Goal: Information Seeking & Learning: Find specific fact

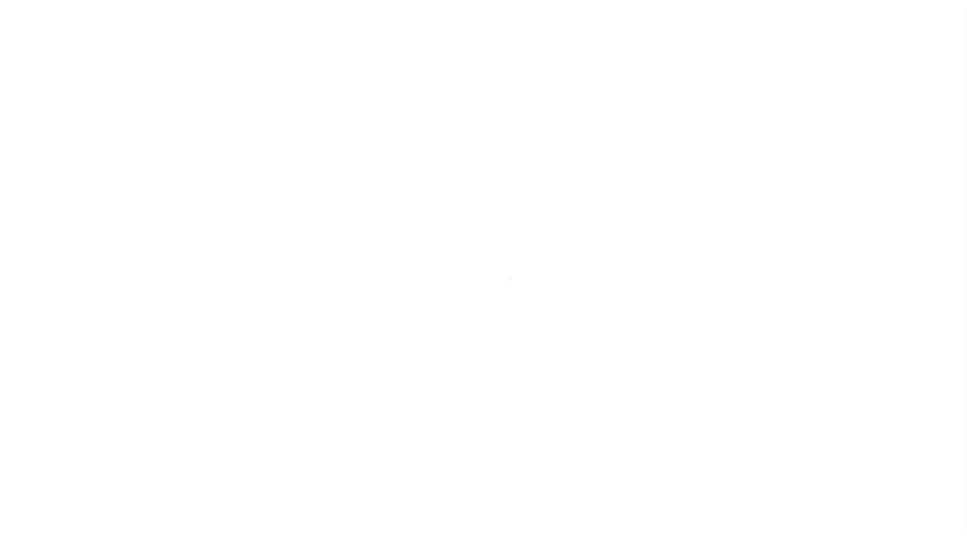
scroll to position [29, 0]
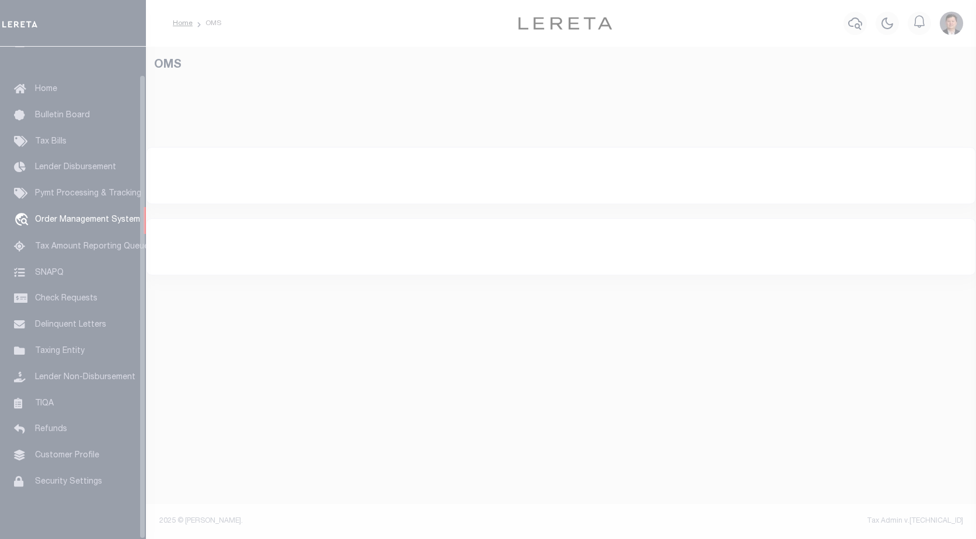
select select "200"
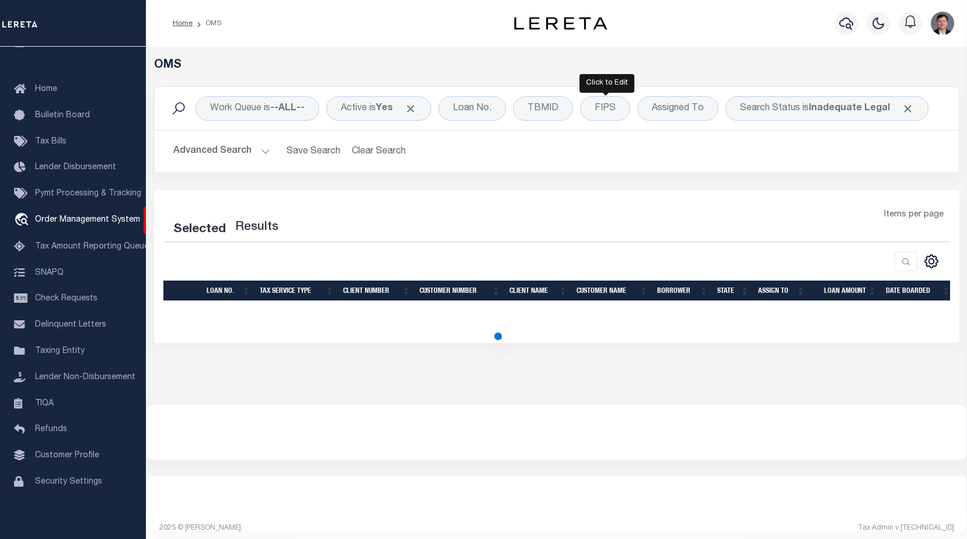
select select "200"
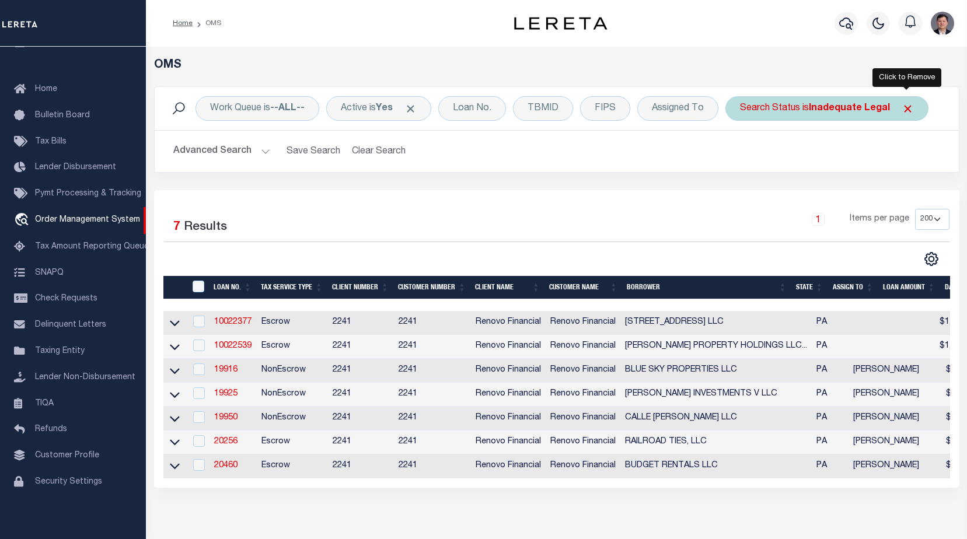
click at [910, 110] on span "Click to Remove" at bounding box center [908, 109] width 12 height 12
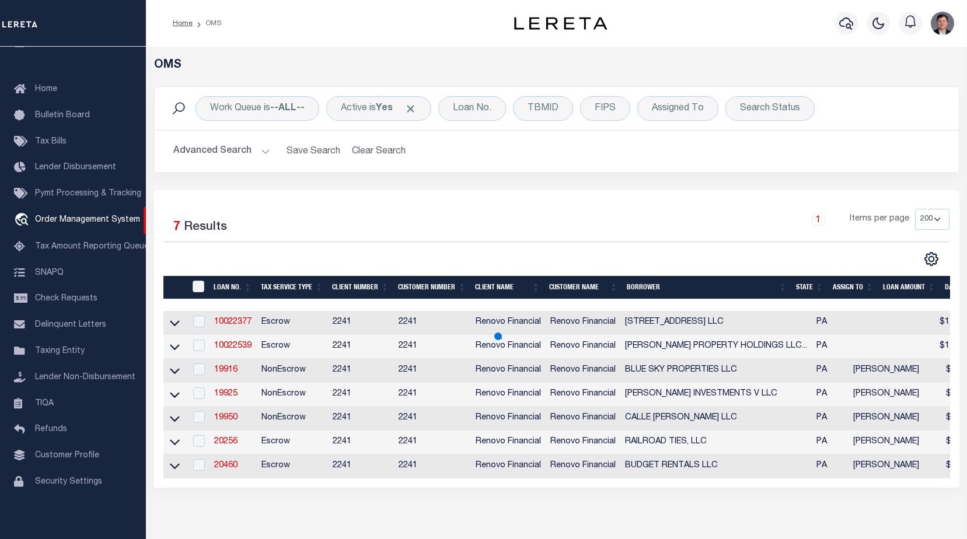
click at [265, 153] on button "Advanced Search" at bounding box center [221, 151] width 97 height 23
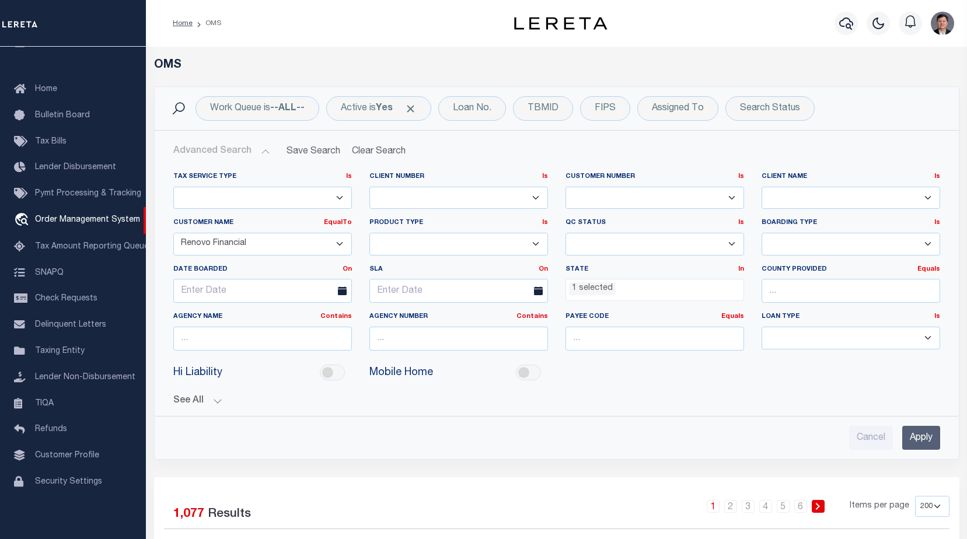
click at [716, 289] on ul "1 selected" at bounding box center [654, 288] width 177 height 16
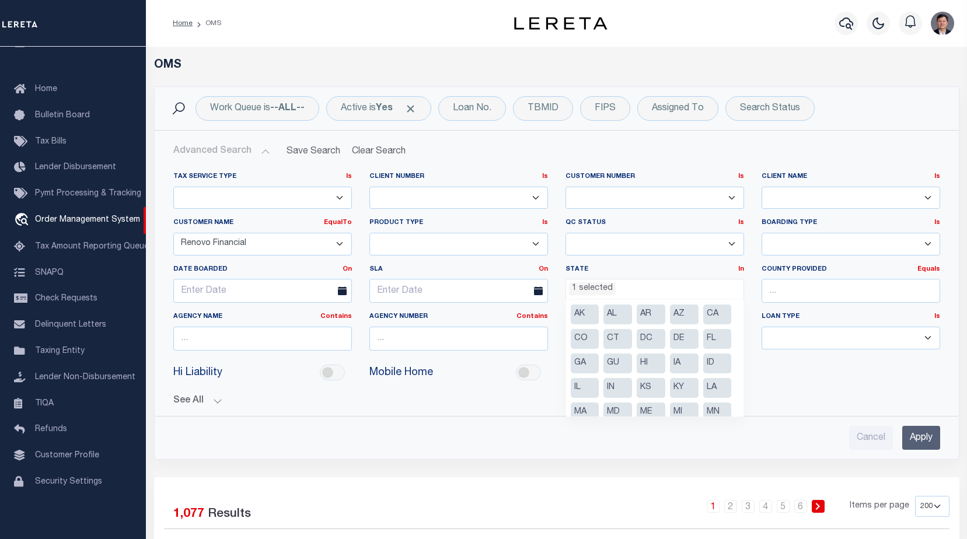
scroll to position [108, 0]
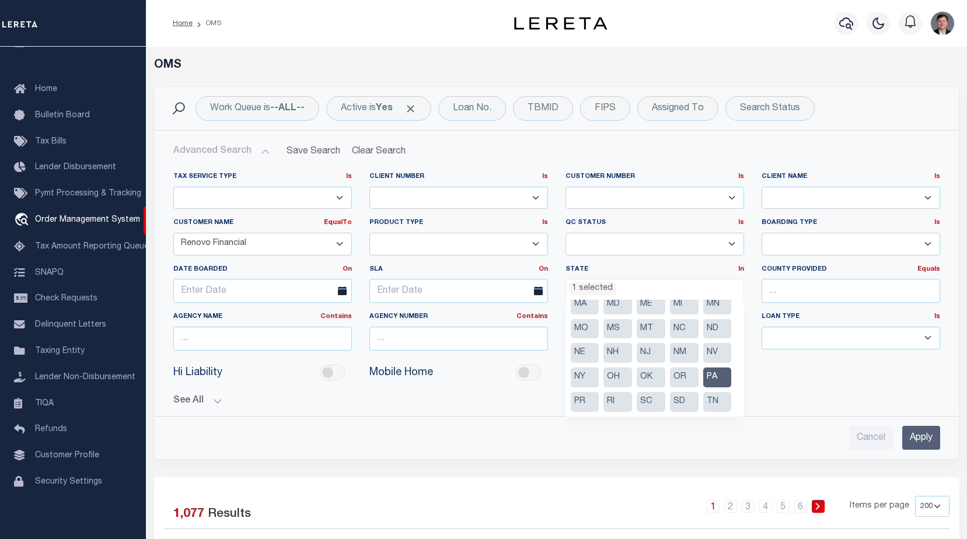
click at [683, 315] on li "MI" at bounding box center [684, 305] width 29 height 20
select select "MI"
click at [703, 331] on li "PA" at bounding box center [717, 329] width 29 height 20
click at [705, 260] on div "QC Status Is Is Contains Ready to QC Correct Incorrect" at bounding box center [655, 241] width 196 height 46
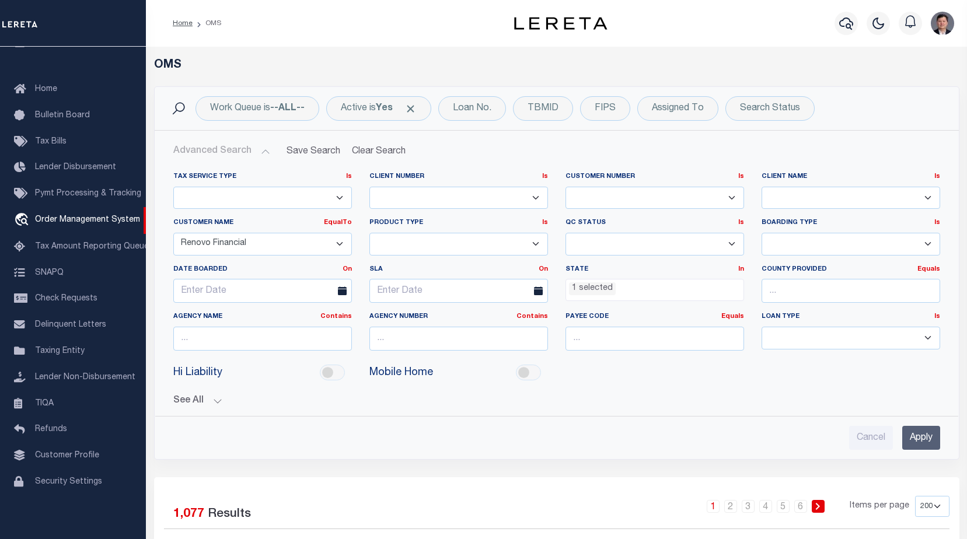
click at [914, 432] on input "Apply" at bounding box center [921, 438] width 38 height 24
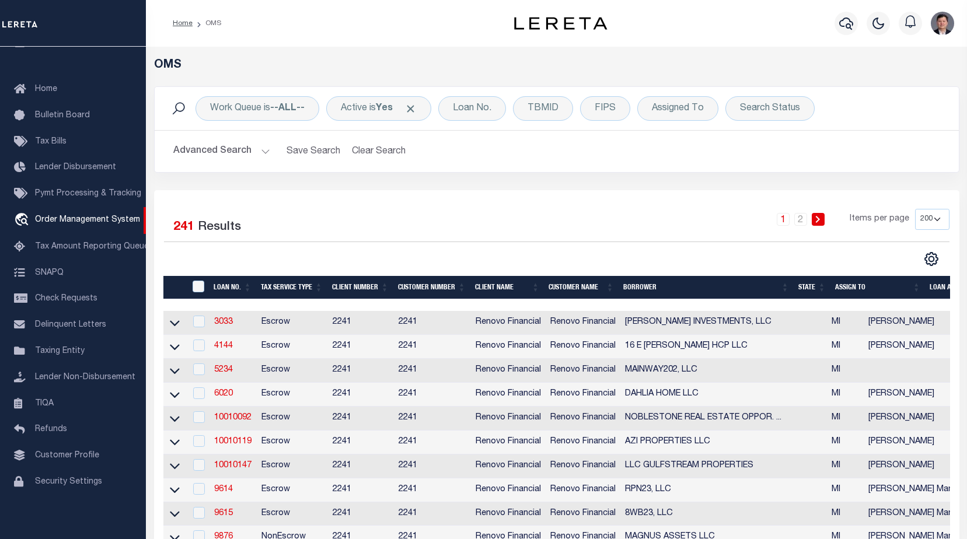
click at [514, 156] on h2 "Advanced Search Save Search Clear Search tblSearchTopScreen_dynamictable_____De…" at bounding box center [556, 151] width 785 height 23
click at [263, 151] on button "Advanced Search" at bounding box center [221, 151] width 97 height 23
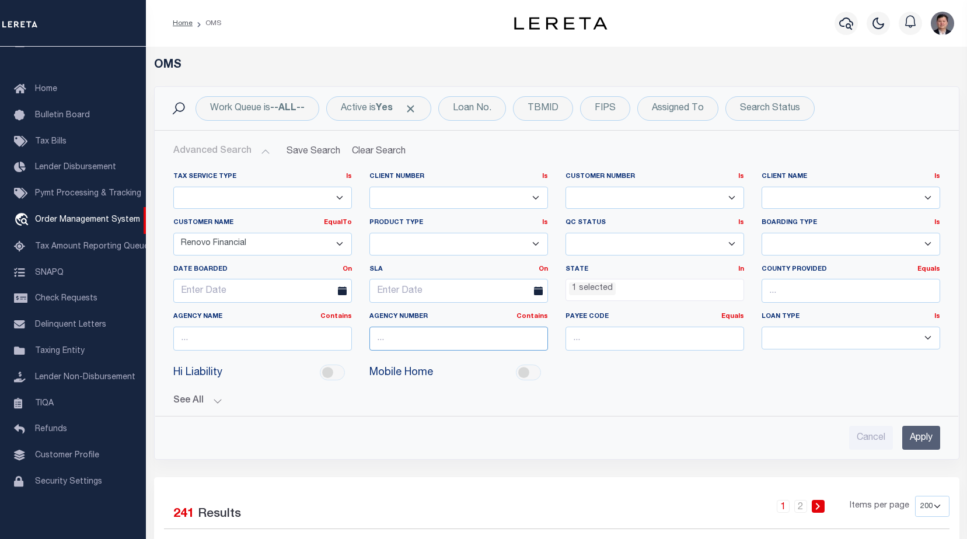
click at [453, 340] on input "text" at bounding box center [458, 339] width 179 height 24
click at [877, 294] on input "text" at bounding box center [850, 291] width 179 height 24
click at [810, 314] on div "Wayne" at bounding box center [850, 312] width 177 height 19
type input "Wayne"
click at [927, 437] on input "Apply" at bounding box center [921, 438] width 38 height 24
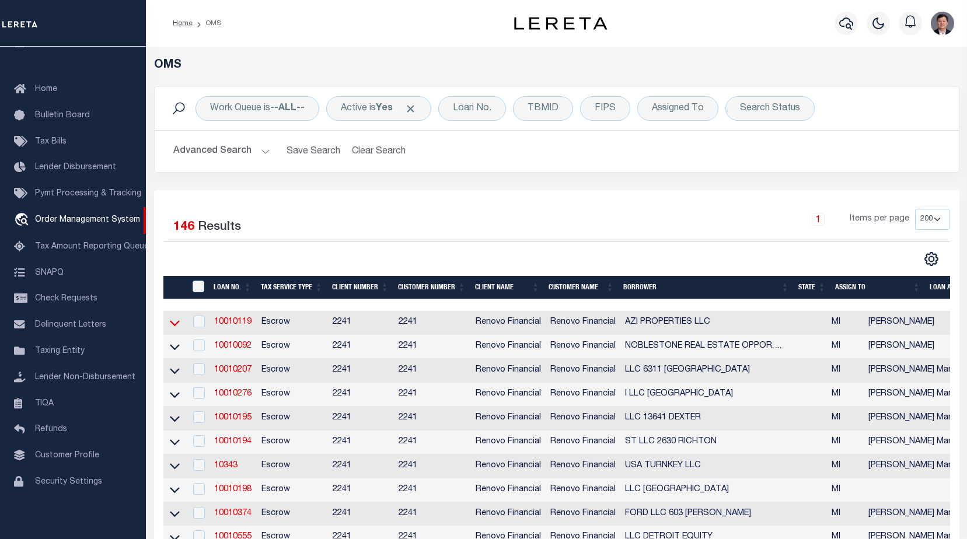
click at [174, 327] on icon at bounding box center [175, 324] width 10 height 6
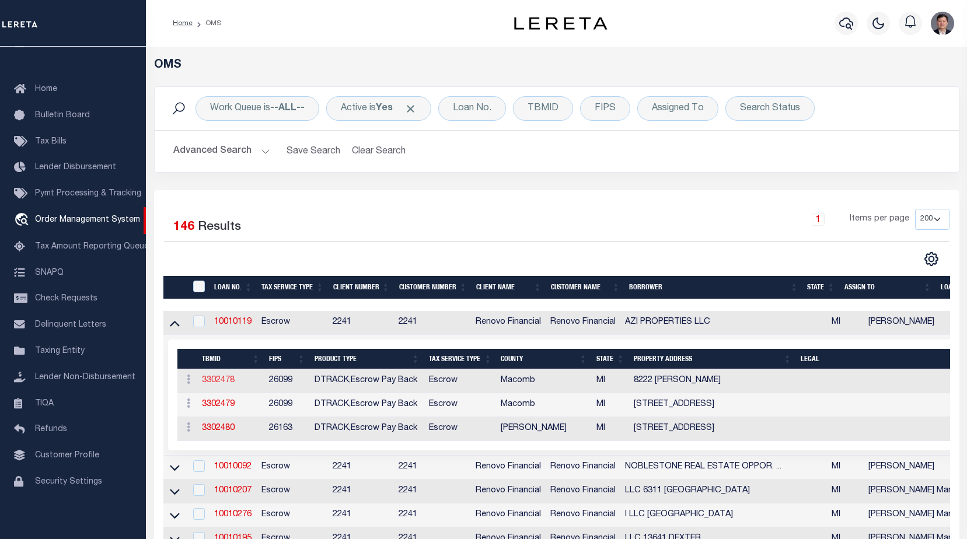
click at [216, 381] on link "3302478" at bounding box center [218, 380] width 33 height 8
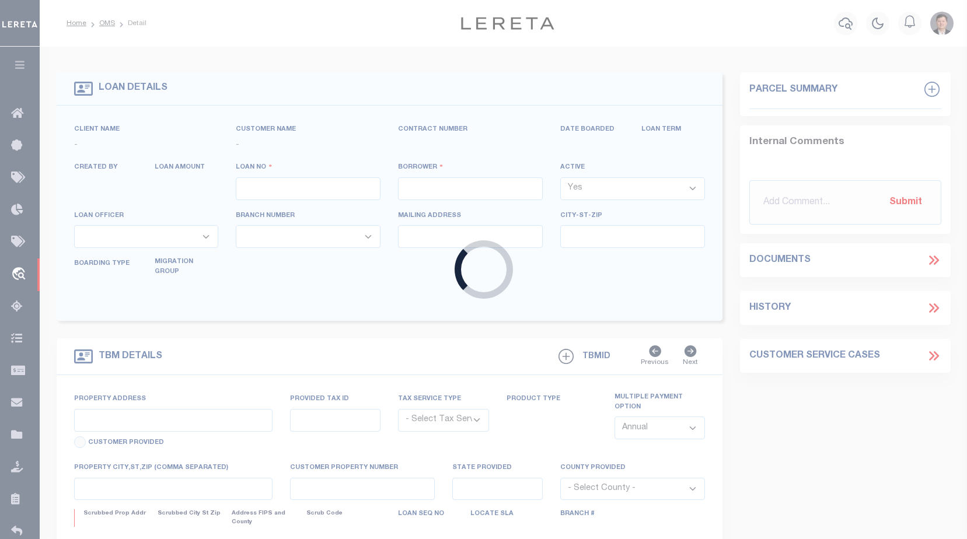
type input "10010119"
type input "AZI PROPERTIES LLC"
select select
type input "4401 CAMINO DE L"
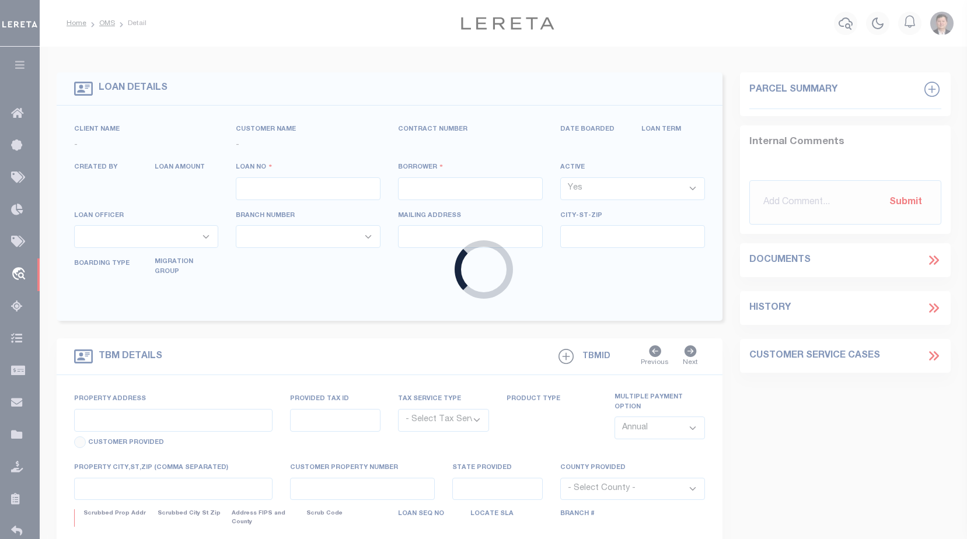
type input "NEWBURY PARK,CA,91320"
select select "Escrow"
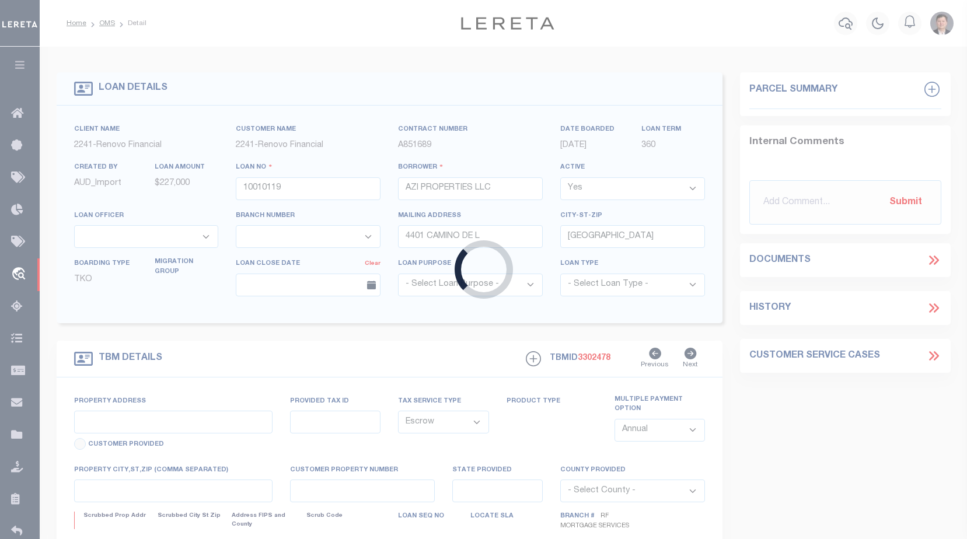
type input "8222 COOLIDGE"
type input "01-13-27-107-003"
type input "CENTER LINE MI 48015"
type input "a0k8Y00000dDzyA"
type input "MI"
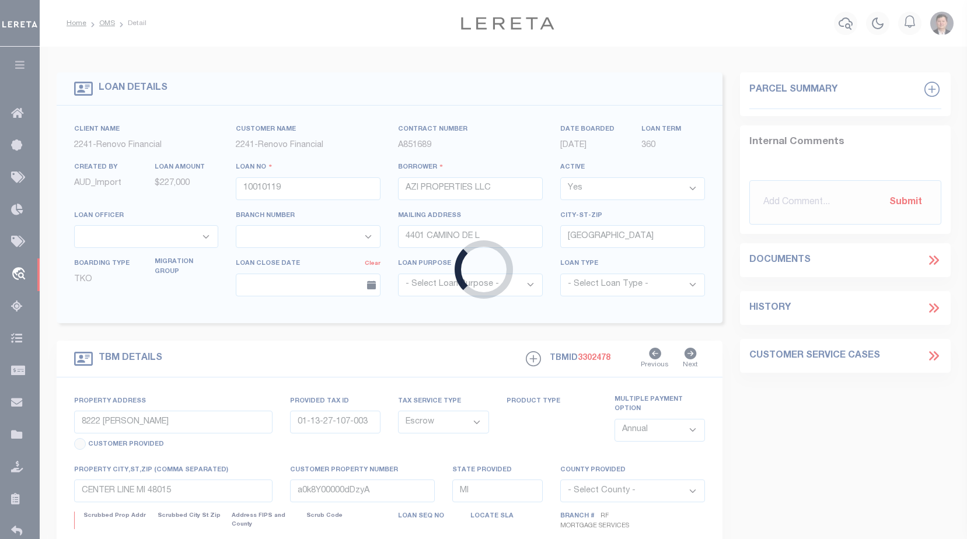
select select
select select "25067"
select select
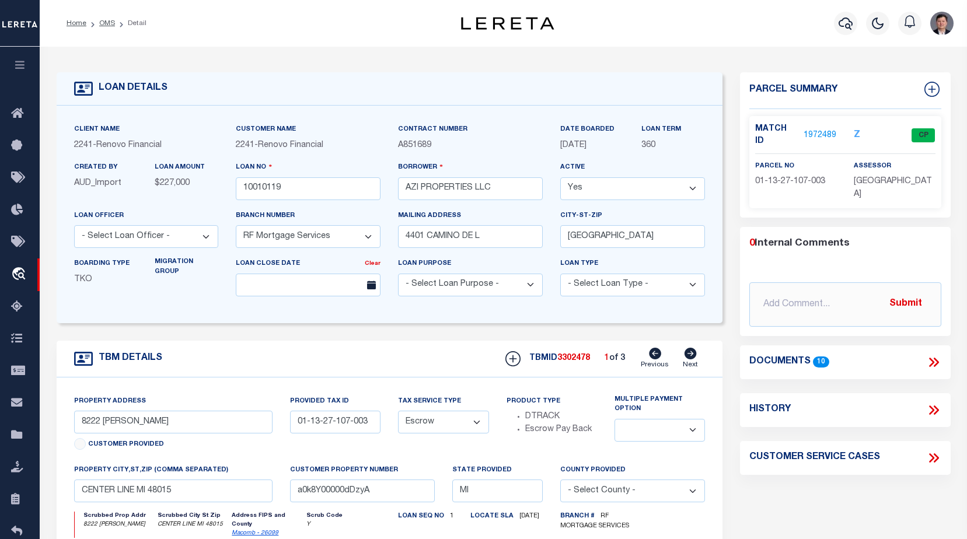
click at [694, 353] on icon at bounding box center [690, 354] width 12 height 12
type input "24544 GREENBRIER AVE"
type input "02-14-28-179-017"
type input "EASTPOINTE MI 48021"
type input "a0k8Y00000dDzy9"
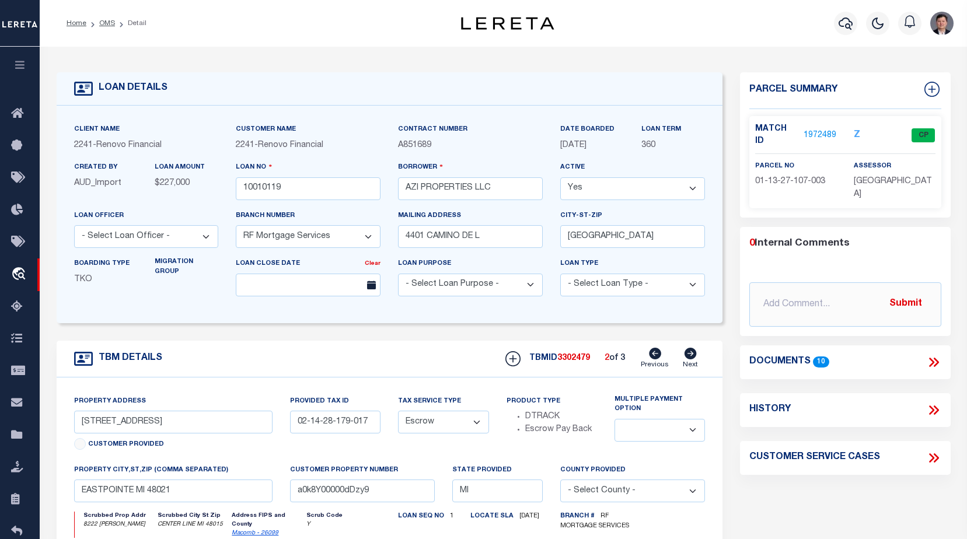
select select
click at [694, 353] on icon at bounding box center [690, 354] width 12 height 12
type input "832 SHADOWLAWN ST"
type input "44 016 01 0061 000"
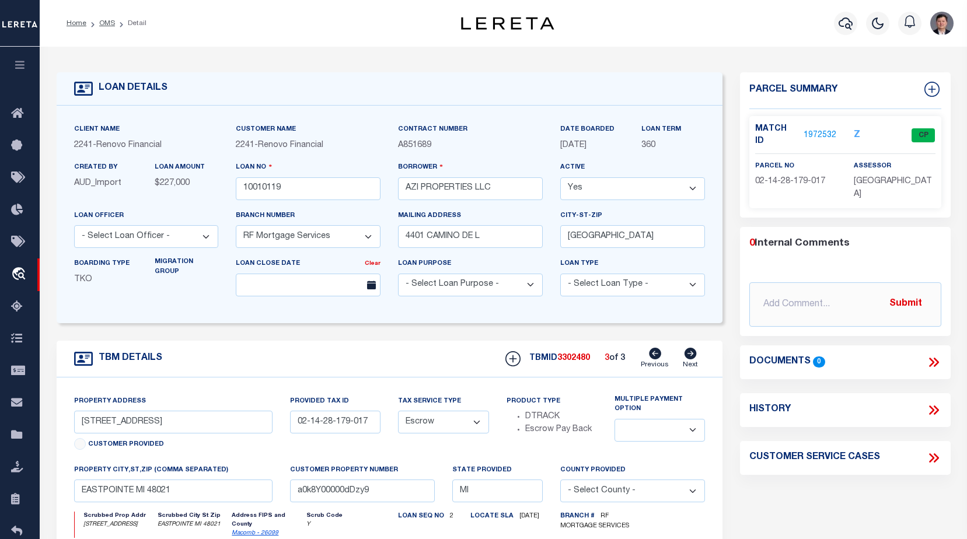
type input "INKSTER MI 48141"
type input "a0k8Y00000dDzyB"
select select
click at [819, 133] on link "1972477" at bounding box center [819, 136] width 33 height 12
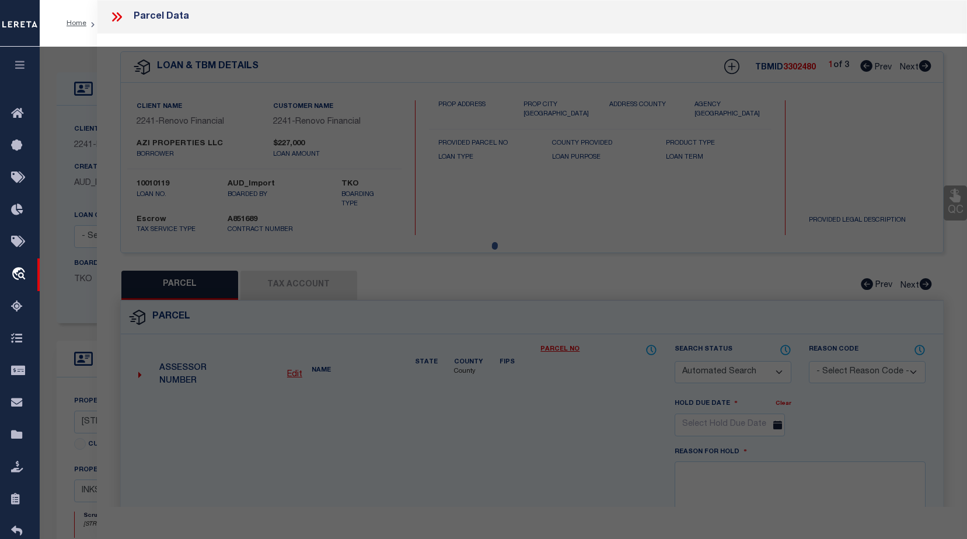
checkbox input "false"
select select "CP"
type input "AZI PROPERTIES LLC"
select select "AGW"
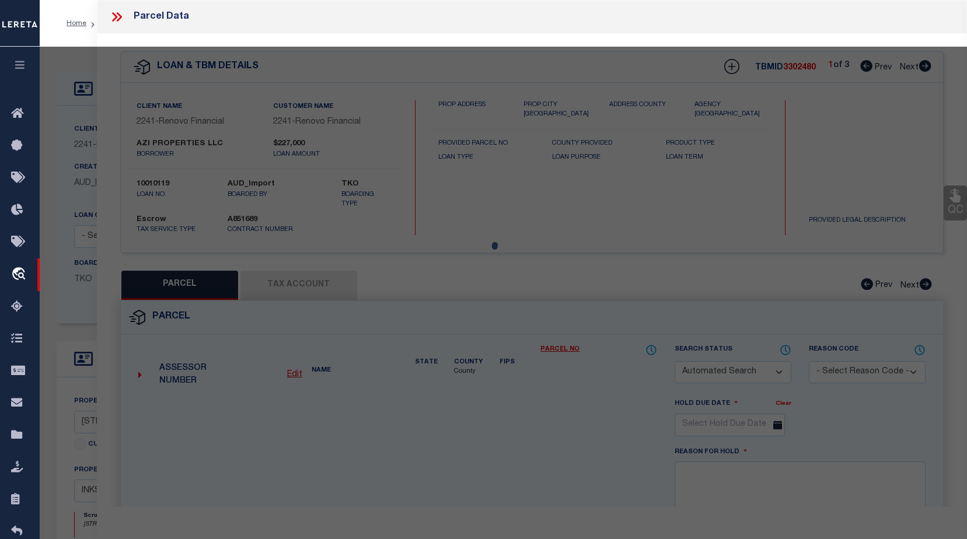
select select
type input "832 SHADOWLAWN"
checkbox input "false"
type input "INKSTER, MI 48141"
type textarea "19J61 LOT 61 BILTMORE SITES SUB NO. 1 T2S R10E L73 P11, 12 WCR"
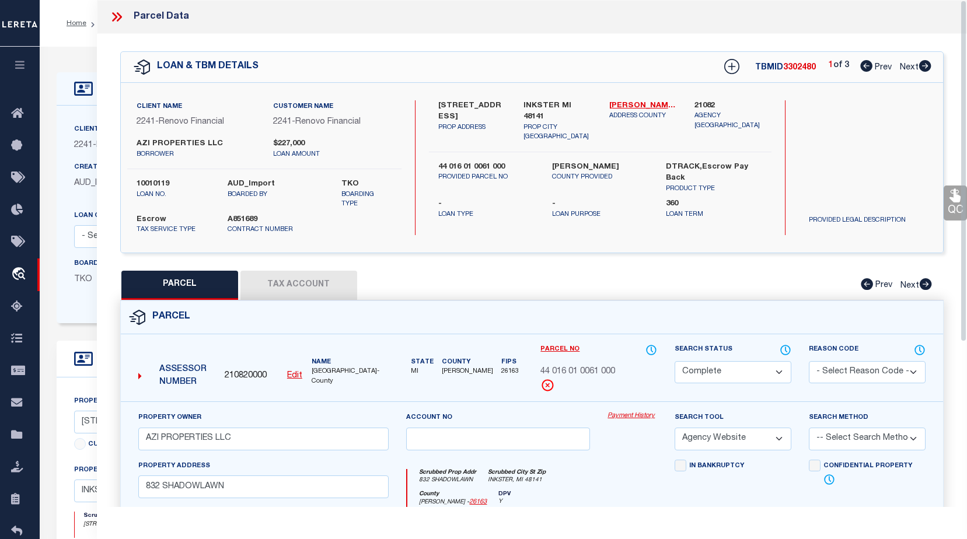
click at [305, 283] on button "Tax Account" at bounding box center [298, 285] width 117 height 29
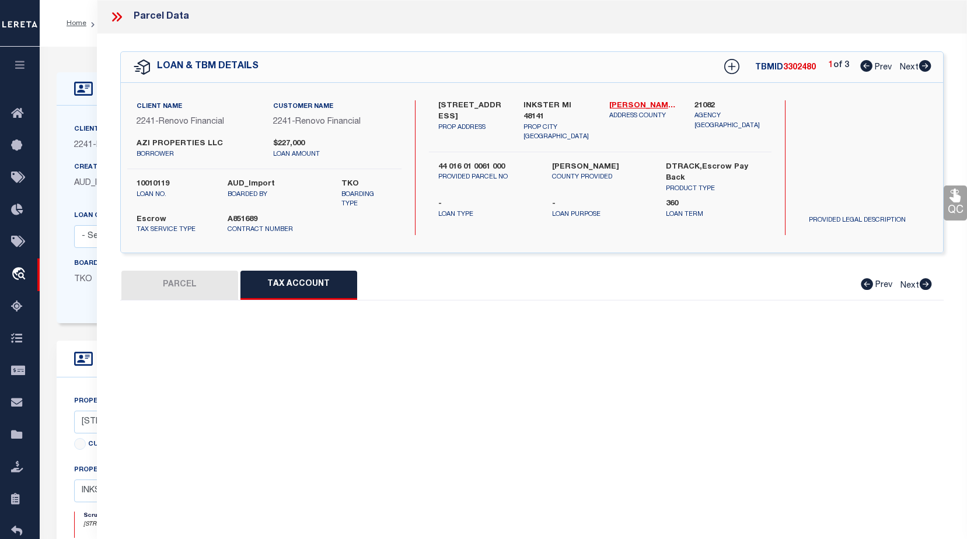
select select "100"
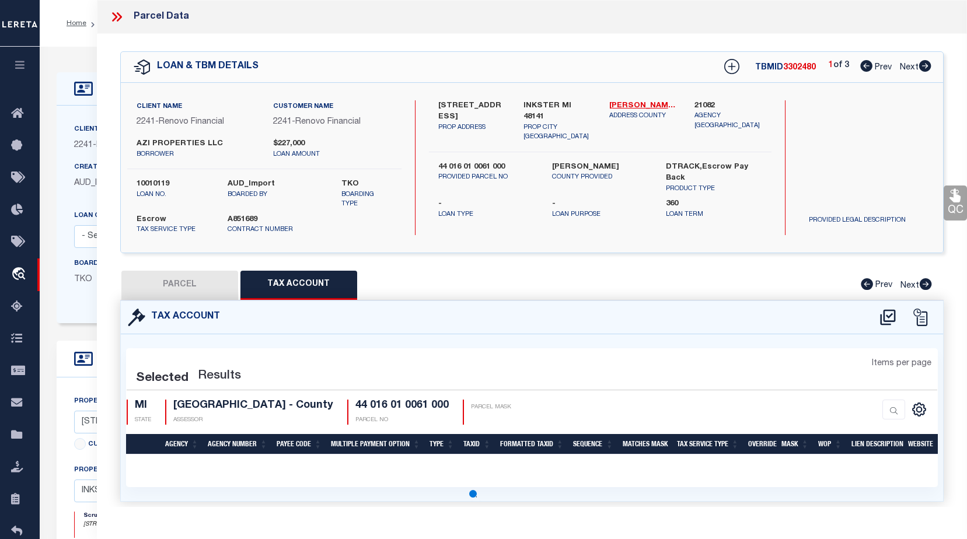
select select "100"
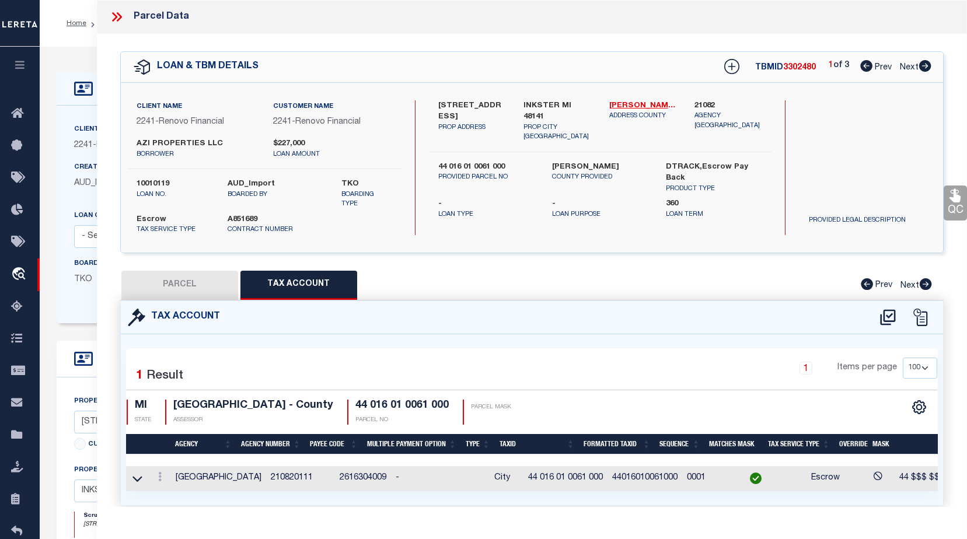
click at [116, 16] on icon at bounding box center [114, 16] width 5 height 9
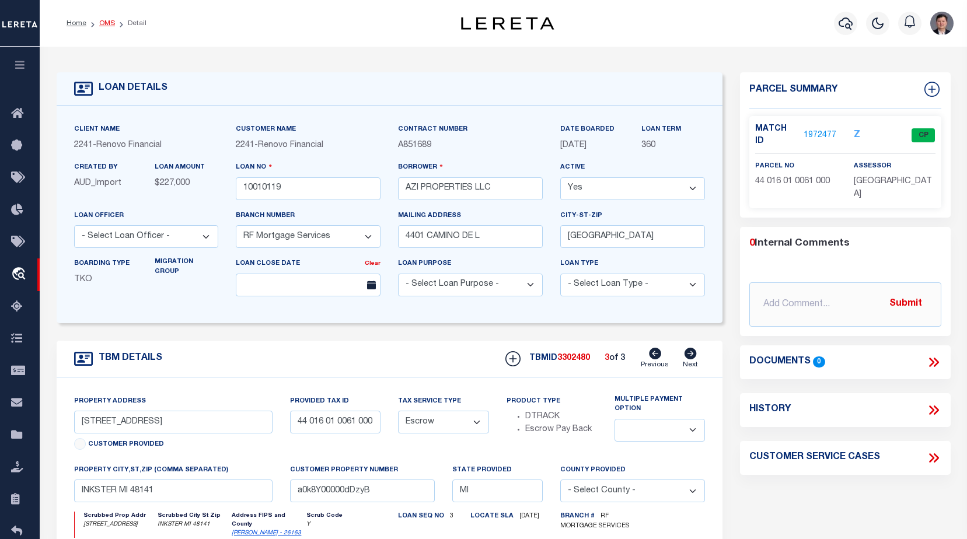
click at [107, 25] on link "OMS" at bounding box center [107, 23] width 16 height 7
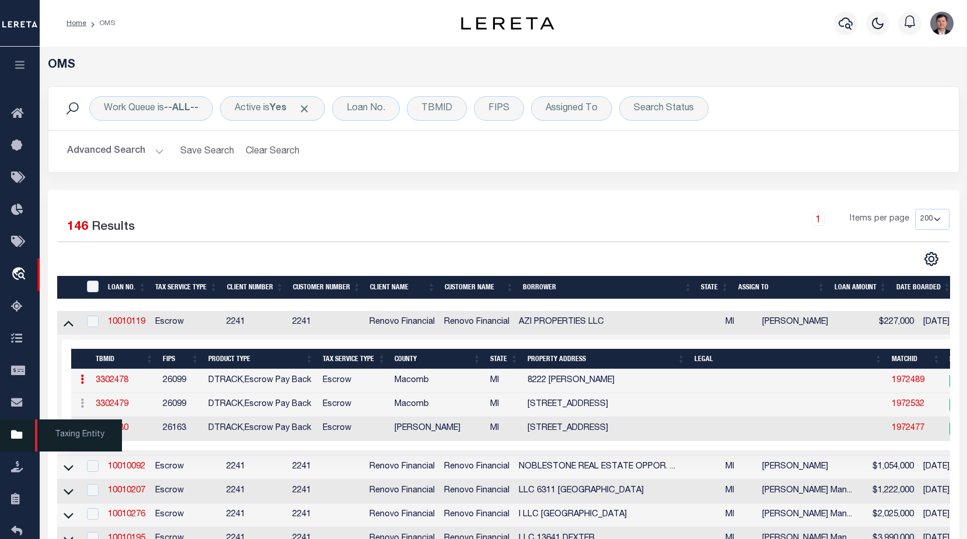
click at [16, 442] on icon at bounding box center [20, 435] width 19 height 15
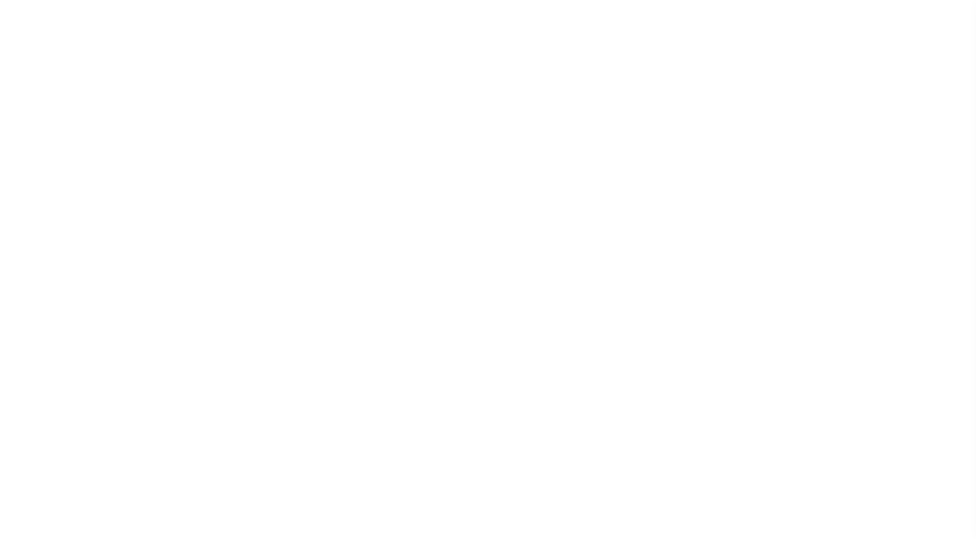
scroll to position [29, 0]
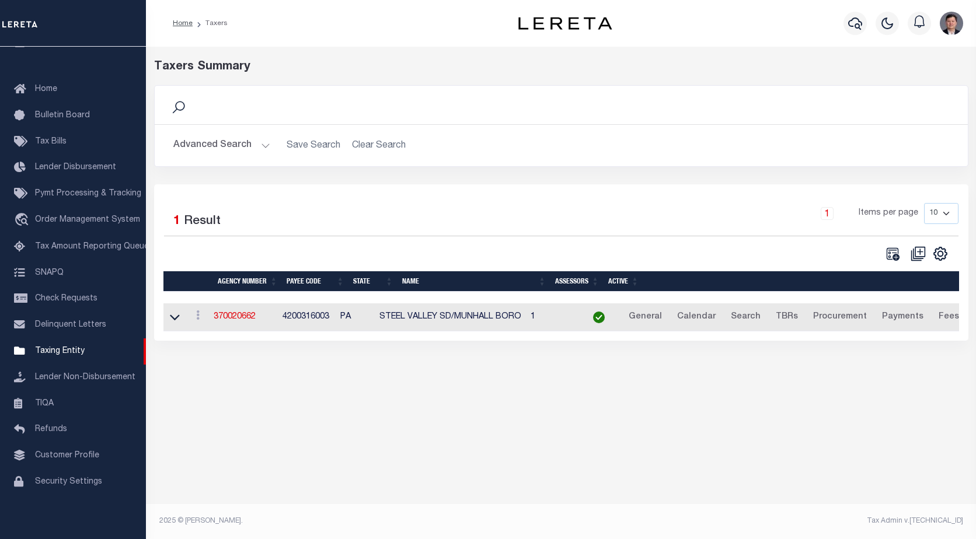
click at [263, 148] on button "Advanced Search" at bounding box center [221, 145] width 97 height 23
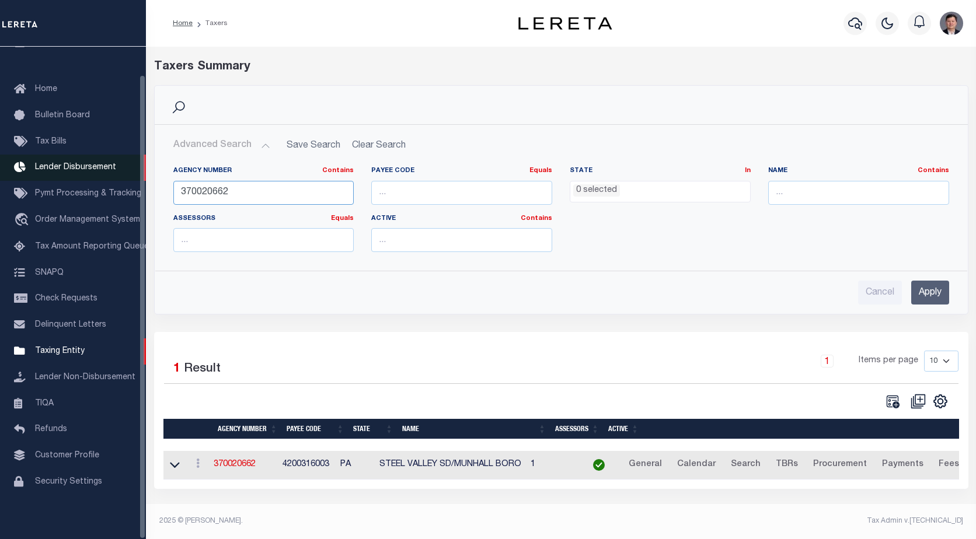
drag, startPoint x: 310, startPoint y: 193, endPoint x: 127, endPoint y: 174, distance: 184.2
click at [116, 183] on div "Home Taxers Profile" at bounding box center [488, 266] width 976 height 532
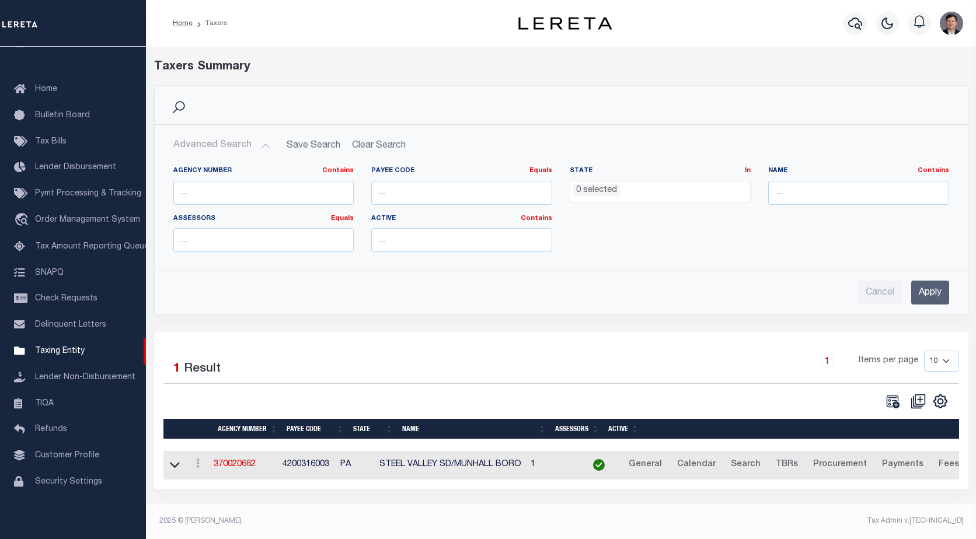
drag, startPoint x: 717, startPoint y: 195, endPoint x: 586, endPoint y: 193, distance: 130.7
click at [586, 193] on ul "0 selected" at bounding box center [660, 189] width 180 height 16
click at [813, 197] on input "text" at bounding box center [858, 193] width 181 height 24
type input "millville"
click at [620, 193] on ul "0 selected" at bounding box center [660, 189] width 180 height 16
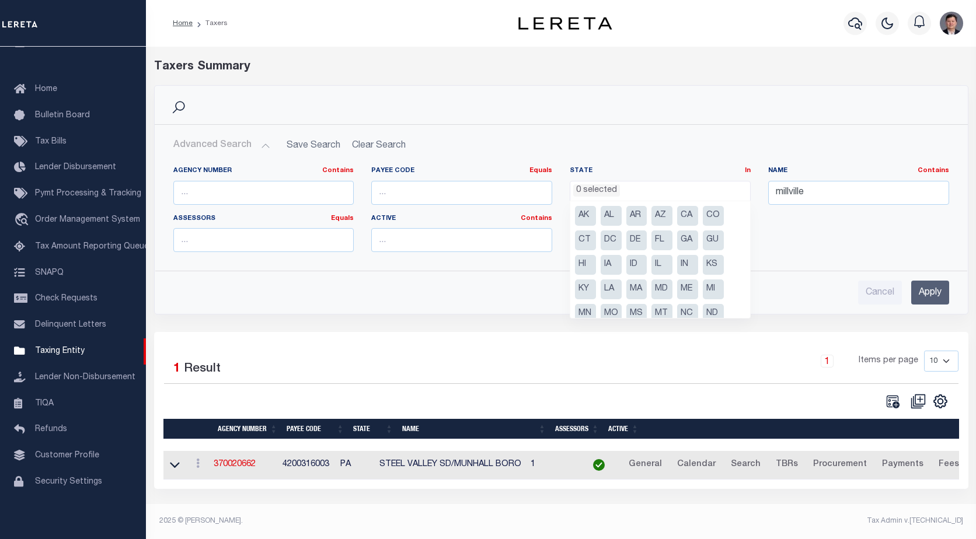
scroll to position [58, 0]
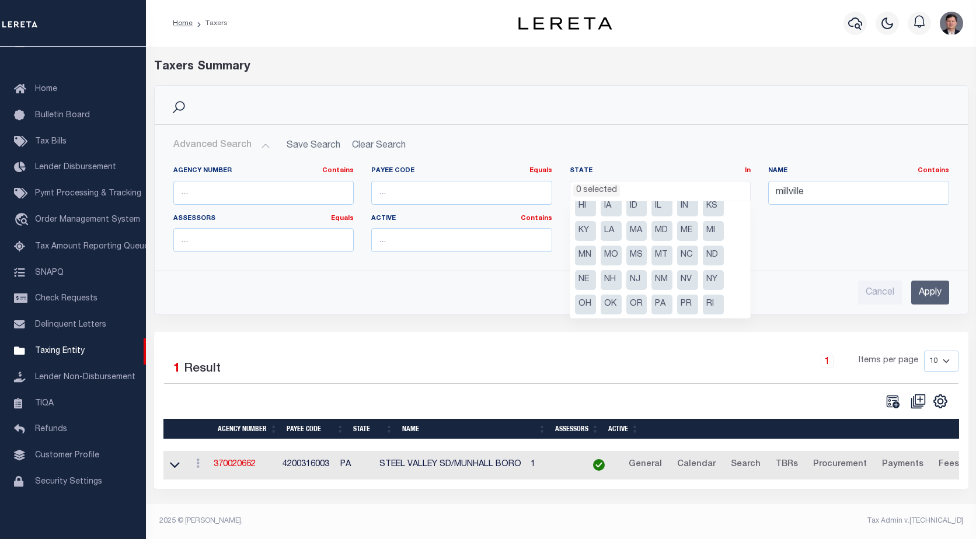
click at [635, 278] on li "NJ" at bounding box center [636, 280] width 21 height 20
select select "NJ"
click at [928, 290] on input "Apply" at bounding box center [930, 293] width 38 height 24
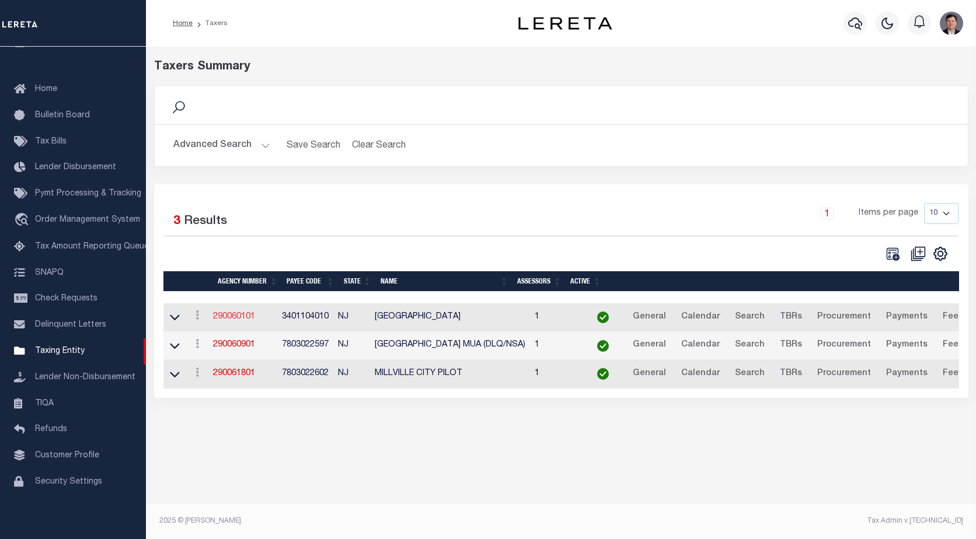
click at [230, 319] on link "290060101" at bounding box center [234, 317] width 42 height 8
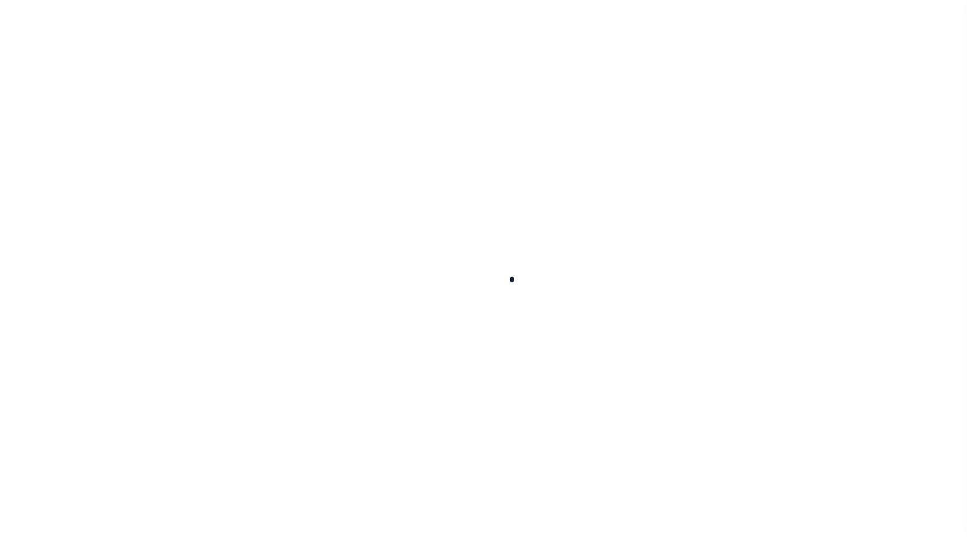
select select
checkbox input "false"
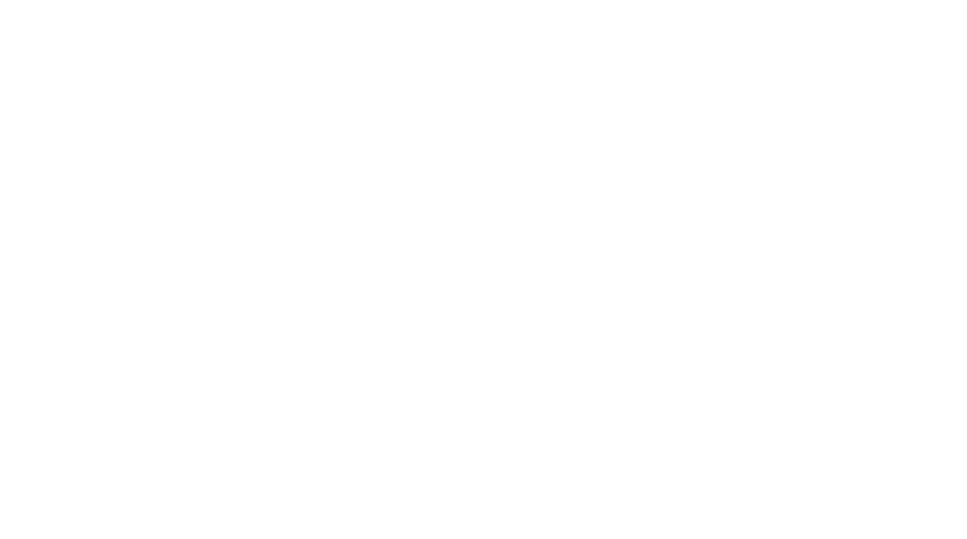
checkbox input "false"
type input "3401104010"
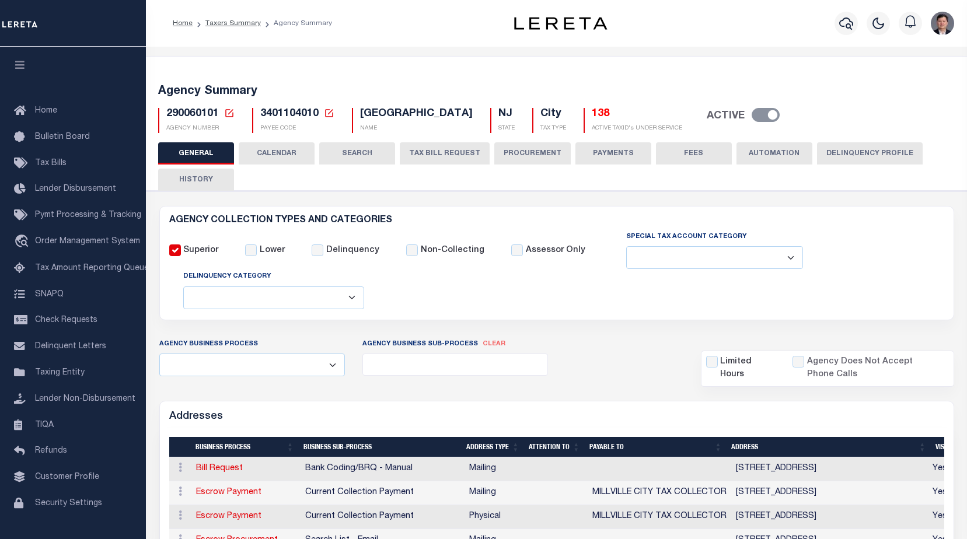
click at [282, 150] on button "CALENDAR" at bounding box center [277, 153] width 76 height 22
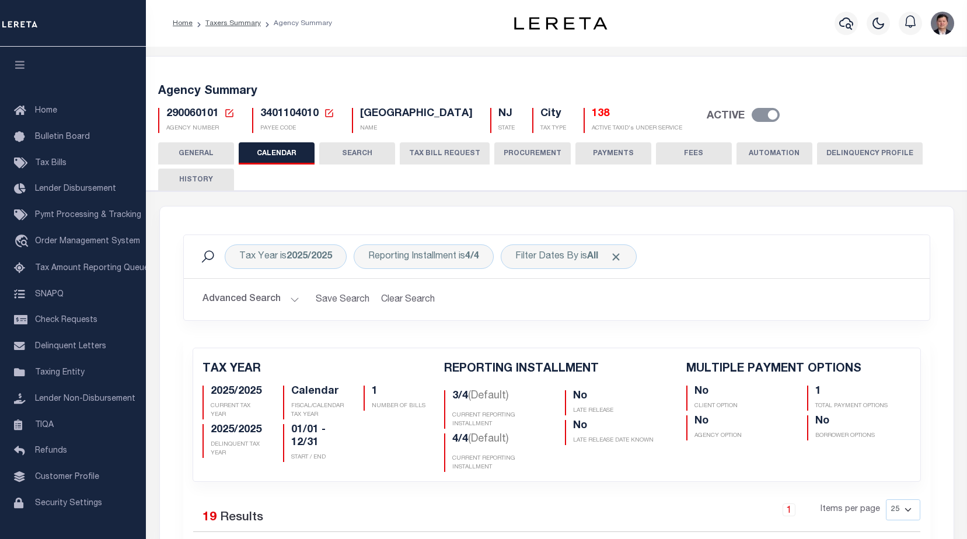
checkbox input "false"
type input "1"
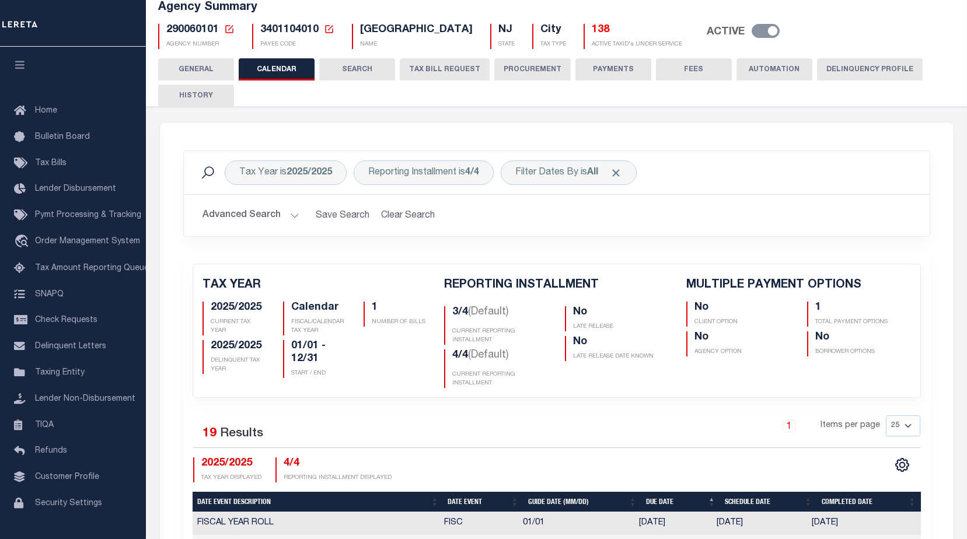
scroll to position [58, 0]
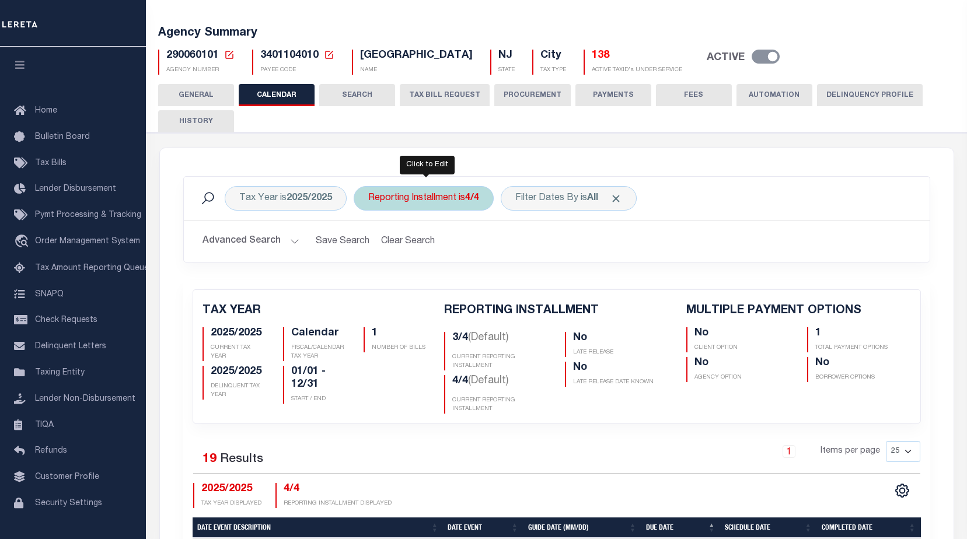
click at [457, 200] on div "Reporting Installment is 4/4" at bounding box center [424, 198] width 140 height 25
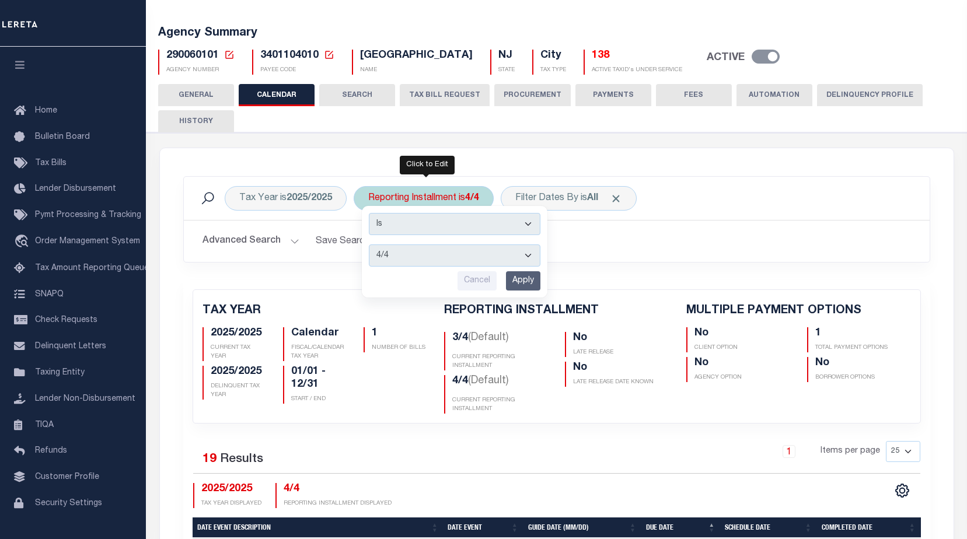
click at [430, 256] on select "1/4 2/4 3/4 4/4" at bounding box center [455, 255] width 172 height 22
select select "3/4"
click at [369, 244] on select "1/4 2/4 3/4 4/4" at bounding box center [455, 255] width 172 height 22
click at [537, 278] on input "Apply" at bounding box center [523, 280] width 34 height 19
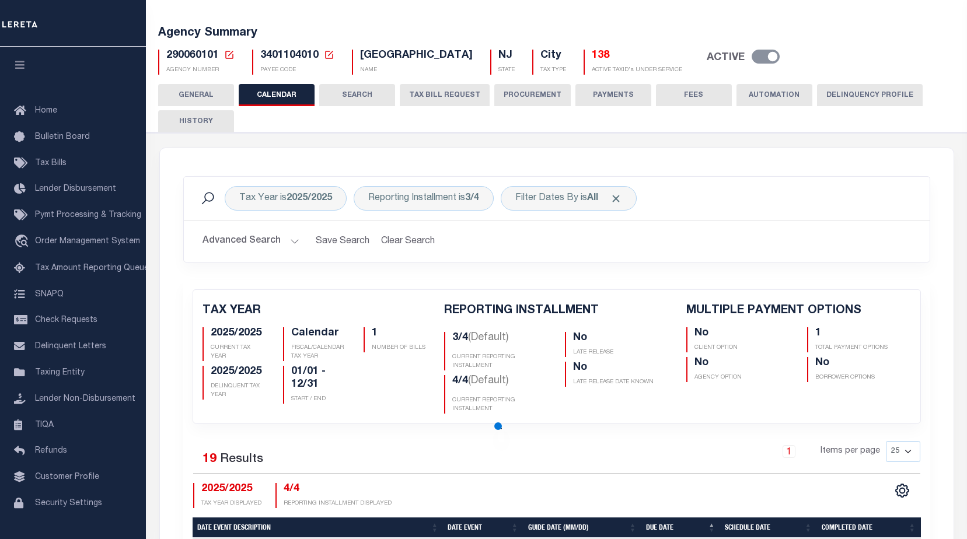
checkbox input "false"
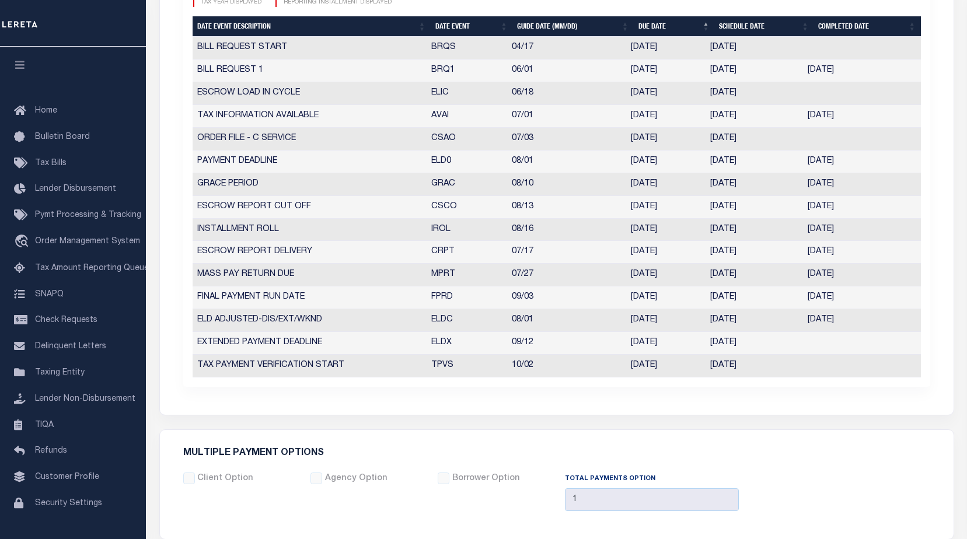
scroll to position [467, 0]
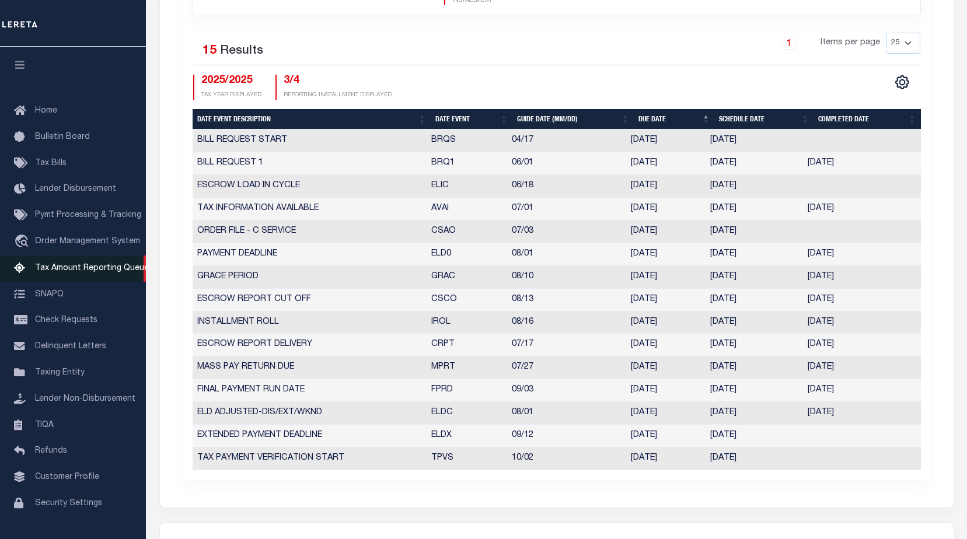
click at [61, 270] on span "Tax Amount Reporting Queue" at bounding box center [92, 268] width 114 height 8
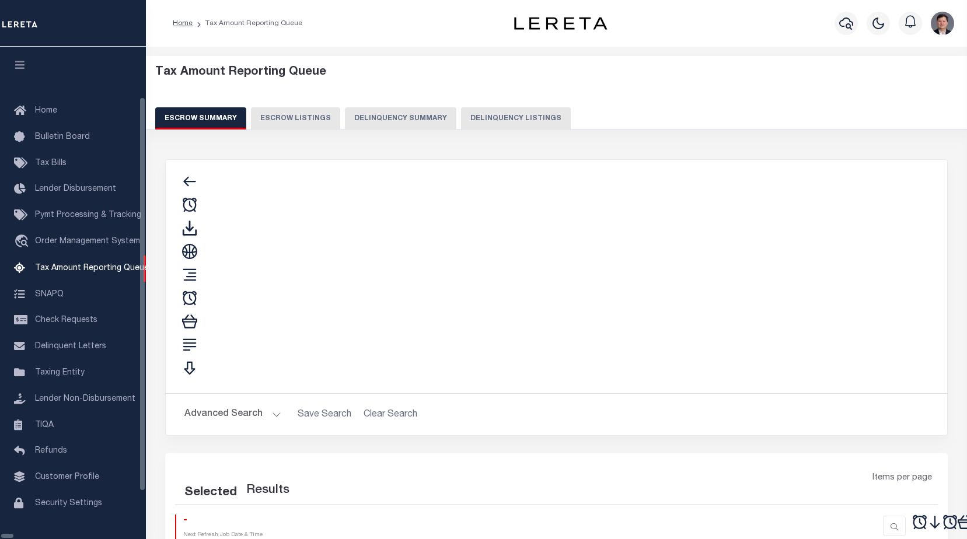
select select "100"
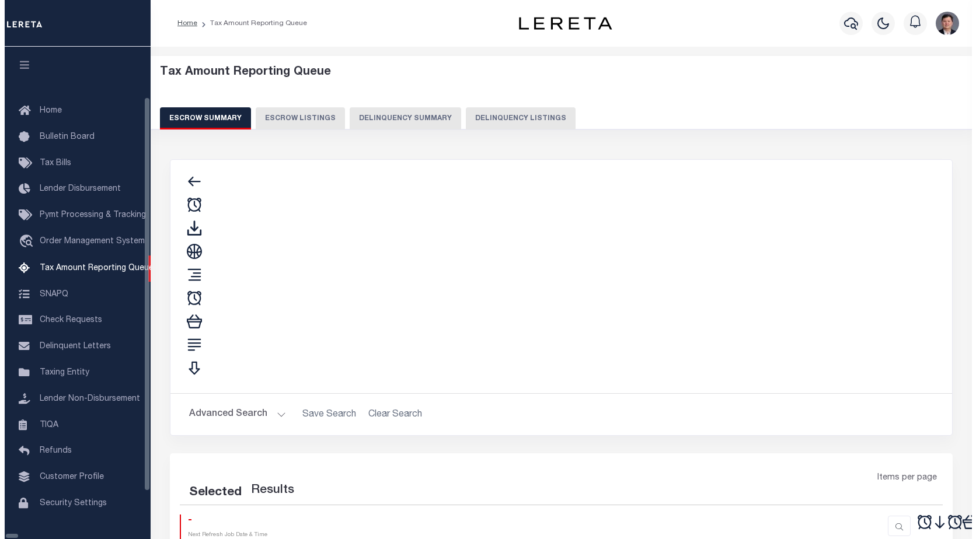
scroll to position [29, 0]
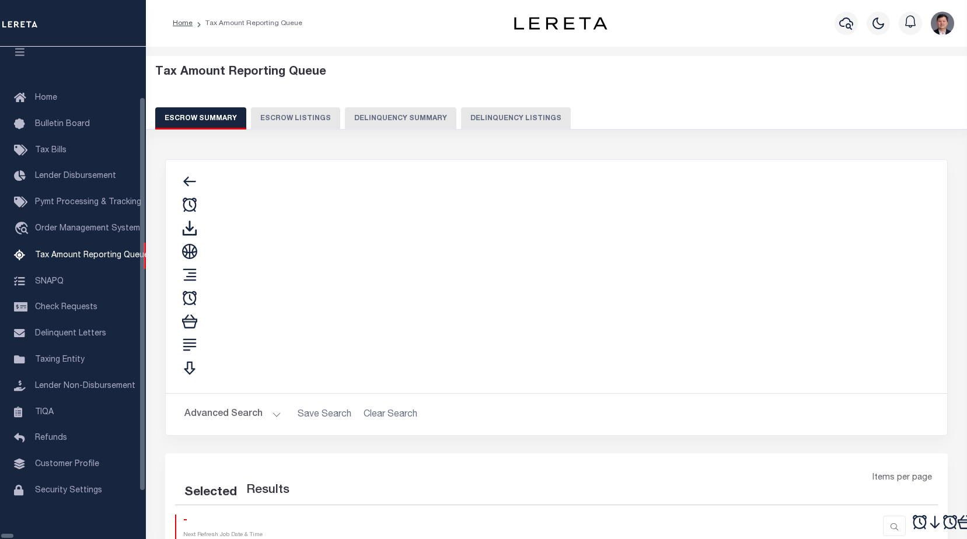
select select "100"
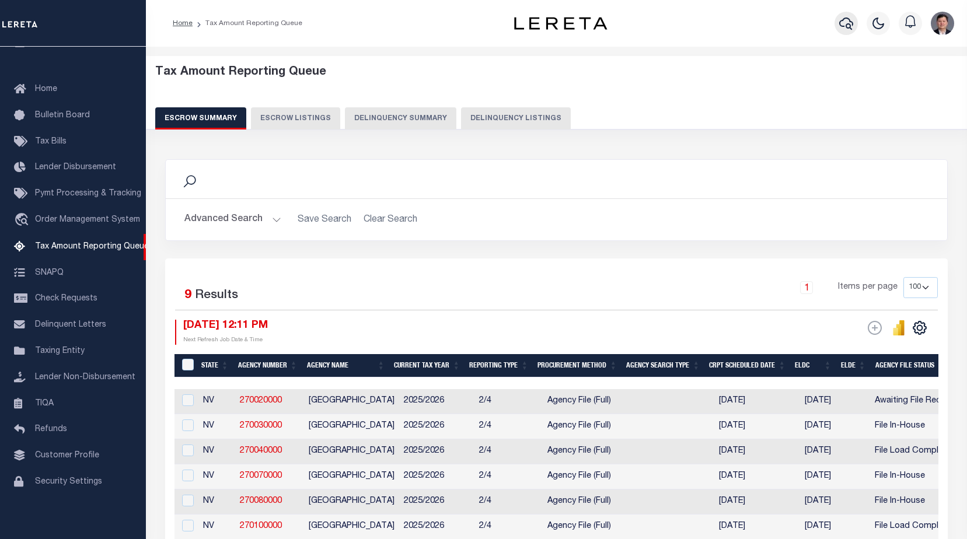
click at [841, 25] on icon "button" at bounding box center [846, 23] width 14 height 14
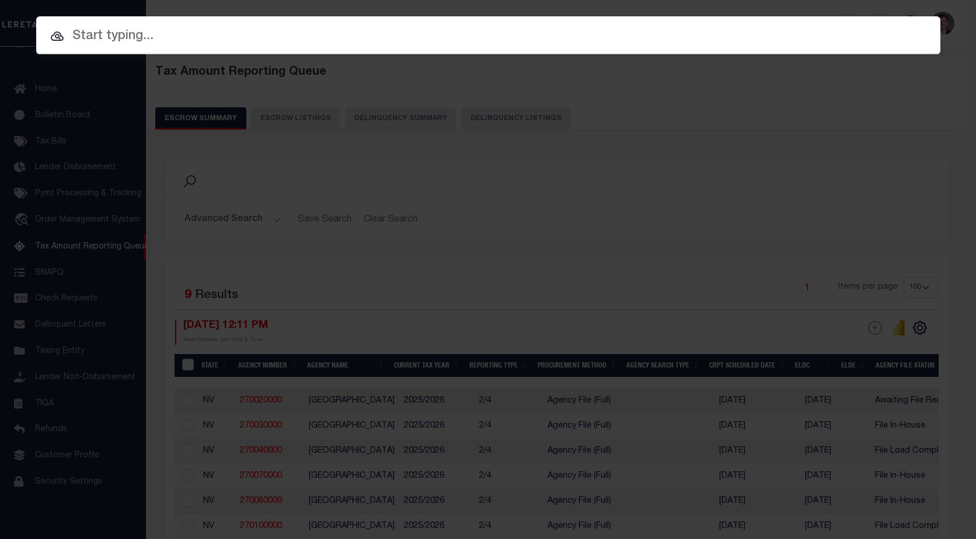
drag, startPoint x: 375, startPoint y: 37, endPoint x: 385, endPoint y: 16, distance: 22.7
click at [371, 41] on input "text" at bounding box center [488, 36] width 904 height 20
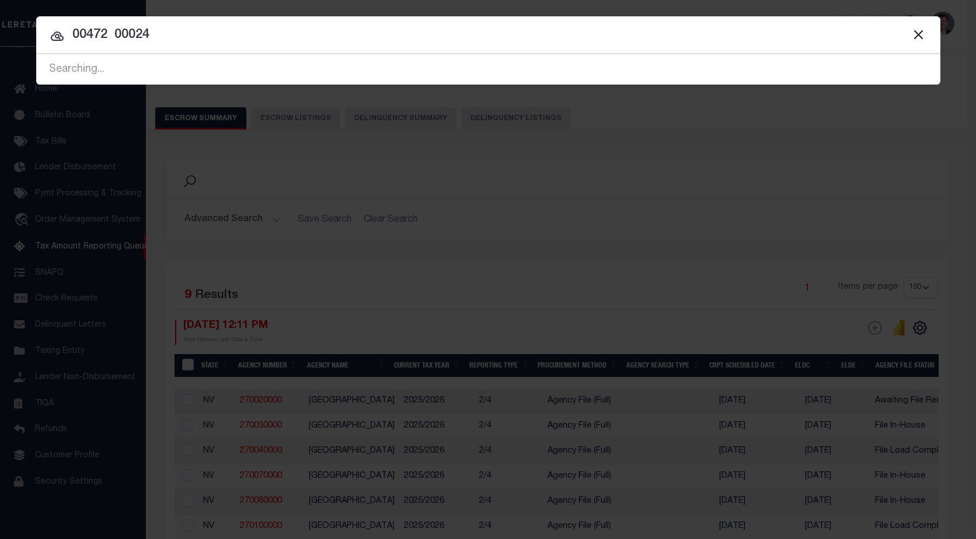
click at [111, 35] on input "00472 00024" at bounding box center [488, 35] width 904 height 20
type input "00472 00024"
click at [237, 23] on div at bounding box center [488, 34] width 904 height 37
click at [222, 33] on input "00472 00024" at bounding box center [488, 35] width 904 height 20
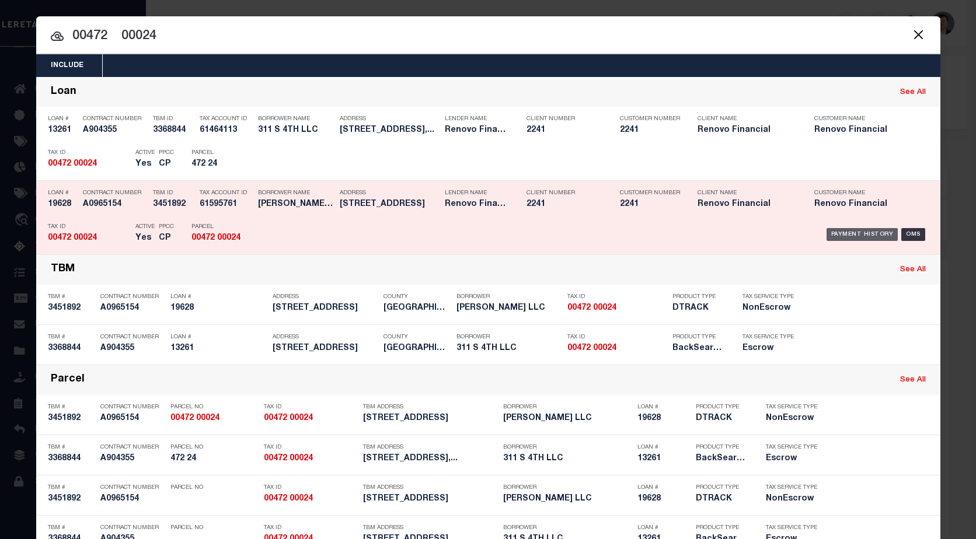
click at [859, 236] on div "Payment History" at bounding box center [862, 234] width 72 height 13
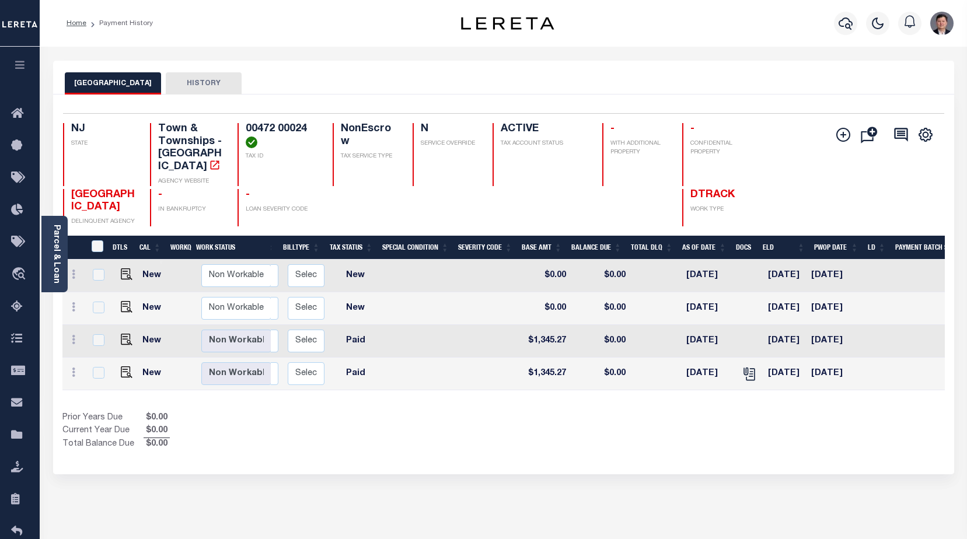
scroll to position [0, 256]
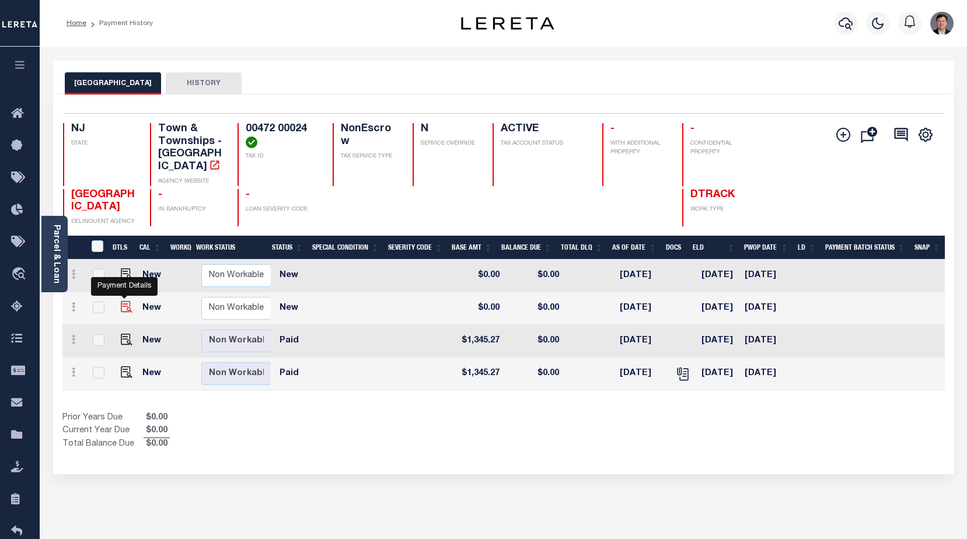
click at [123, 301] on img "" at bounding box center [127, 307] width 12 height 12
checkbox input "true"
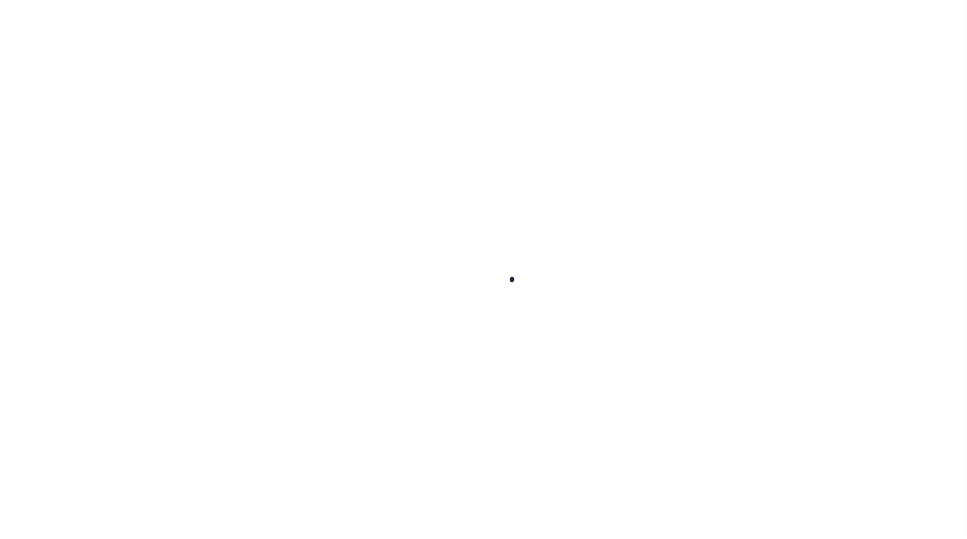
checkbox input "false"
type input "[DATE]"
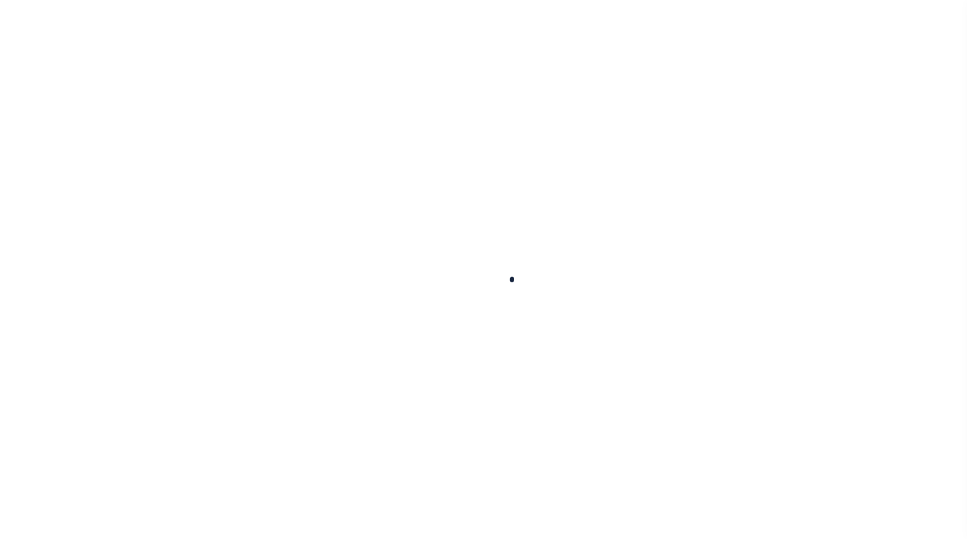
select select "NW2"
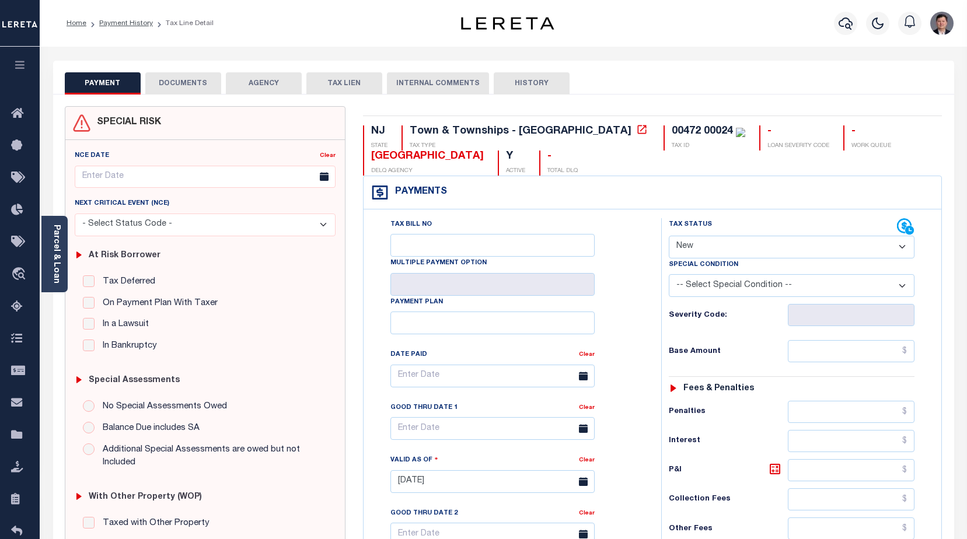
click at [264, 86] on button "AGENCY" at bounding box center [264, 83] width 76 height 22
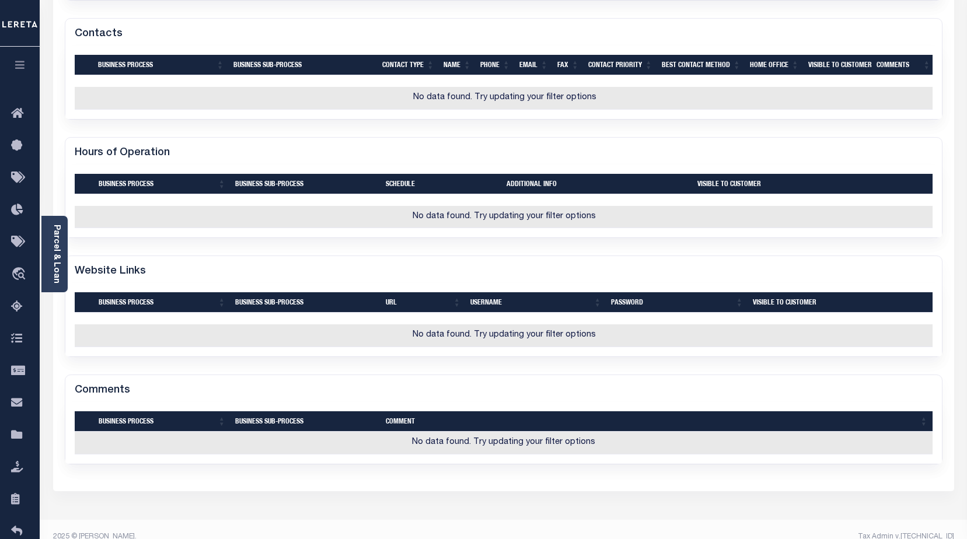
scroll to position [37, 0]
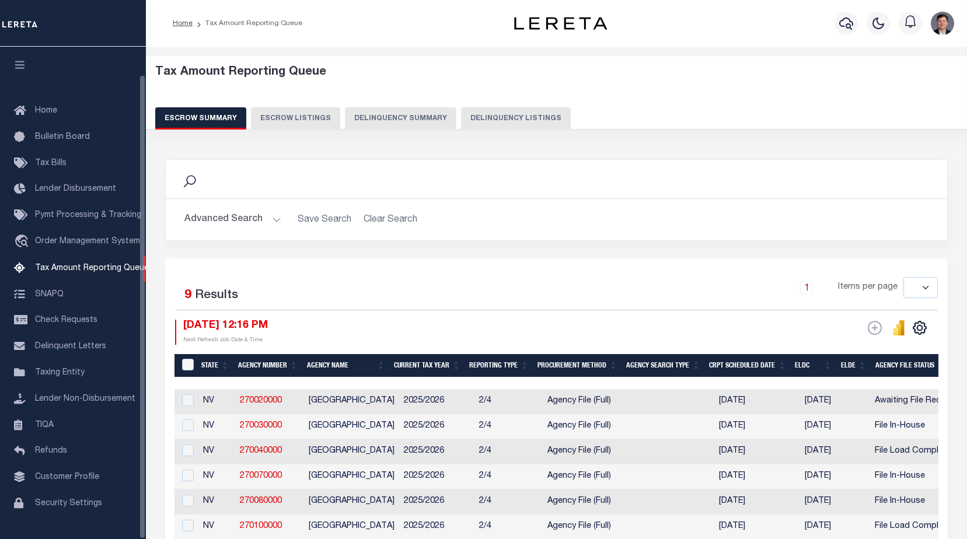
select select
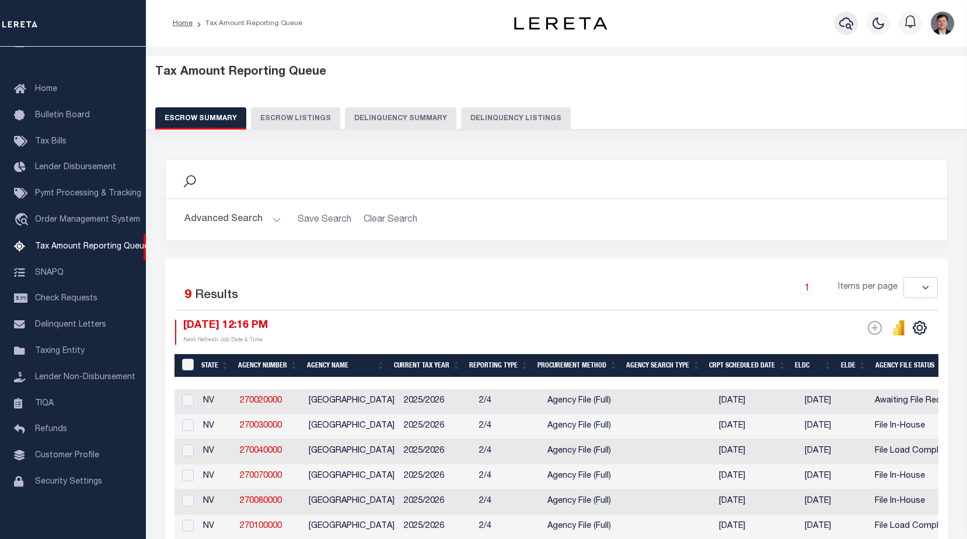
click at [851, 19] on icon "button" at bounding box center [846, 23] width 14 height 14
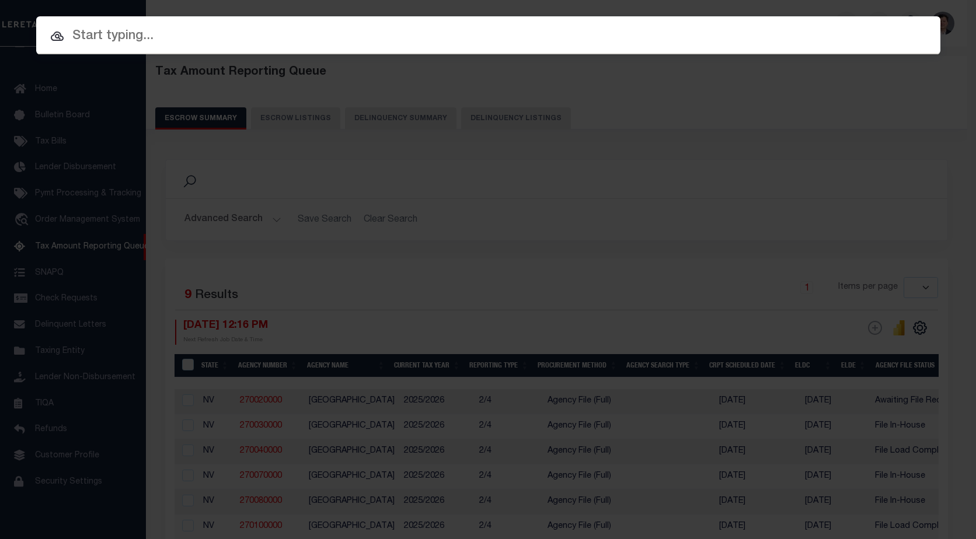
click at [207, 37] on input "text" at bounding box center [488, 36] width 904 height 20
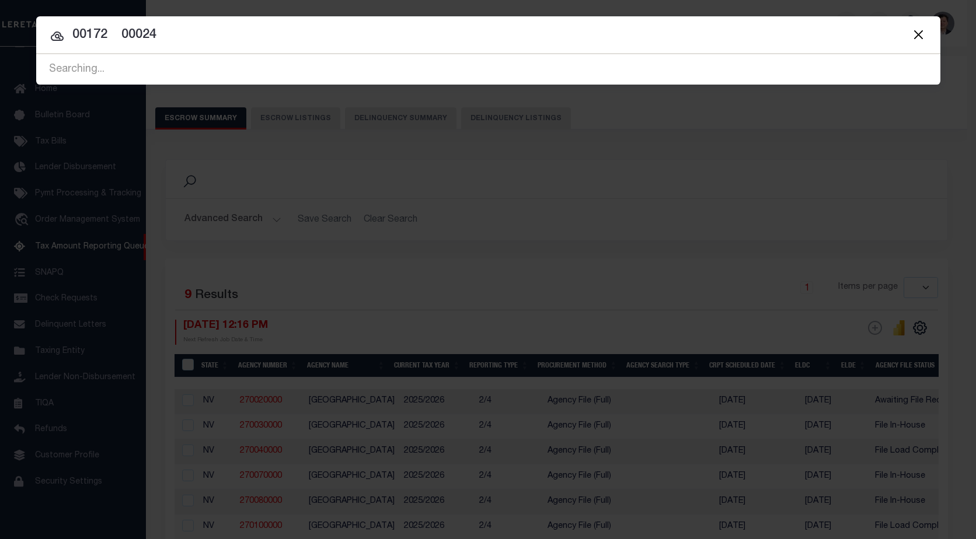
click at [205, 69] on div "Searching..." at bounding box center [488, 70] width 904 height 30
click at [114, 33] on input "00172 00024" at bounding box center [488, 35] width 904 height 20
type input "00172 00024"
click at [918, 34] on button "Close" at bounding box center [918, 34] width 15 height 15
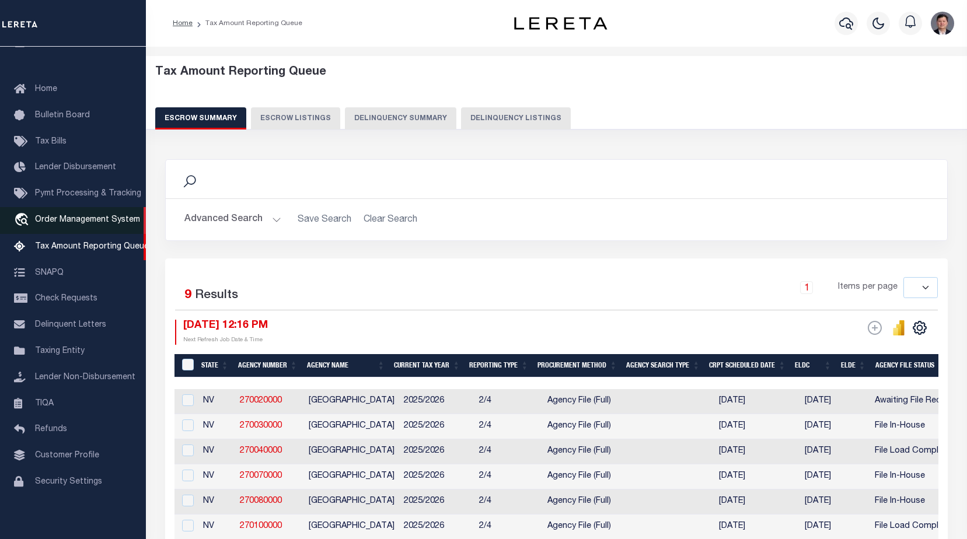
click at [55, 217] on span "Order Management System" at bounding box center [87, 220] width 105 height 8
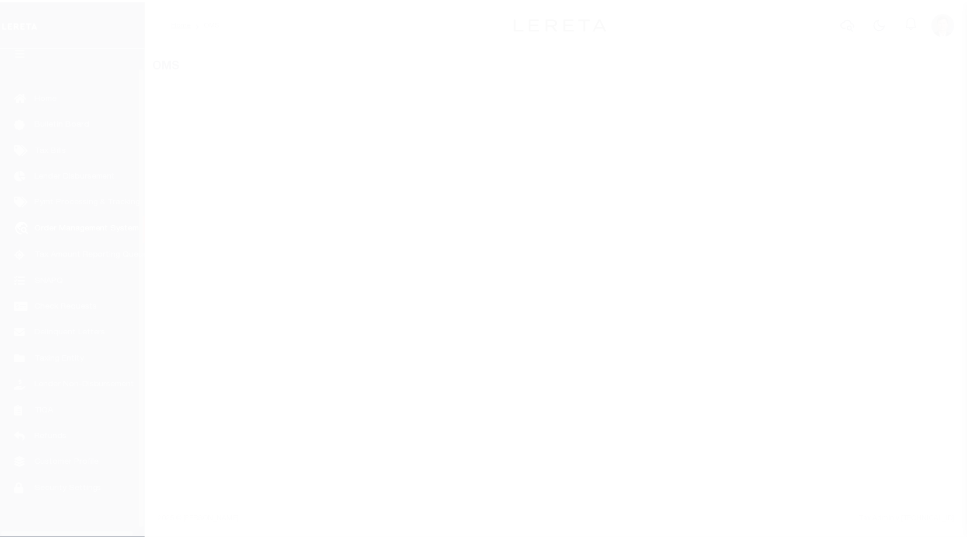
scroll to position [29, 0]
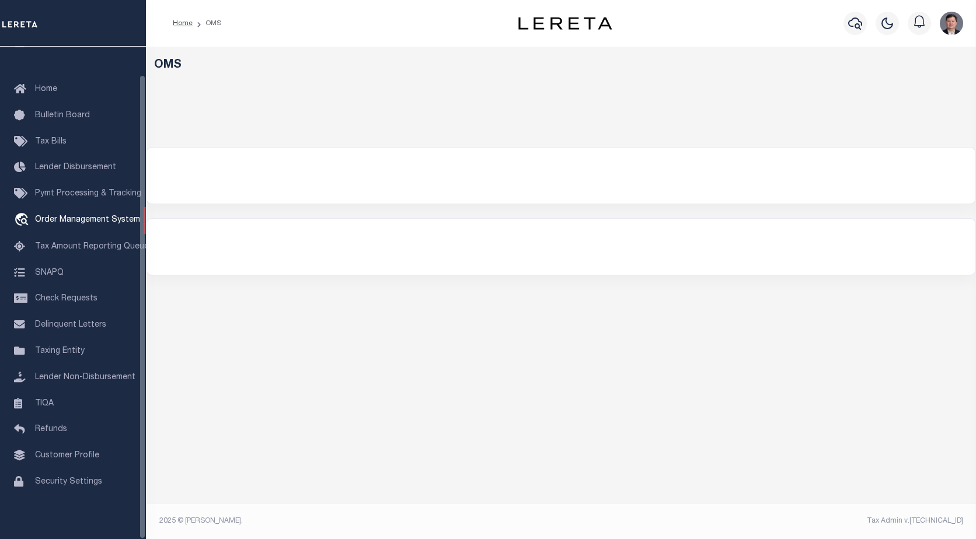
select select "Renovo Financial"
select select "MI"
select select "200"
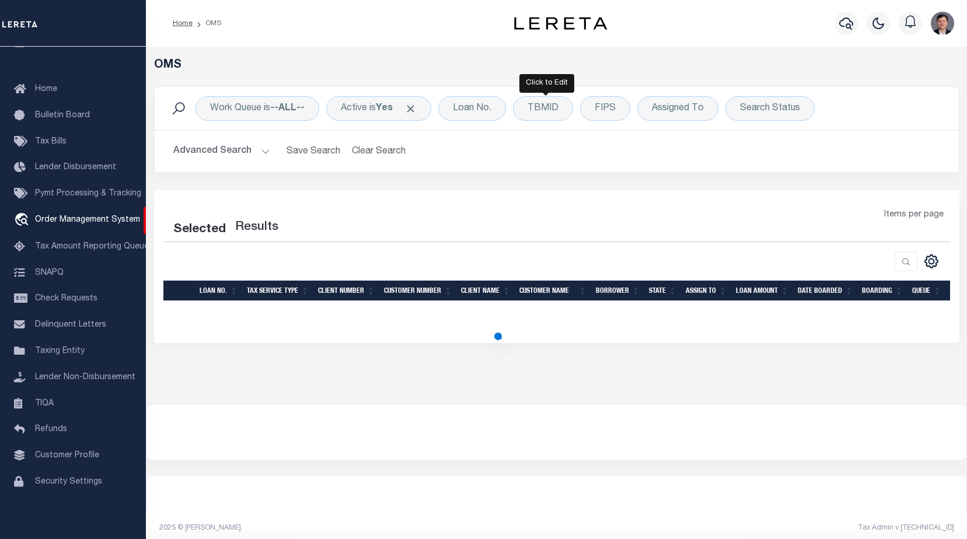
select select "200"
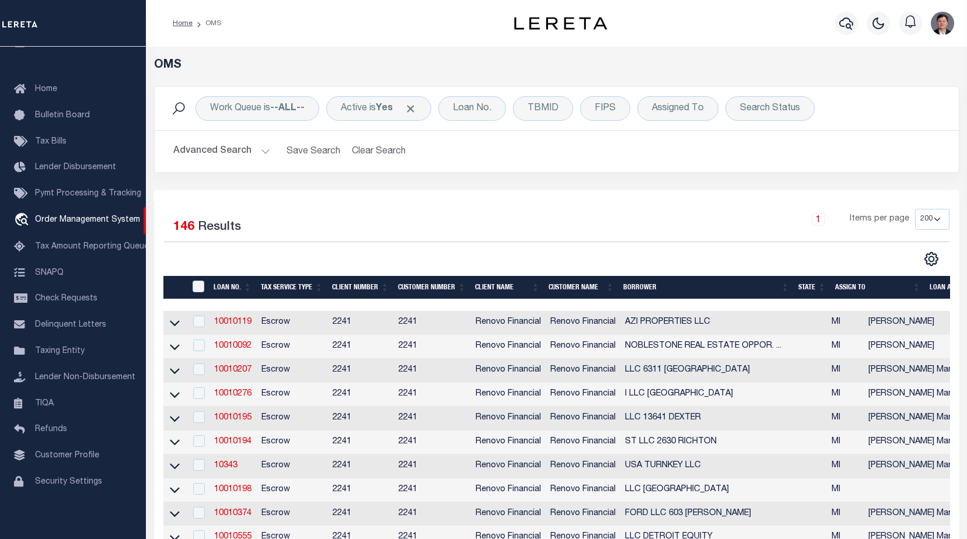
click at [263, 148] on button "Advanced Search" at bounding box center [221, 151] width 97 height 23
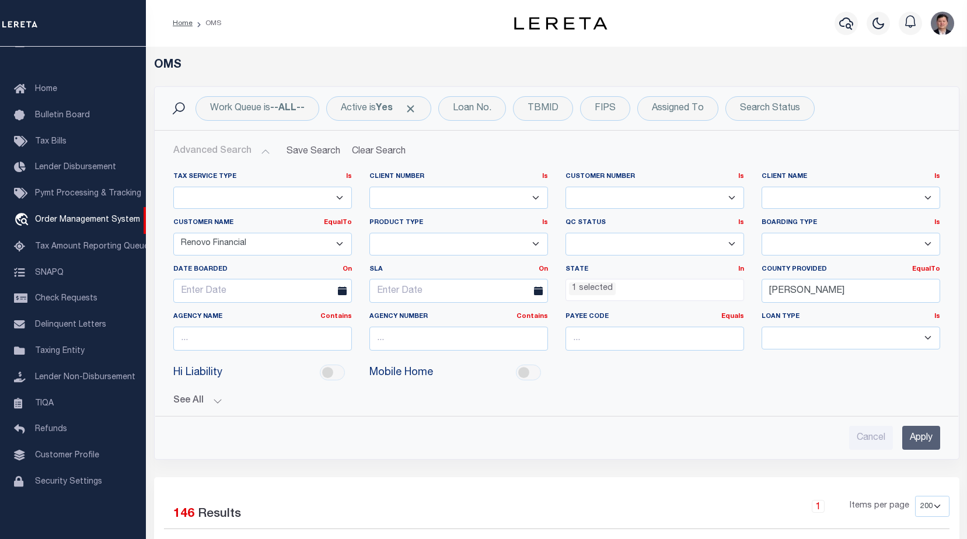
click at [715, 289] on ul "1 selected" at bounding box center [654, 288] width 177 height 16
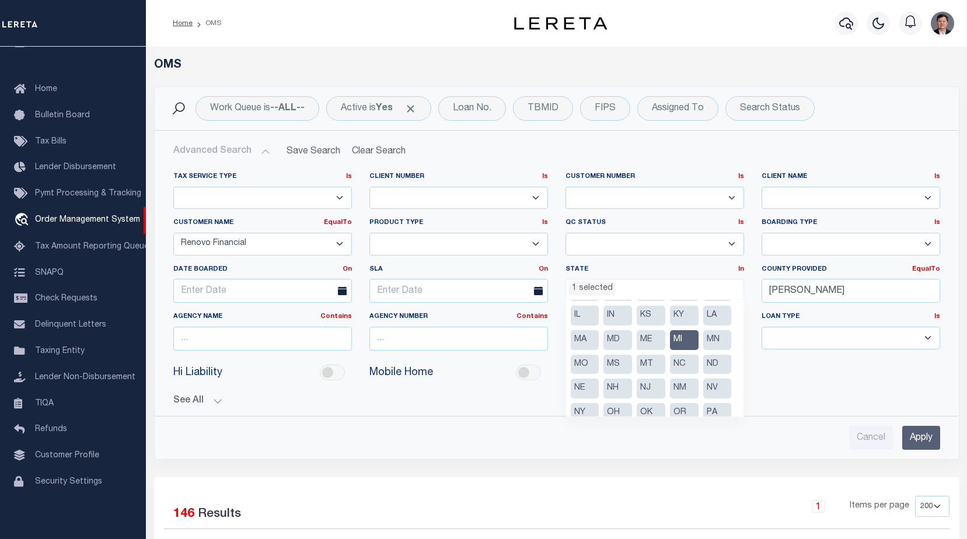
scroll to position [77, 0]
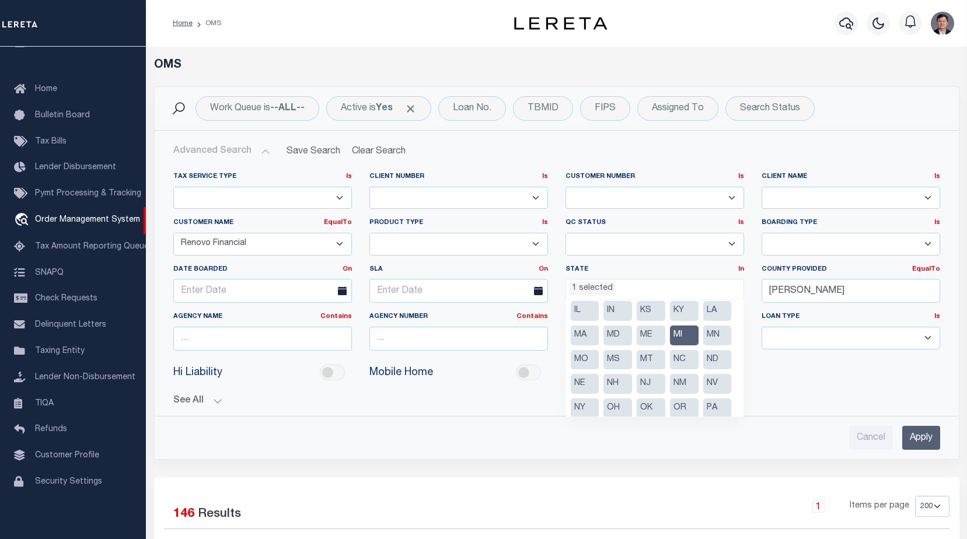
click at [686, 345] on li "MI" at bounding box center [684, 336] width 29 height 20
select select
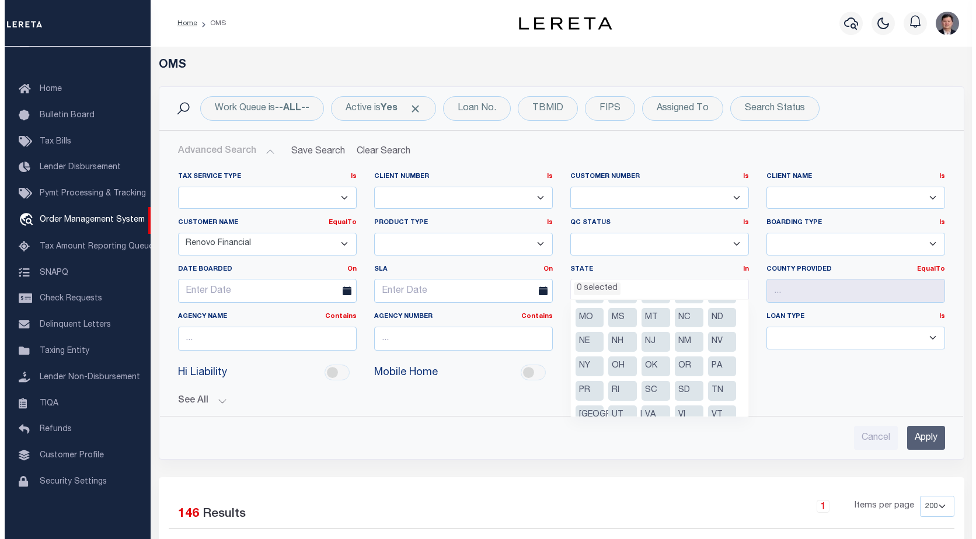
scroll to position [135, 0]
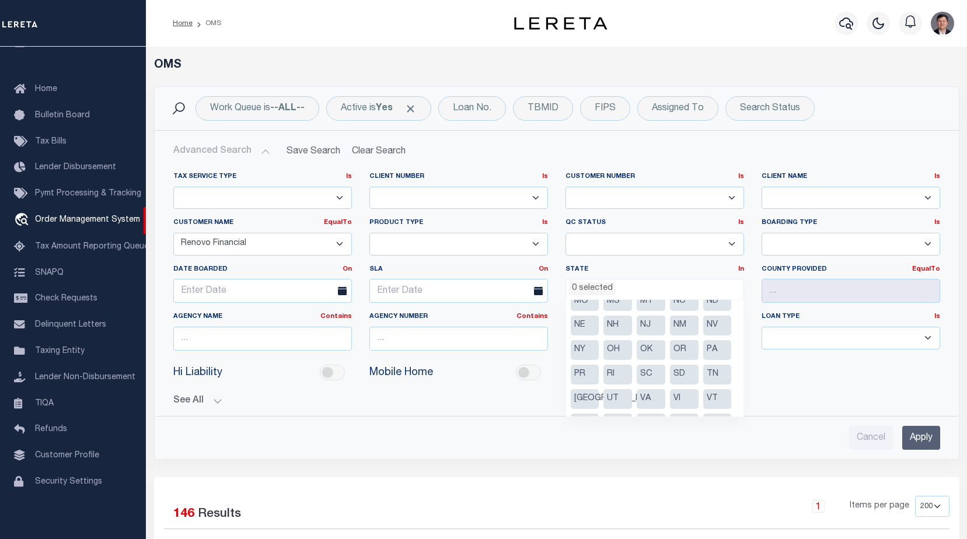
click at [637, 336] on li "NJ" at bounding box center [651, 326] width 29 height 20
select select "NJ"
click at [716, 265] on label "State In In" at bounding box center [654, 270] width 179 height 10
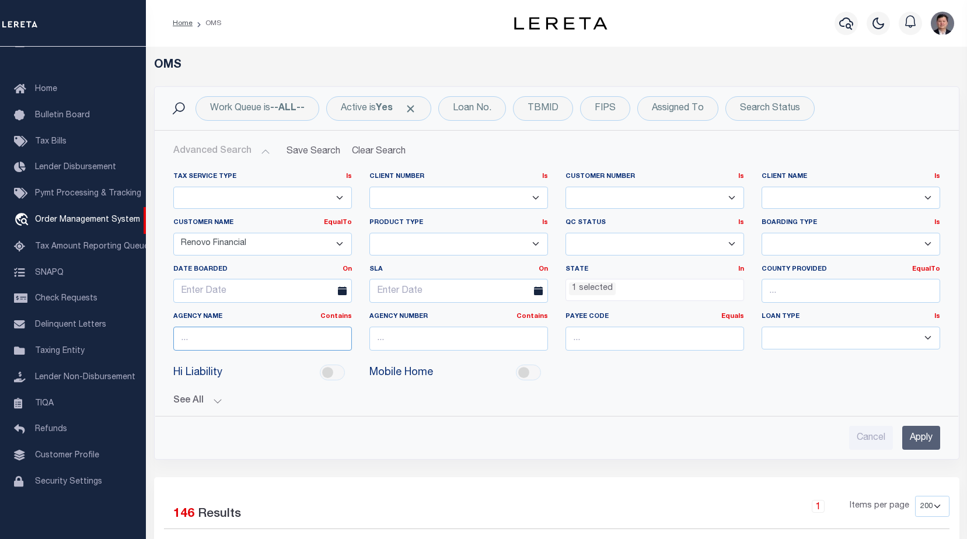
click at [243, 344] on input "text" at bounding box center [262, 339] width 179 height 24
type input "millville"
click at [909, 436] on input "Apply" at bounding box center [921, 438] width 38 height 24
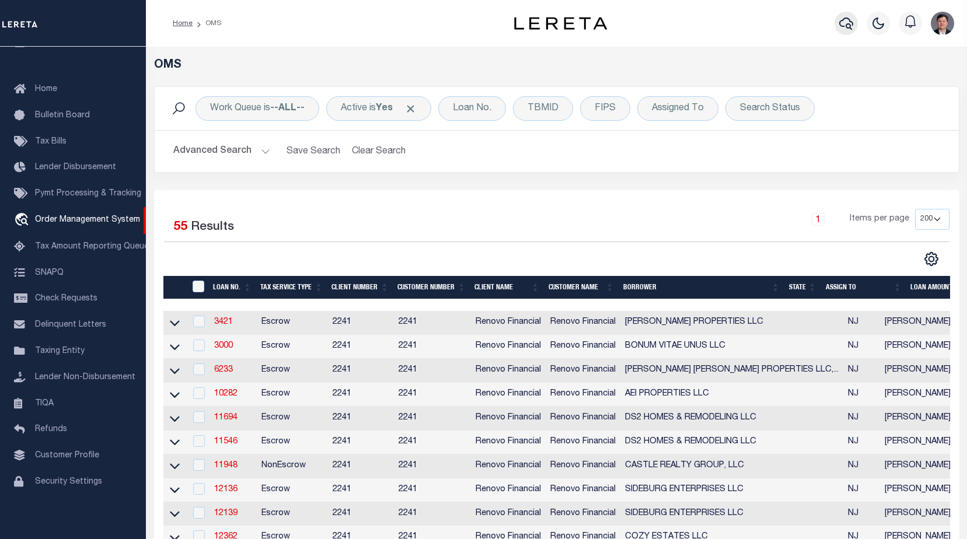
click at [844, 25] on icon "button" at bounding box center [846, 23] width 14 height 14
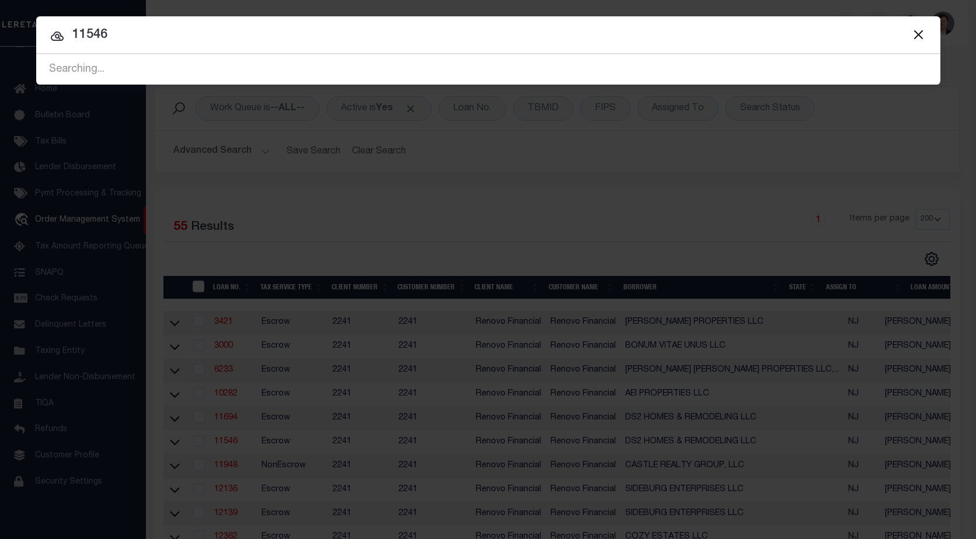
type input "11546"
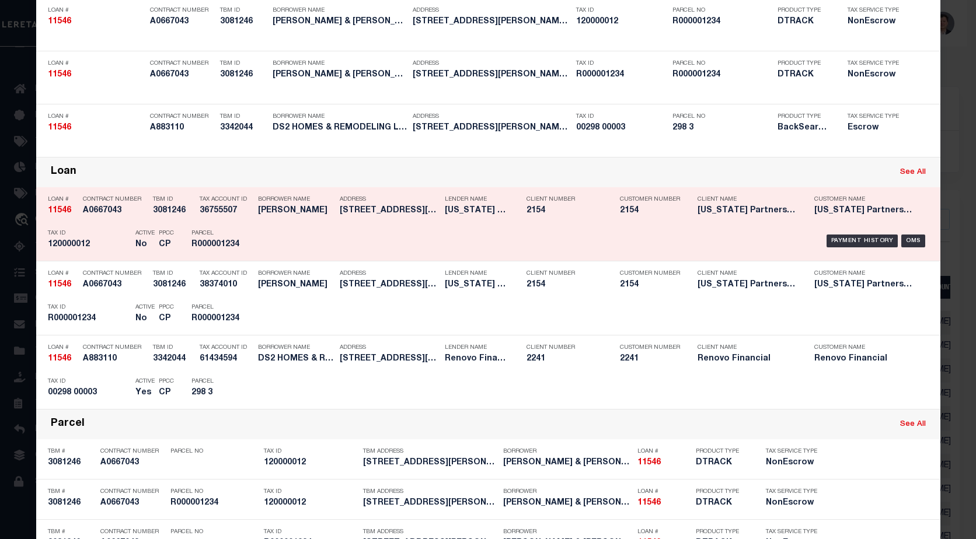
scroll to position [117, 0]
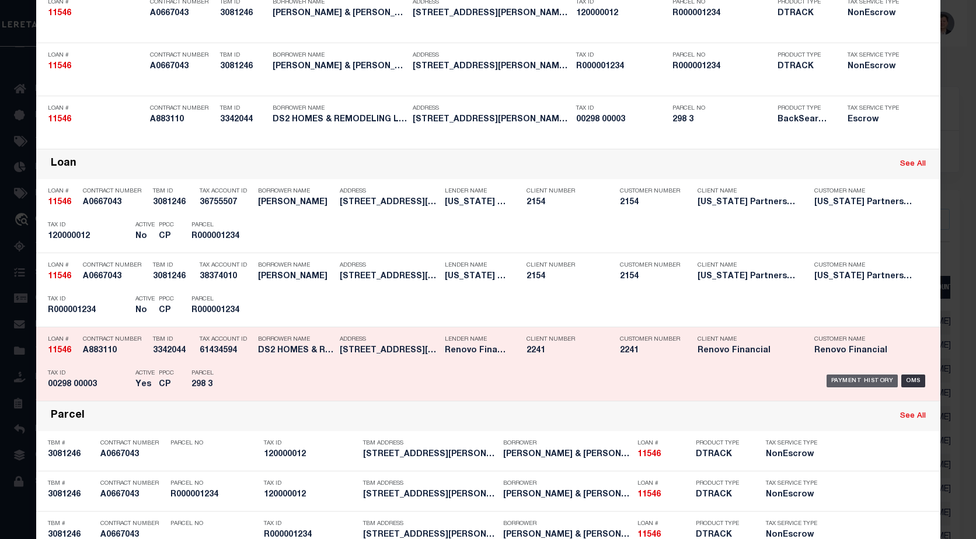
click at [855, 379] on div "Payment History" at bounding box center [862, 381] width 72 height 13
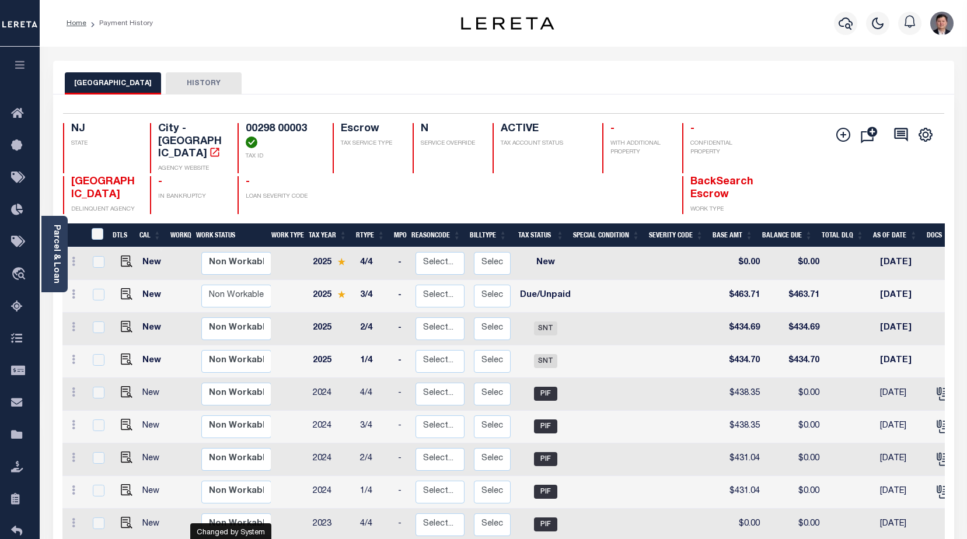
scroll to position [19, 0]
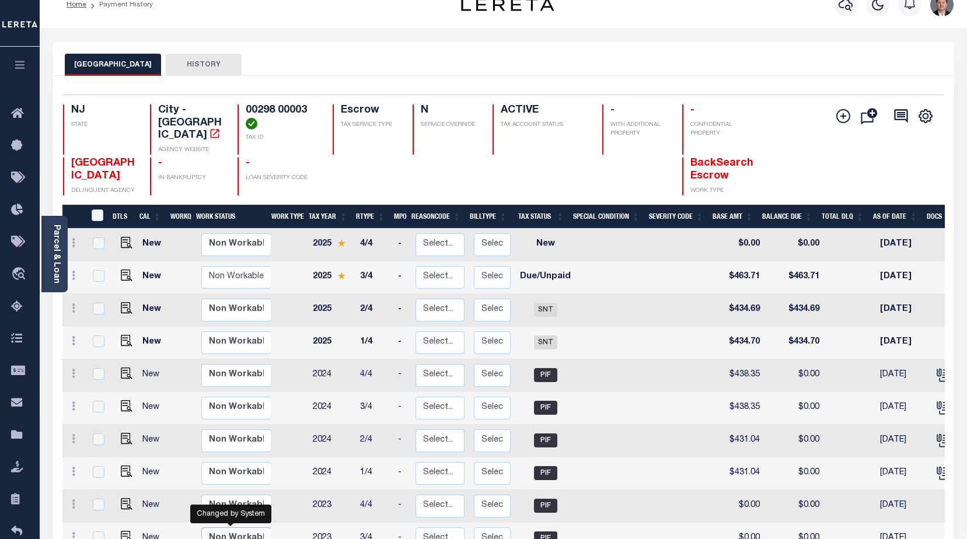
drag, startPoint x: 249, startPoint y: 539, endPoint x: 257, endPoint y: 539, distance: 8.2
click at [257, 539] on select "Non Workable Workable" at bounding box center [236, 538] width 70 height 23
checkbox input "true"
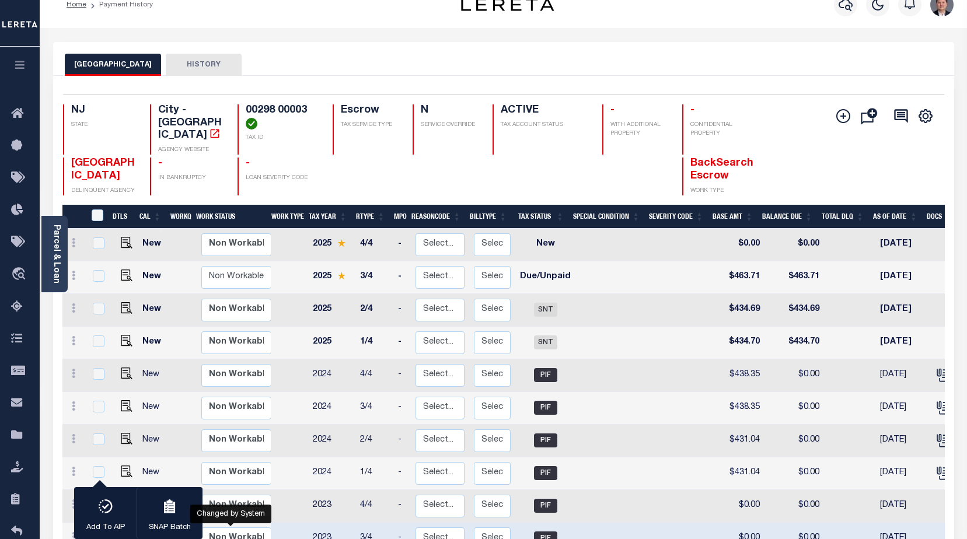
click at [424, 170] on div at bounding box center [446, 177] width 66 height 38
click at [292, 458] on td at bounding box center [289, 473] width 37 height 33
checkbox input "true"
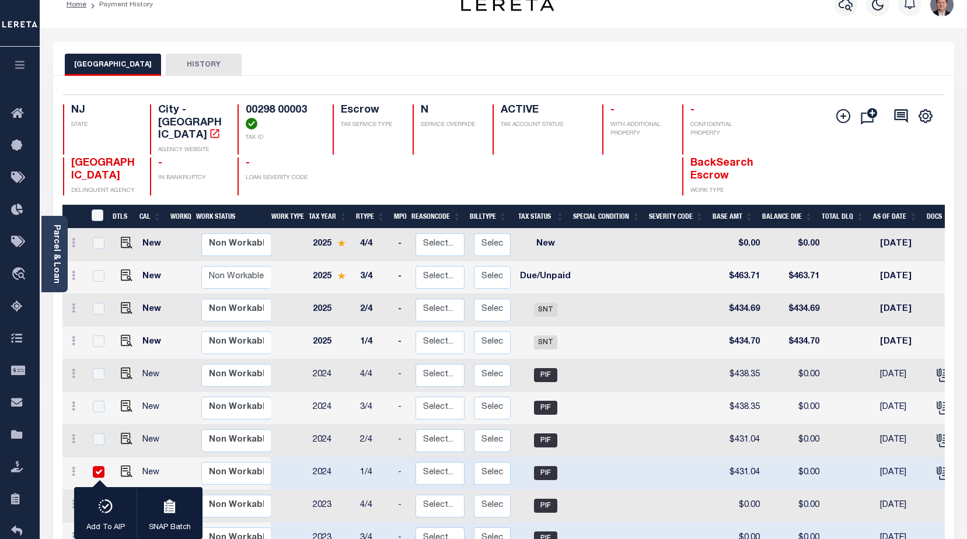
click at [99, 466] on input "checkbox" at bounding box center [99, 472] width 12 height 12
checkbox input "false"
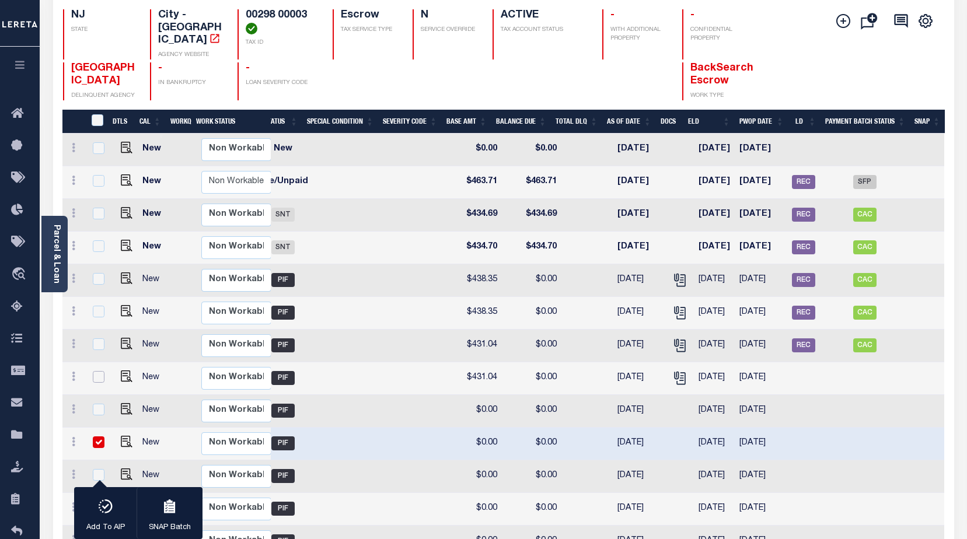
scroll to position [0, 0]
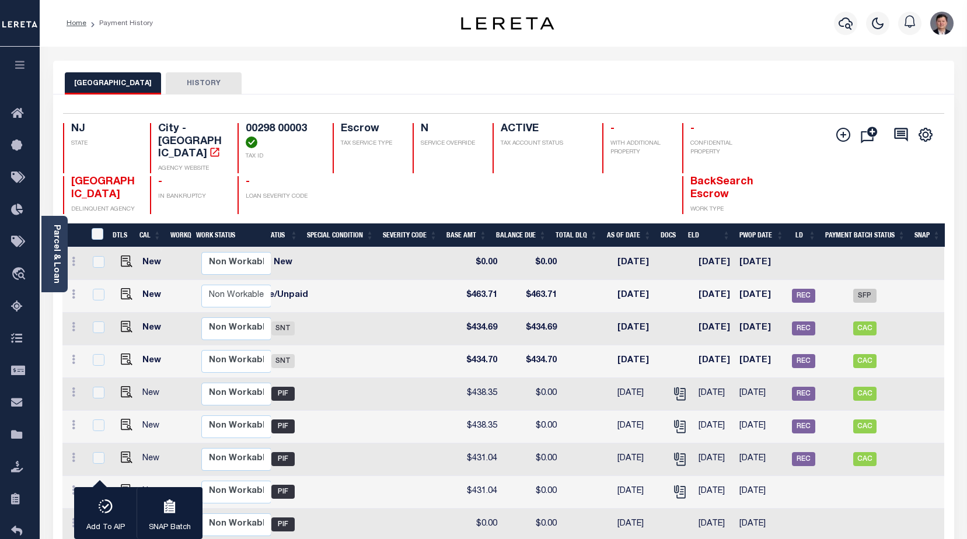
click at [325, 490] on td at bounding box center [351, 492] width 76 height 33
checkbox input "true"
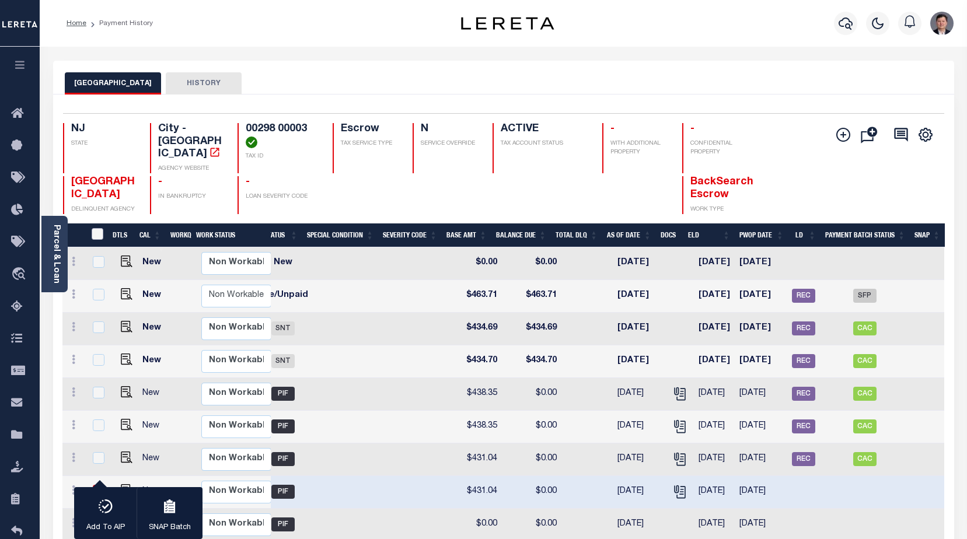
click at [98, 228] on input "&nbsp;" at bounding box center [98, 234] width 12 height 12
checkbox input "true"
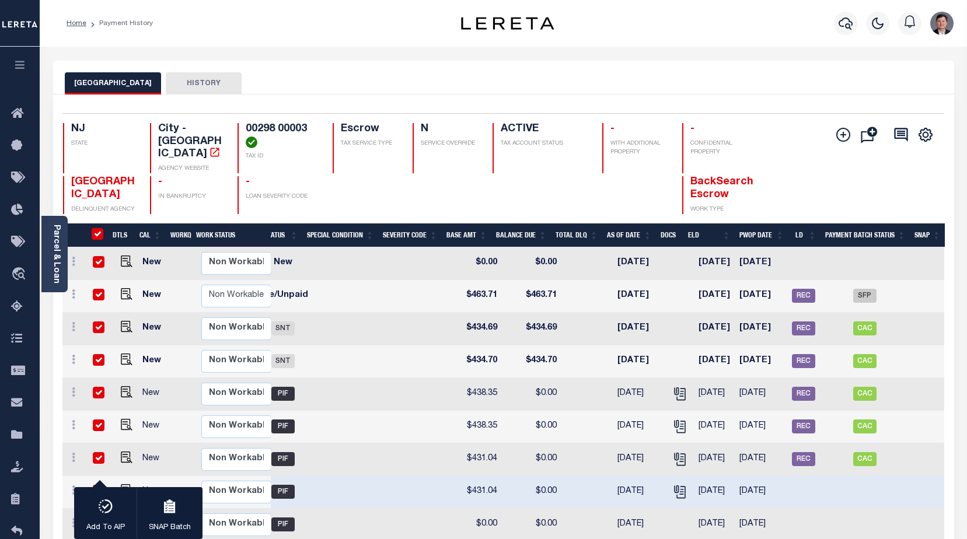
checkbox input "true"
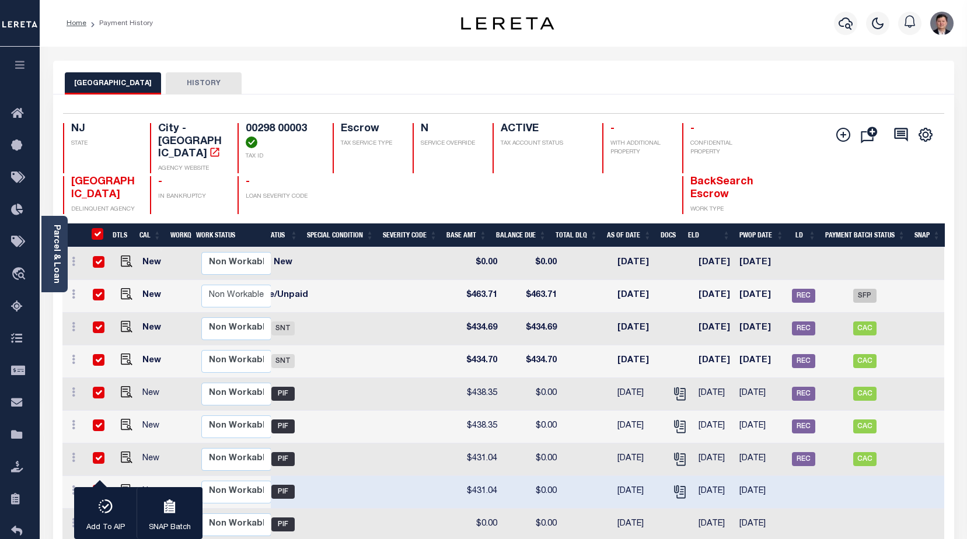
checkbox input "true"
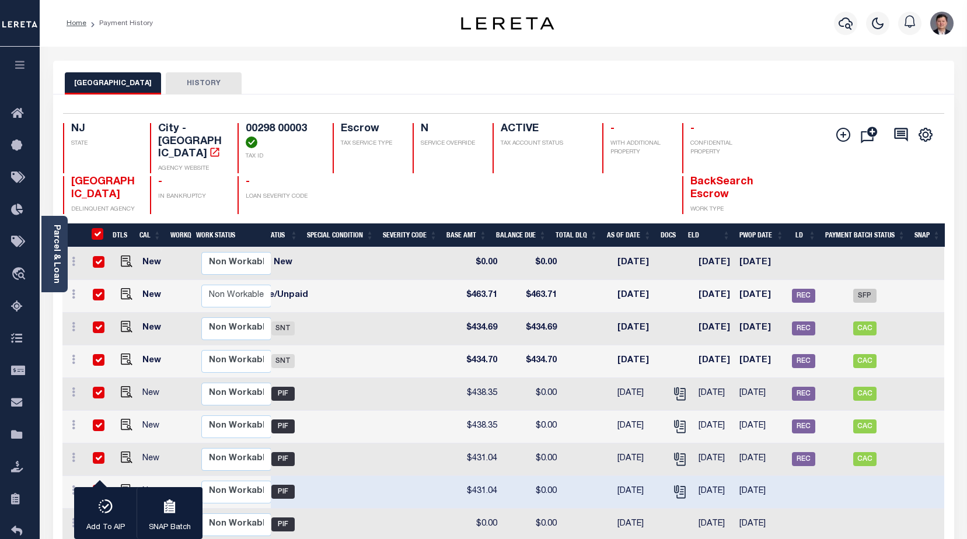
checkbox input "true"
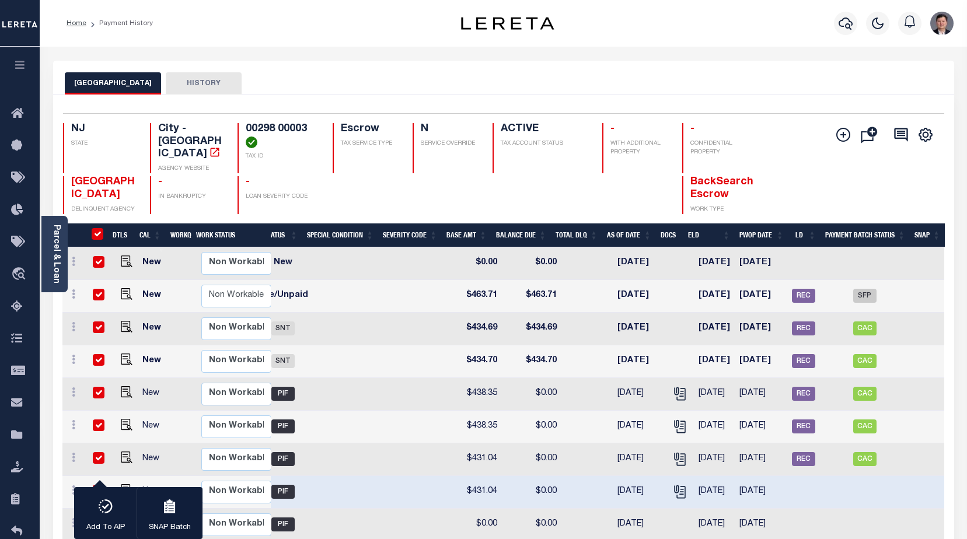
checkbox input "true"
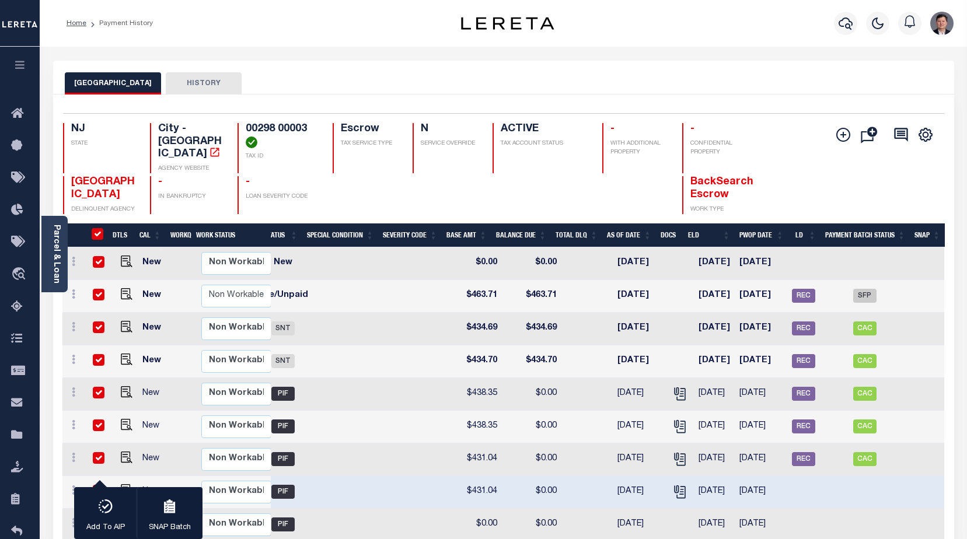
checkbox input "true"
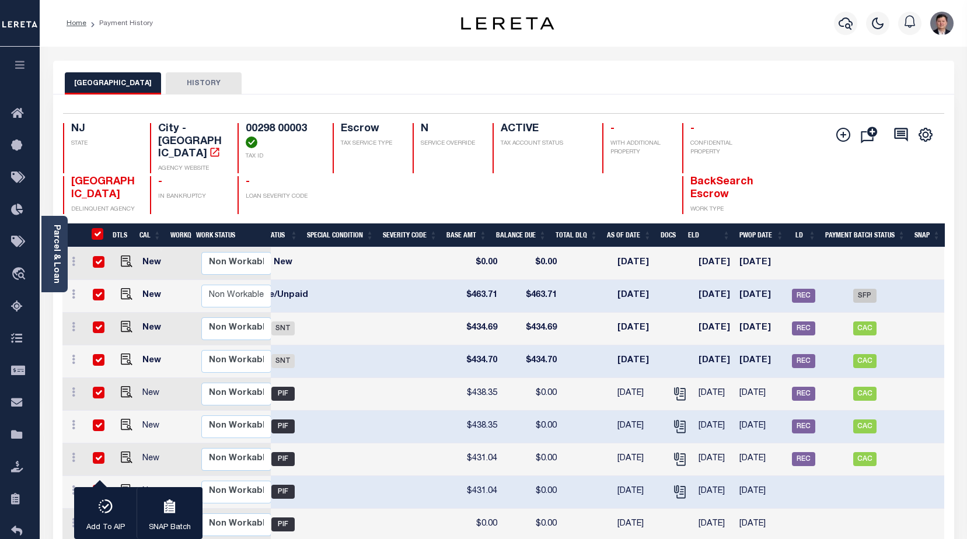
click at [98, 228] on input "&nbsp;" at bounding box center [98, 234] width 12 height 12
checkbox input "false"
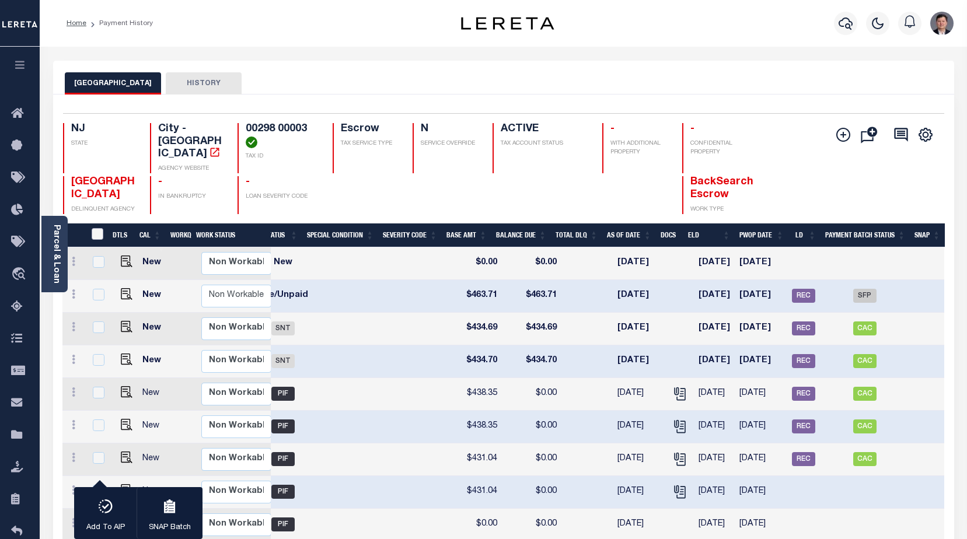
checkbox input "false"
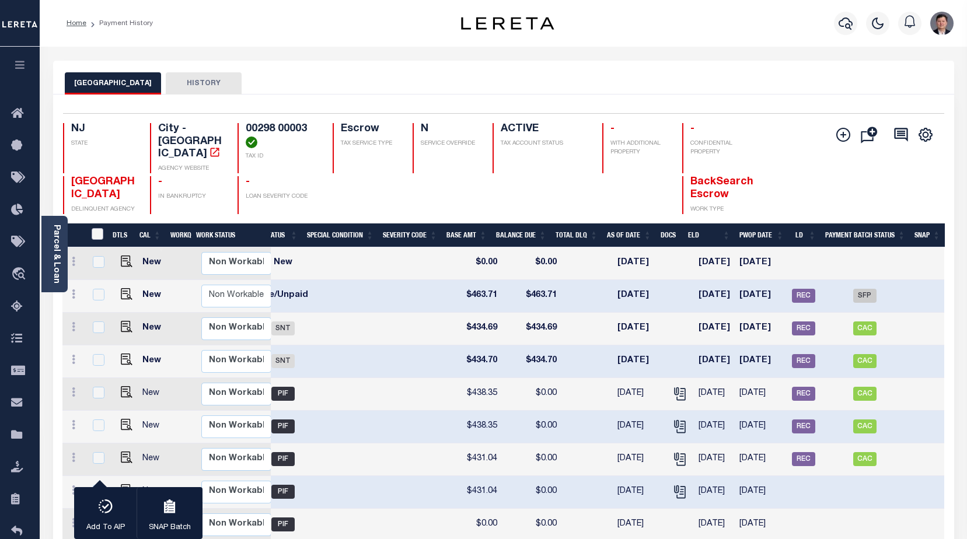
checkbox input "false"
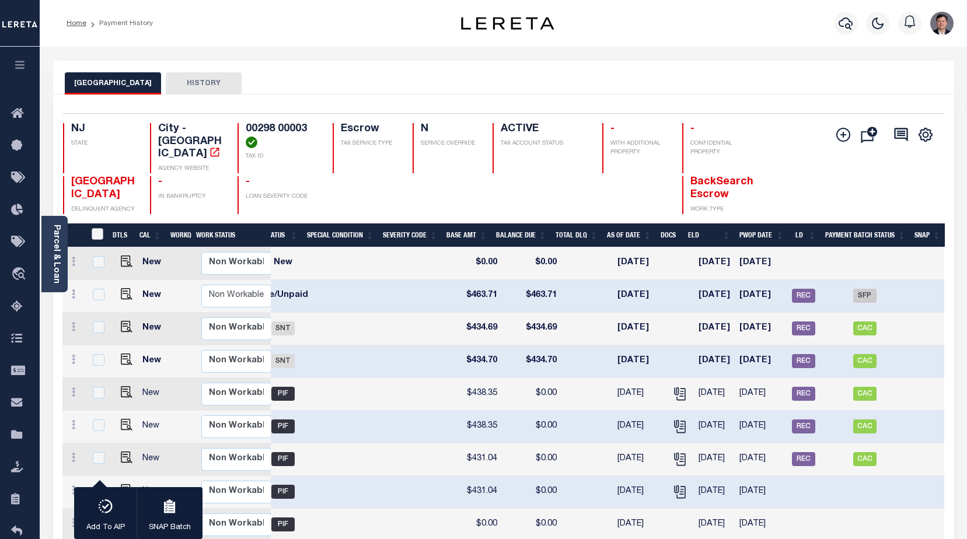
checkbox input "false"
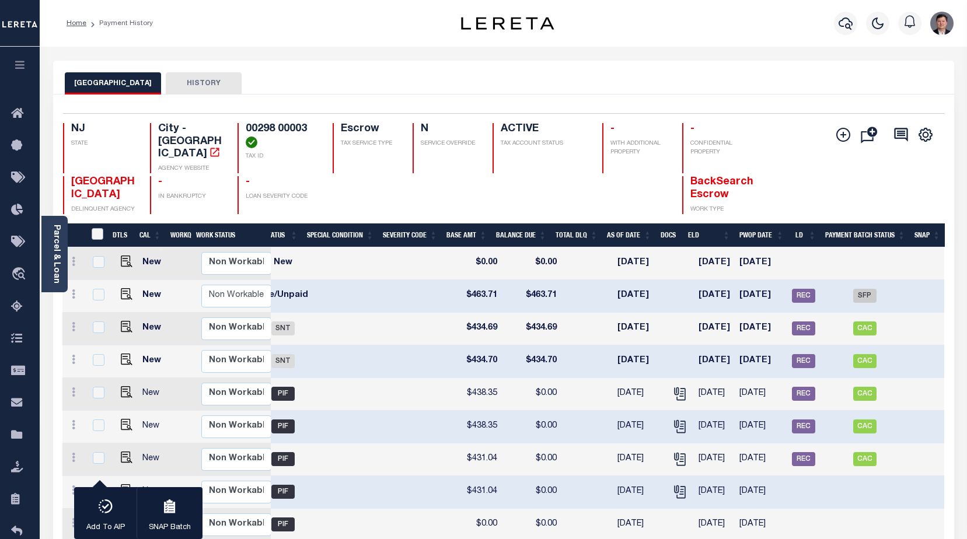
checkbox input "false"
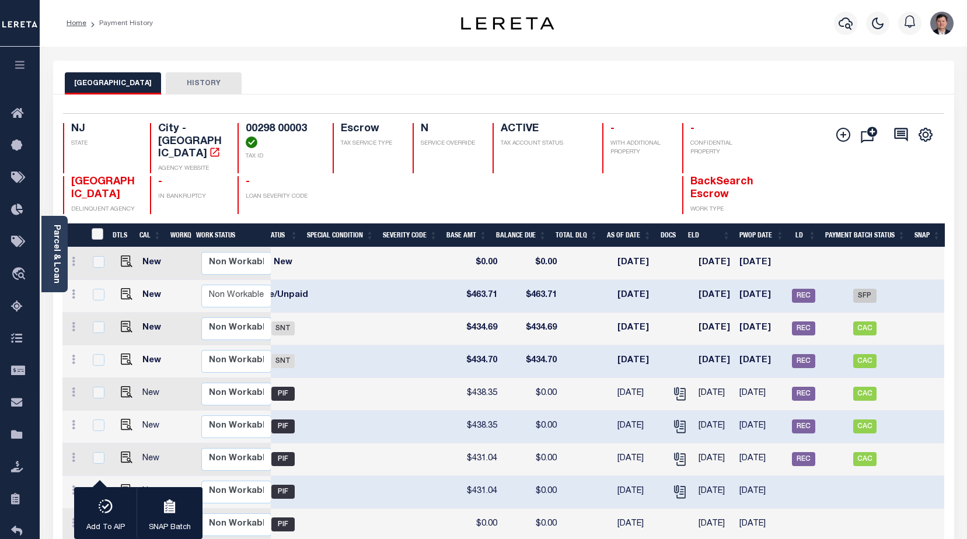
checkbox input "false"
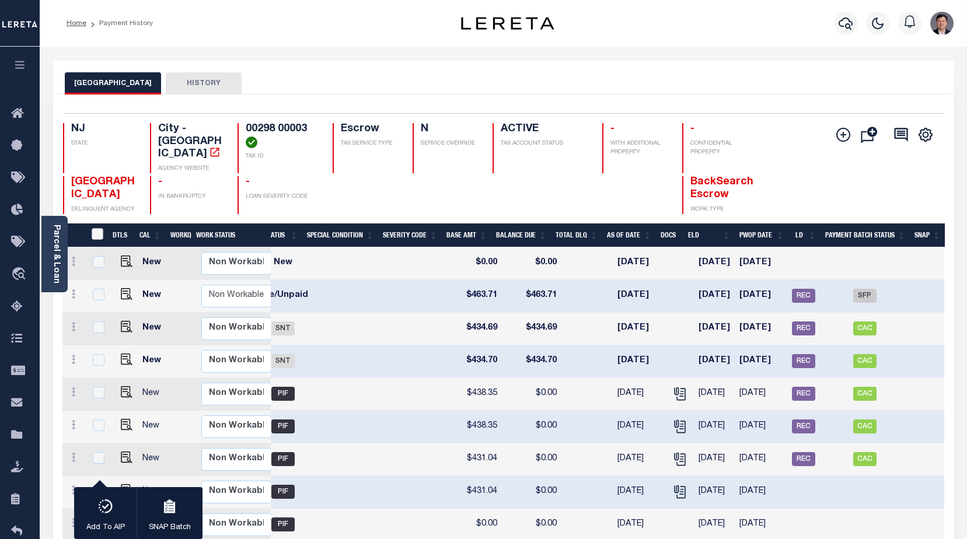
checkbox input "false"
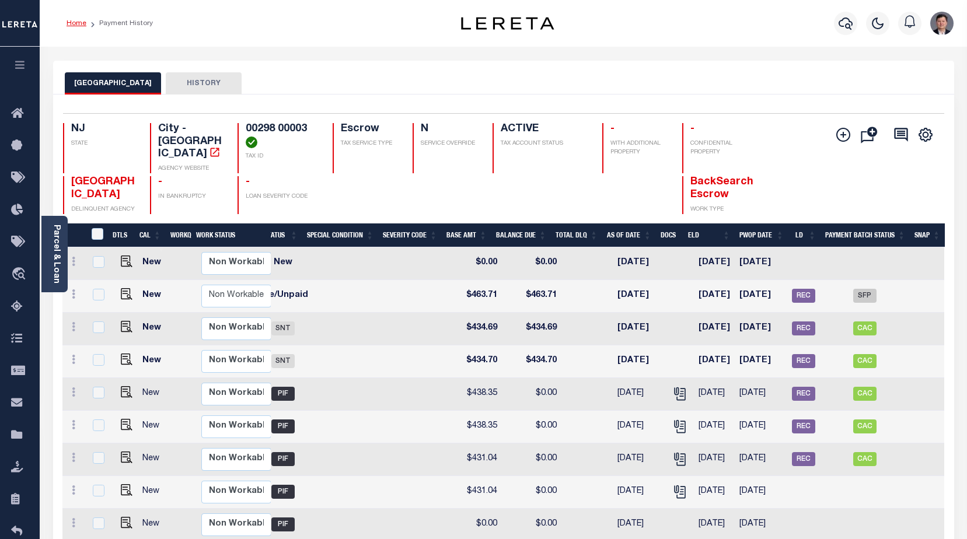
click at [76, 23] on link "Home" at bounding box center [77, 23] width 20 height 7
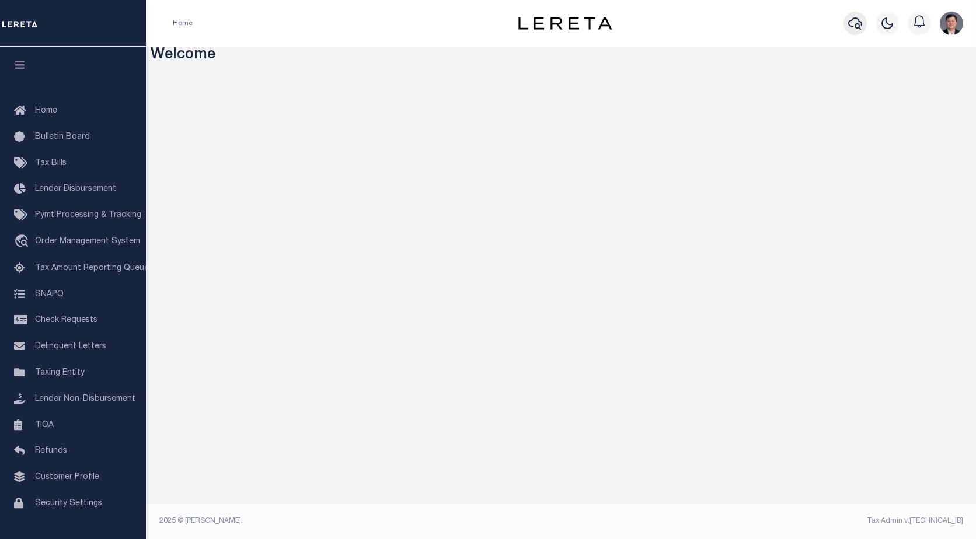
click at [850, 21] on icon "button" at bounding box center [855, 24] width 14 height 12
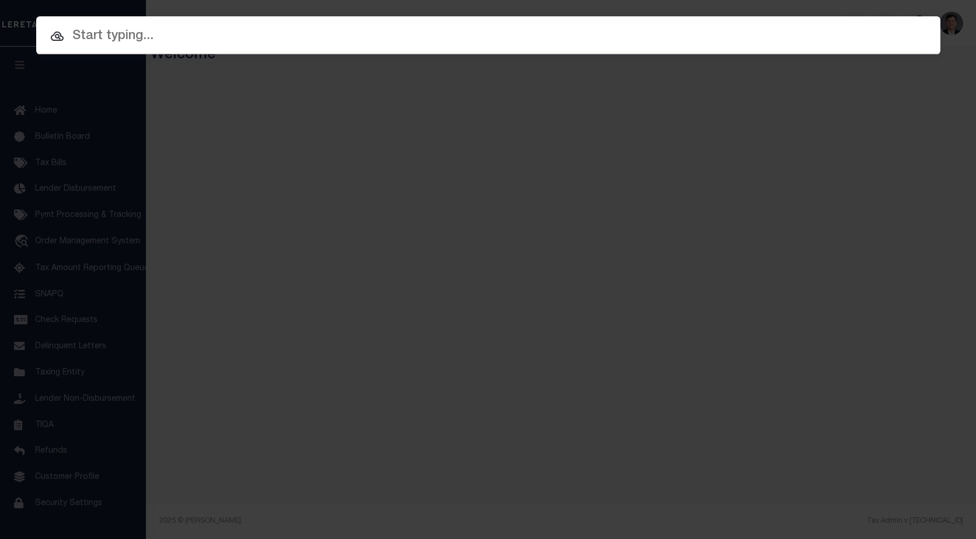
click at [215, 41] on input "text" at bounding box center [488, 36] width 904 height 20
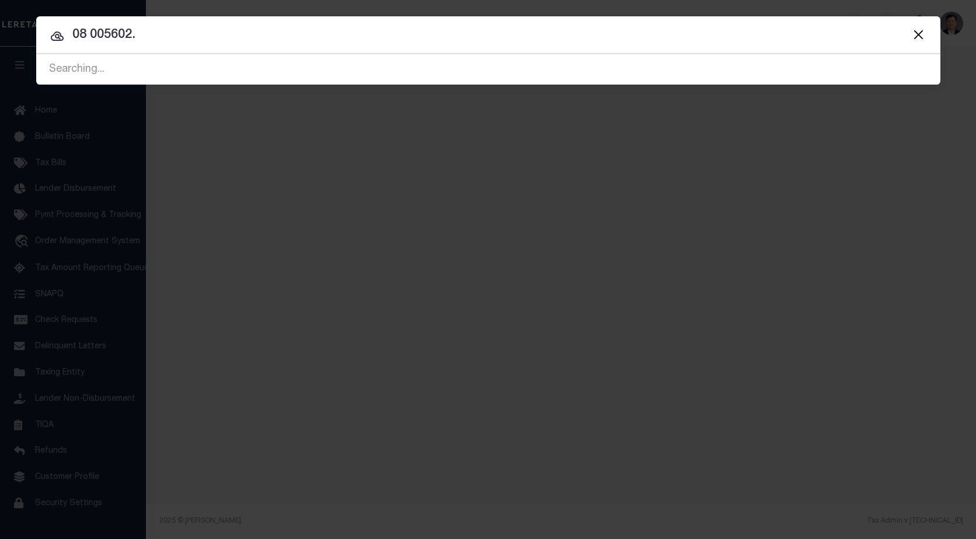
type input "08 005602."
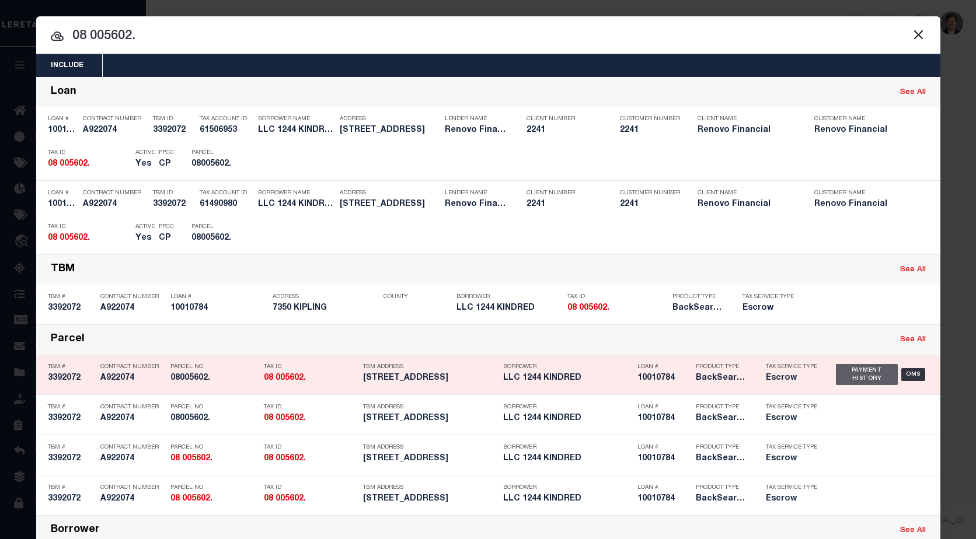
click at [869, 373] on div "Payment History" at bounding box center [867, 374] width 62 height 21
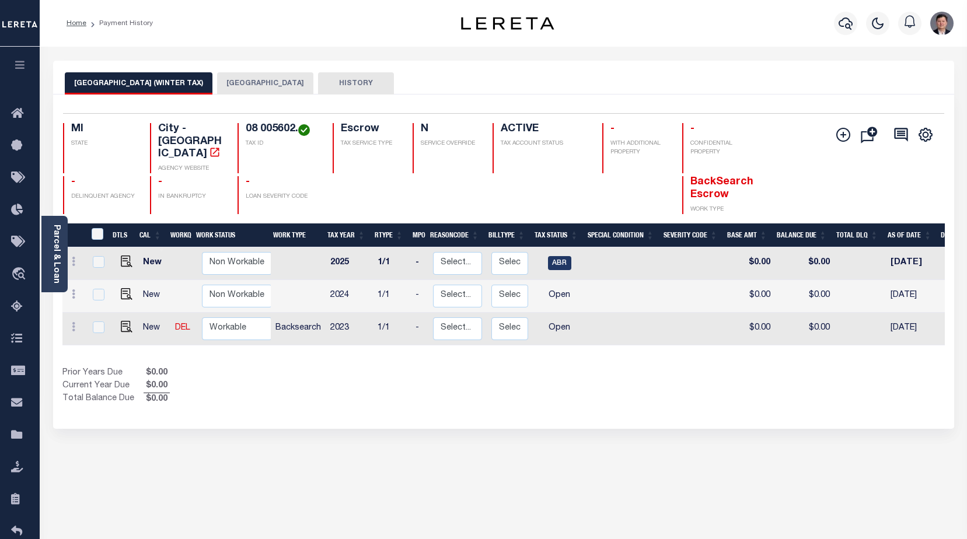
click at [235, 83] on button "DETROIT CITY" at bounding box center [265, 83] width 96 height 22
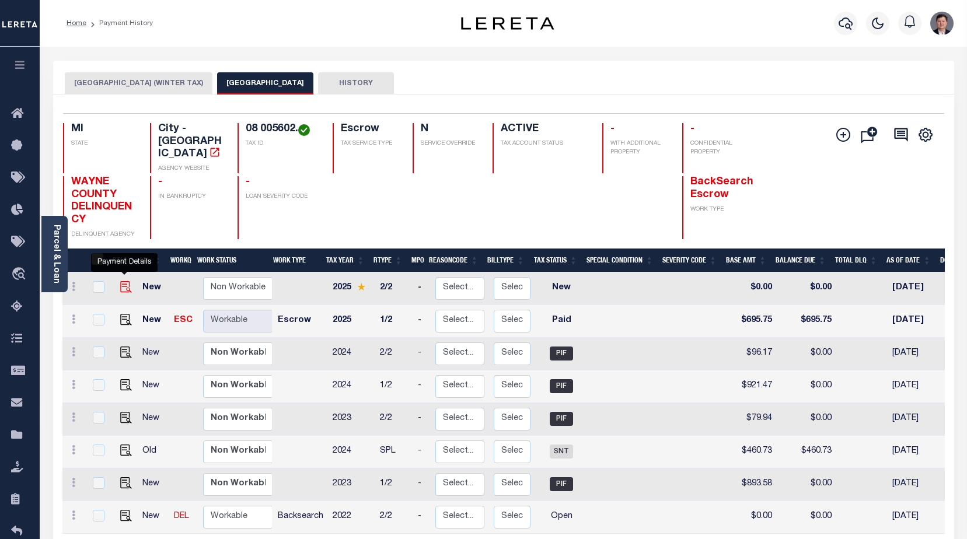
click at [121, 281] on img "" at bounding box center [126, 287] width 12 height 12
checkbox input "true"
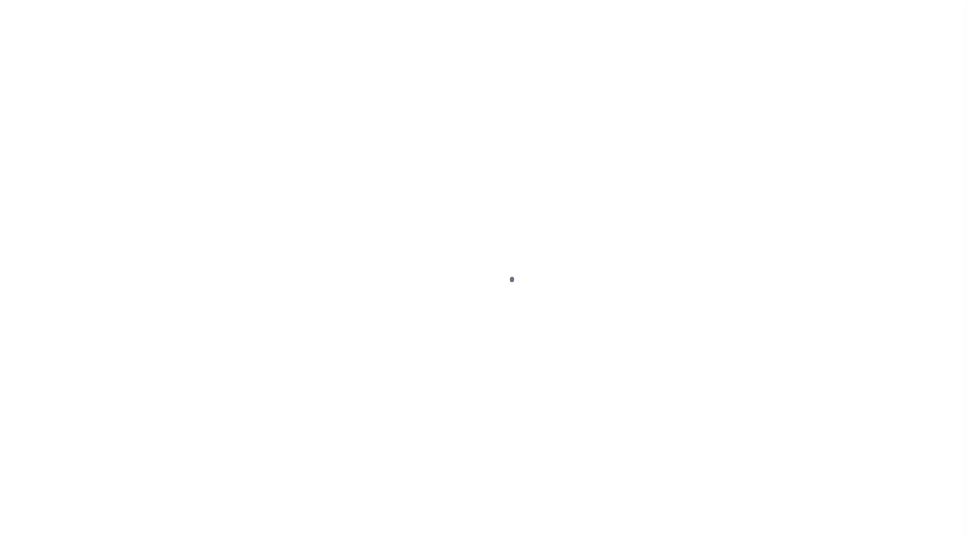
select select "NW2"
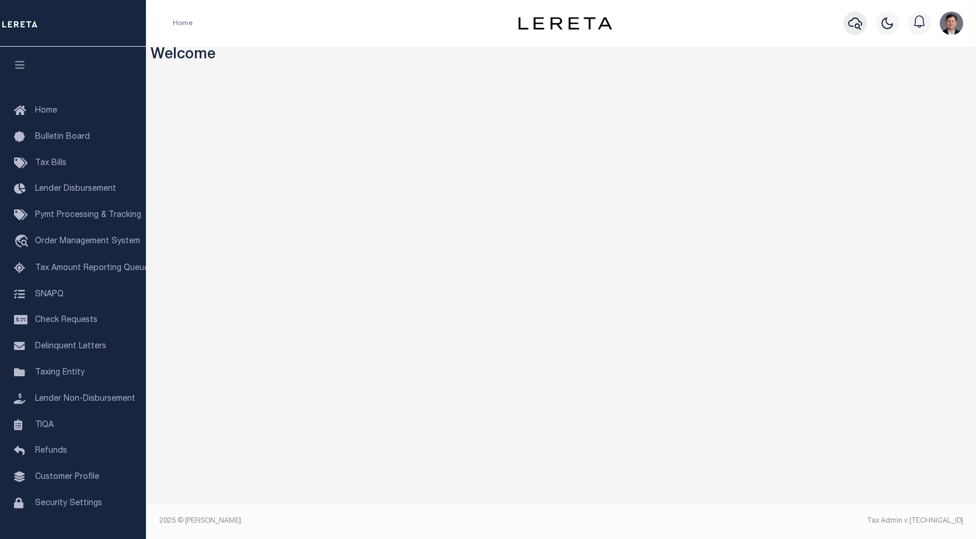
click at [852, 27] on icon "button" at bounding box center [855, 24] width 14 height 12
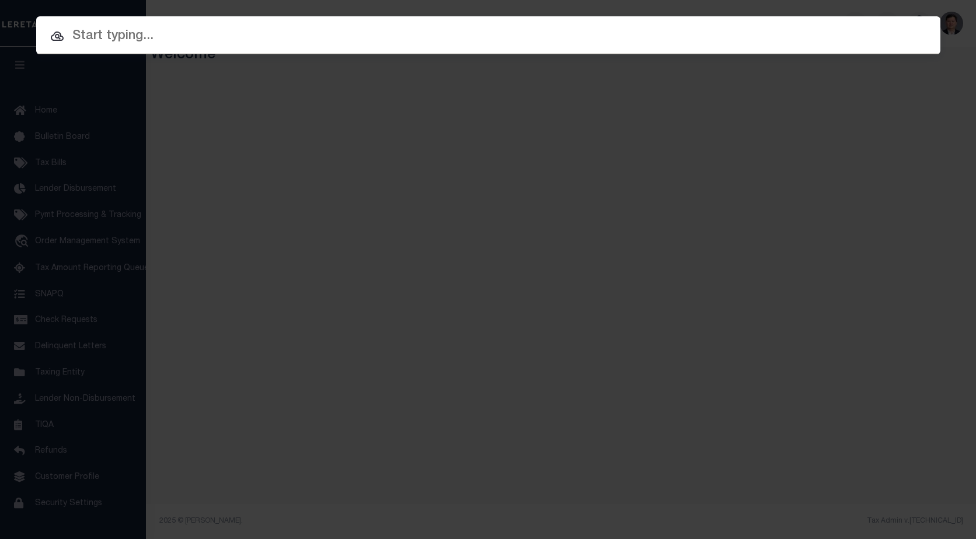
click at [621, 41] on input "text" at bounding box center [488, 36] width 904 height 20
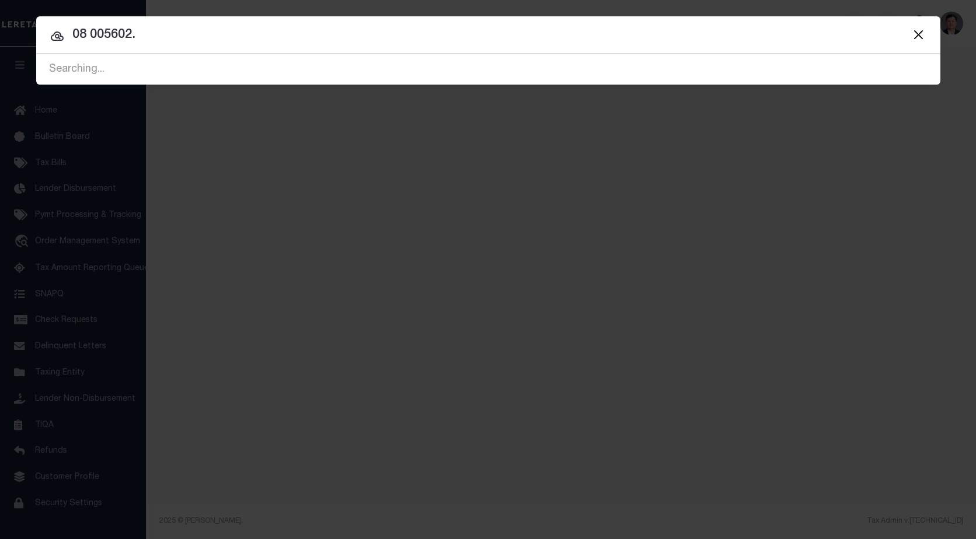
type input "08 005602."
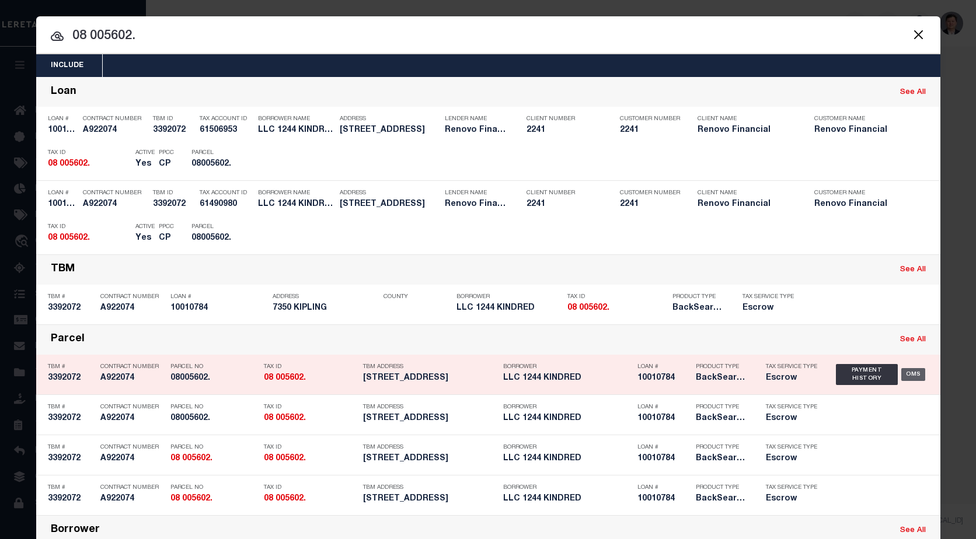
click at [913, 378] on div "OMS" at bounding box center [913, 374] width 24 height 13
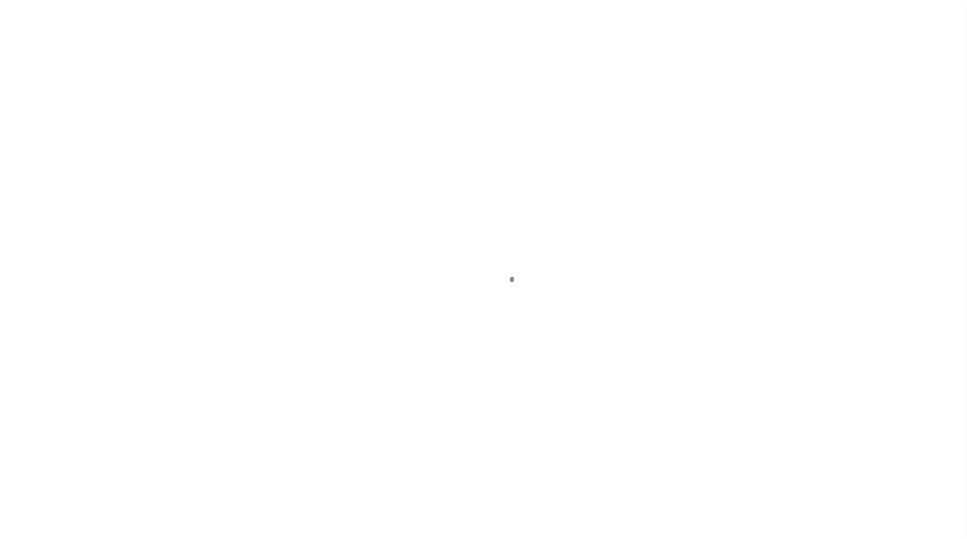
type input "10010784"
type input "LLC 1244 KINDRED"
select select
type input "1623 R ST NW"
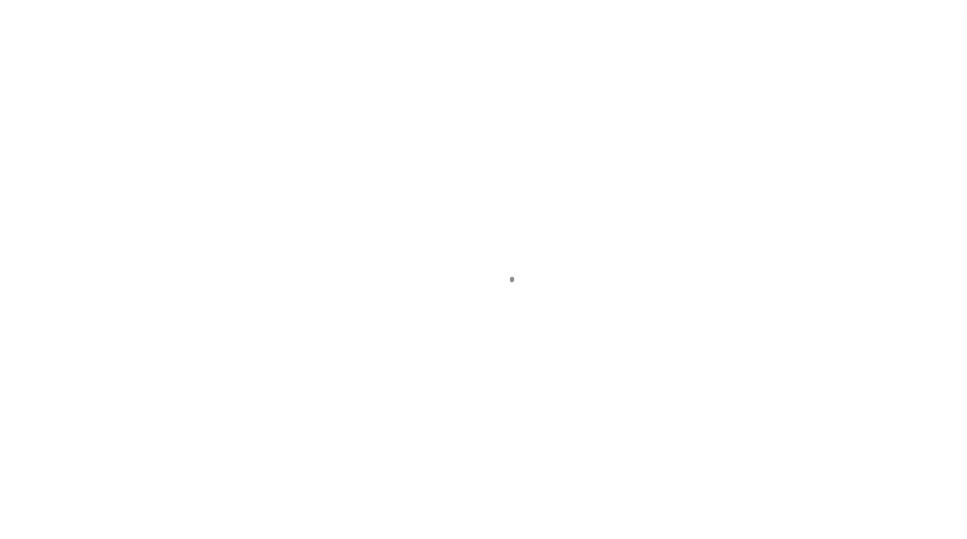
type input "WASHINGTON DC 20009-6420 NULL"
select select "10"
select select "Escrow"
select select "25067"
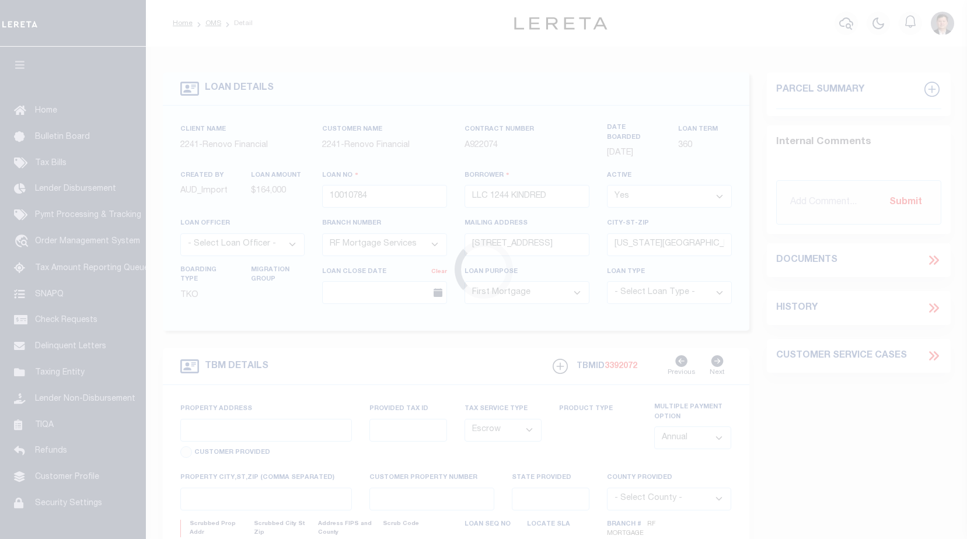
type input "7350 KIPLING"
type input "08 005602."
type input "DETROIT MI 482062625"
type input "a0kUS000006jxZx"
type input "MI"
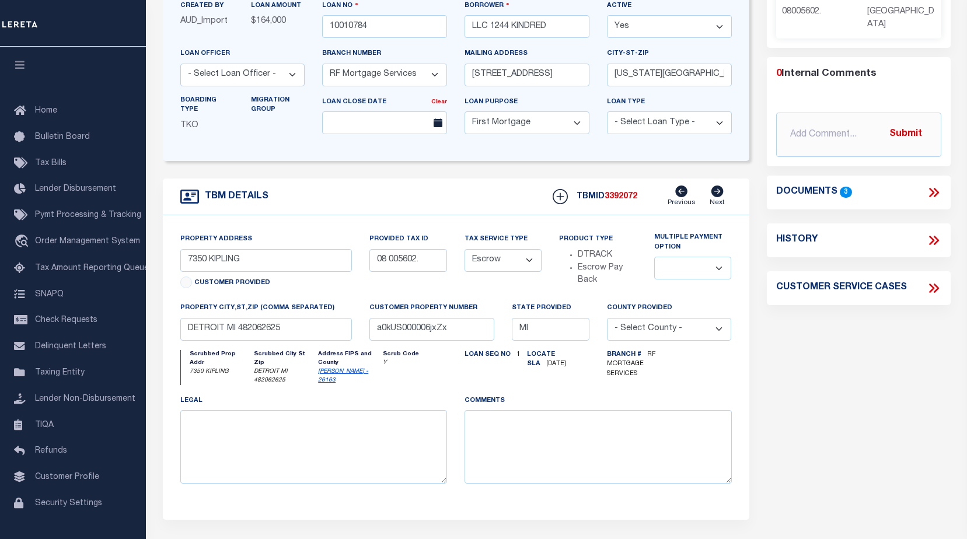
scroll to position [175, 0]
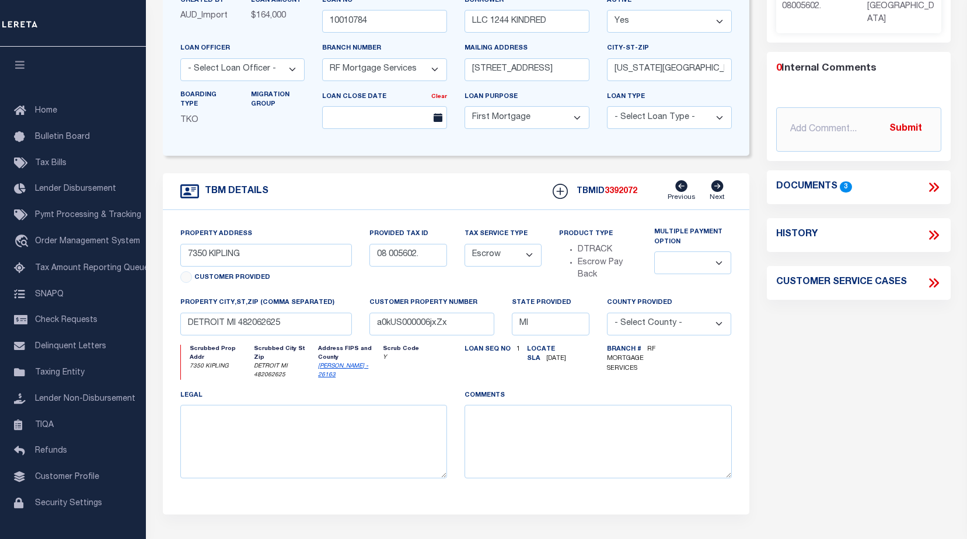
click at [720, 259] on select "Annual Semi Annual" at bounding box center [692, 262] width 77 height 23
click at [718, 257] on select "Annual Semi Annual" at bounding box center [692, 262] width 77 height 23
select select "2"
click at [654, 251] on select "Annual Semi Annual" at bounding box center [692, 262] width 77 height 23
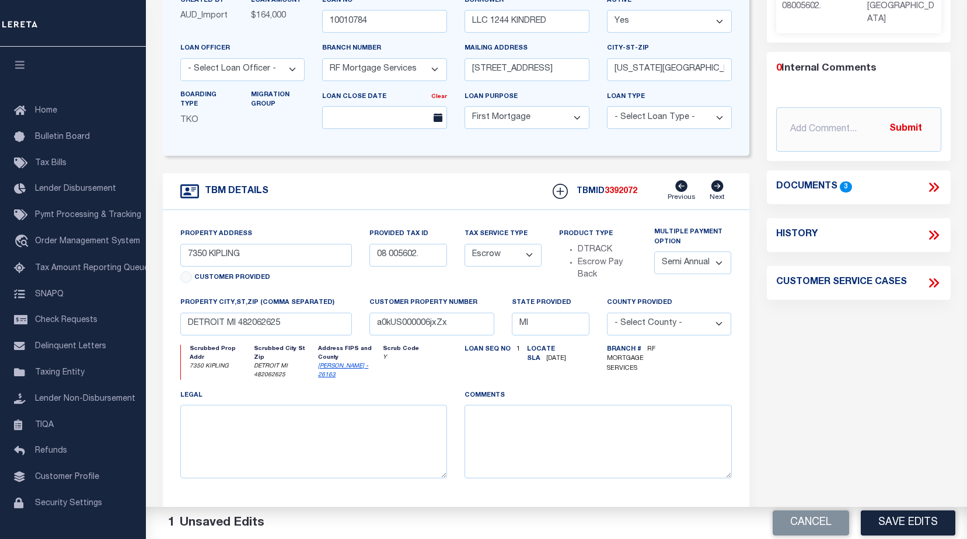
click at [718, 257] on select "Annual Semi Annual" at bounding box center [692, 262] width 77 height 23
click at [746, 279] on div "Property Address 7350 KIPLING Customer Provided Provided Tax ID 08 005602. Tax …" at bounding box center [456, 362] width 586 height 305
click at [721, 258] on select "Annual Semi Annual" at bounding box center [692, 262] width 77 height 23
click at [746, 270] on div "Property Address 7350 KIPLING Customer Provided Provided Tax ID 08 005602. Tax …" at bounding box center [456, 362] width 586 height 305
click at [795, 527] on button "Cancel" at bounding box center [811, 523] width 76 height 25
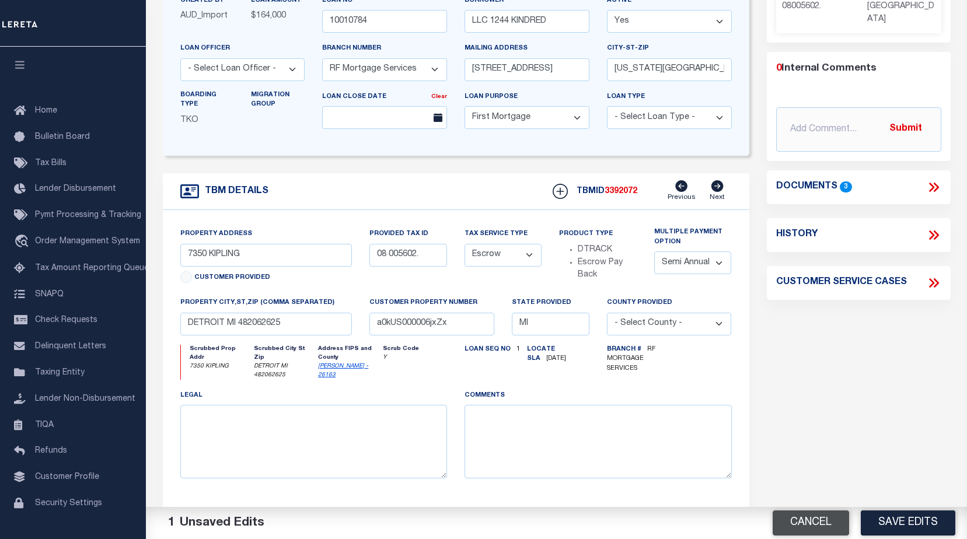
select select
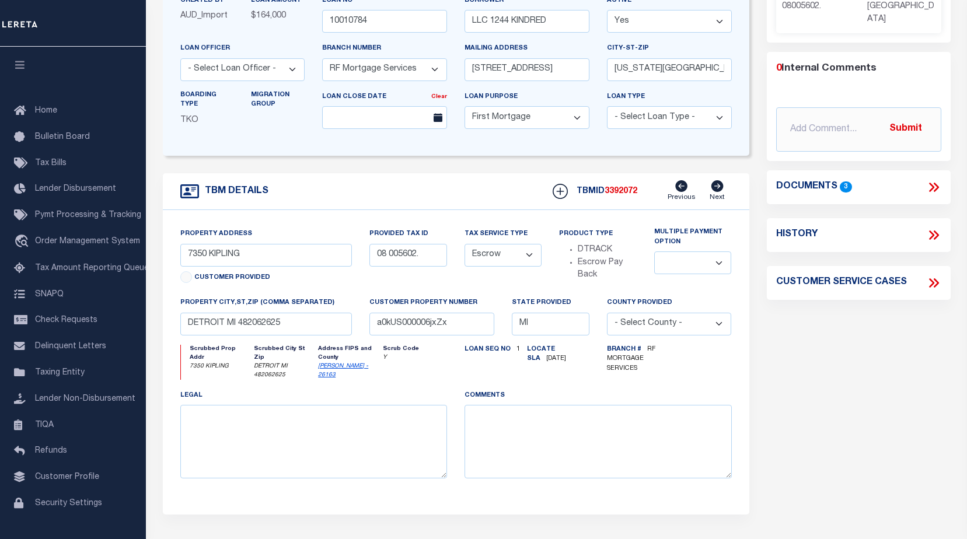
click at [723, 254] on select "Annual Semi Annual" at bounding box center [692, 262] width 77 height 23
click at [722, 257] on select "Annual Semi Annual" at bounding box center [692, 262] width 77 height 23
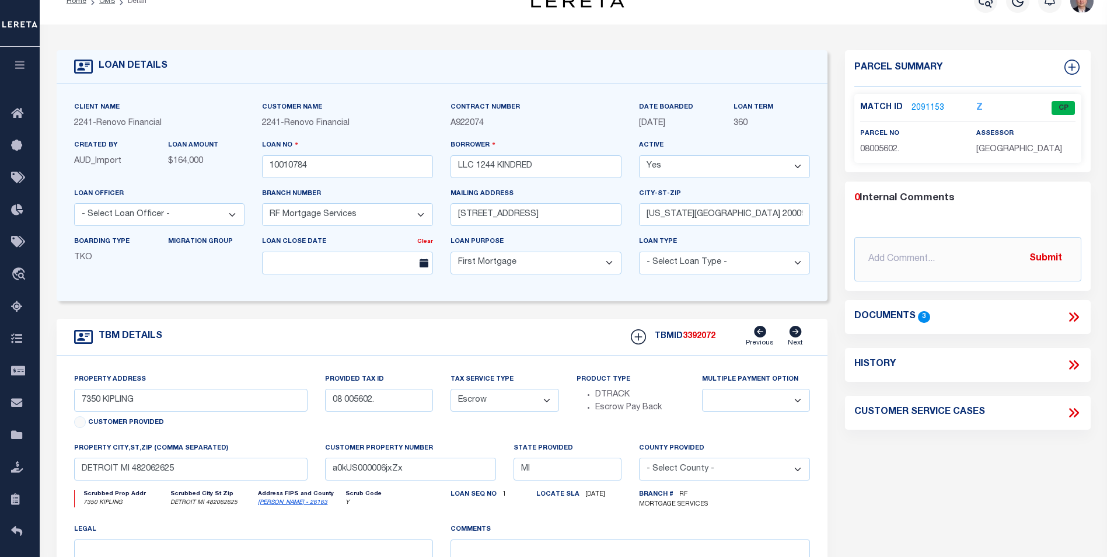
scroll to position [0, 0]
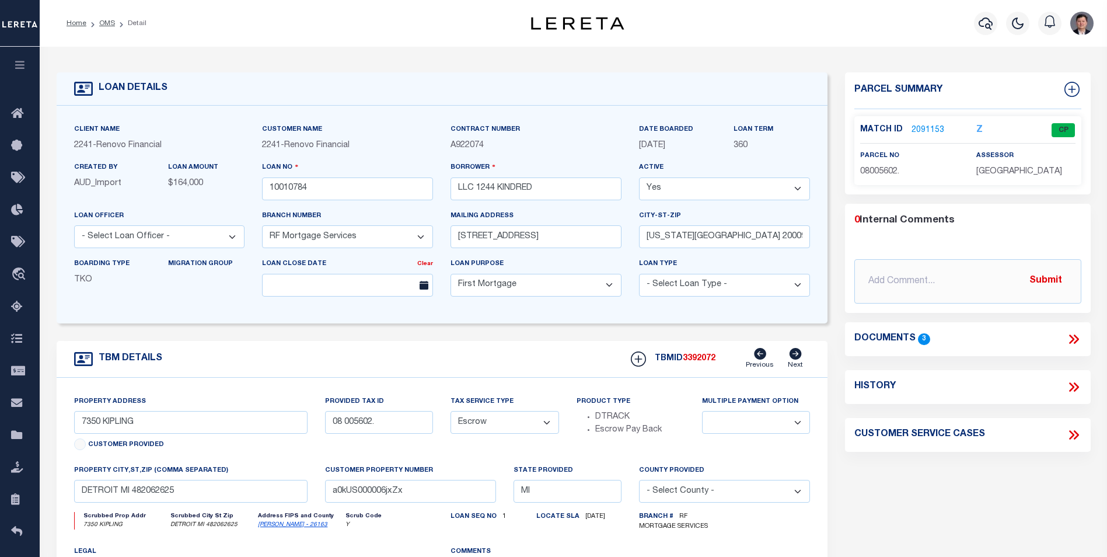
click at [924, 128] on link "2091153" at bounding box center [927, 130] width 33 height 12
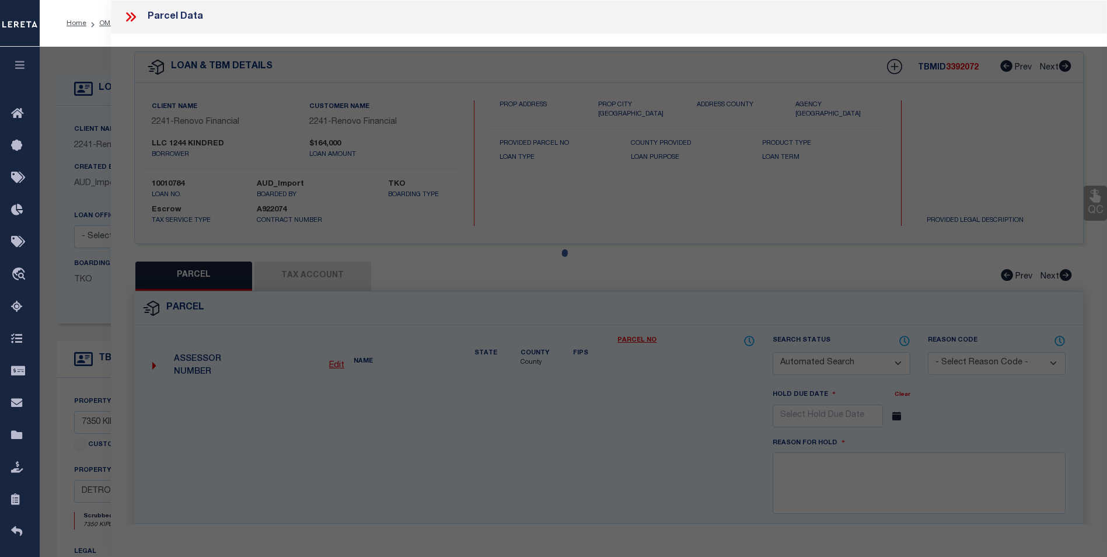
checkbox input "false"
select select "CP"
type input "1244 KINDRED LLC"
select select "AGF"
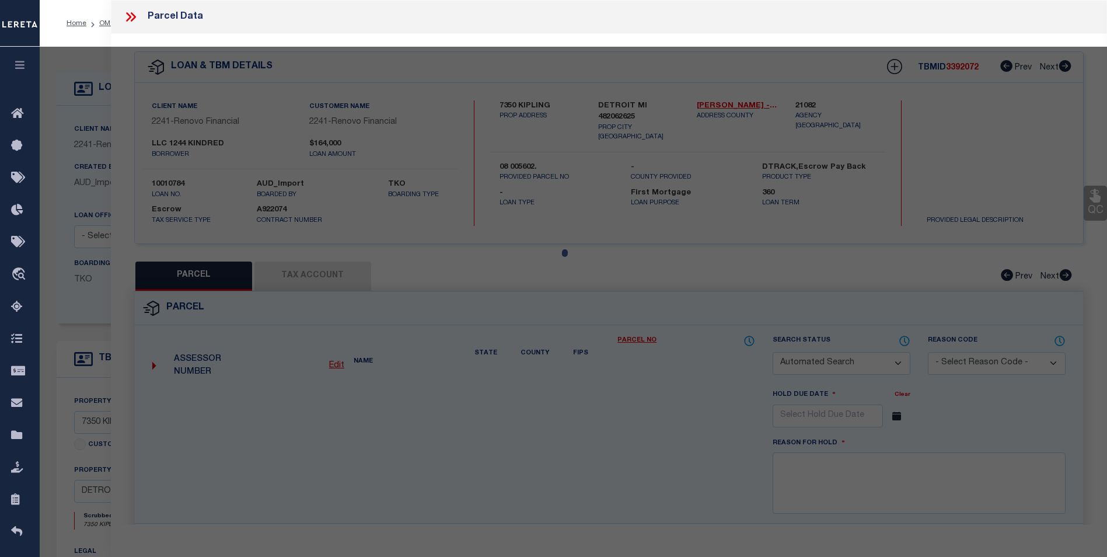
select select "LEG"
type input "7350 KIPLING ST"
type input "DETROIT MI 48206"
type textarea "E KIPLING 72 LOTHROP & DUFFIELD BLVD PK SUB L28 P1 PLATS, W C R 8/83 35 X 120"
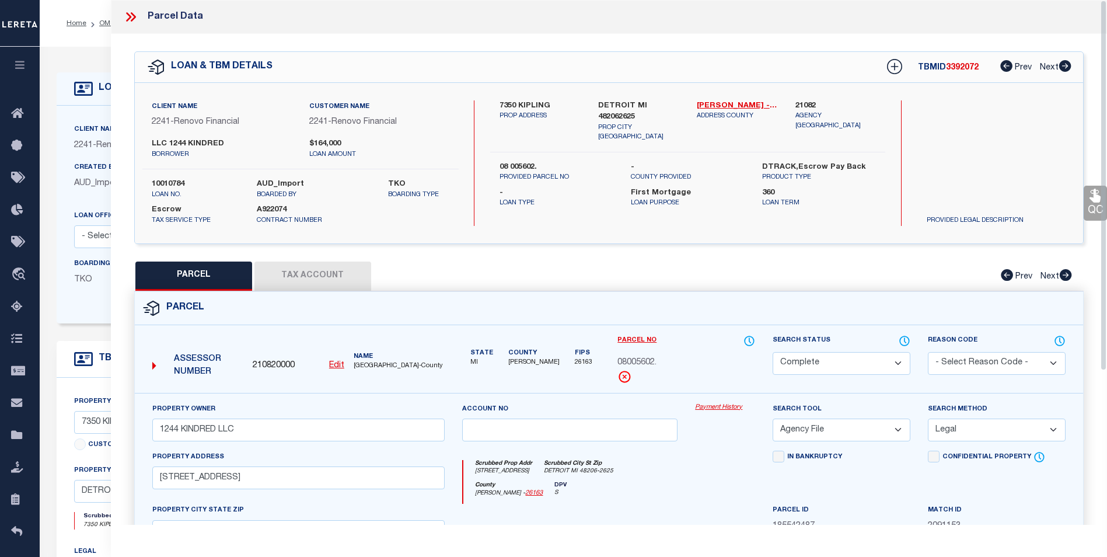
click at [312, 274] on button "Tax Account" at bounding box center [312, 275] width 117 height 29
select select "100"
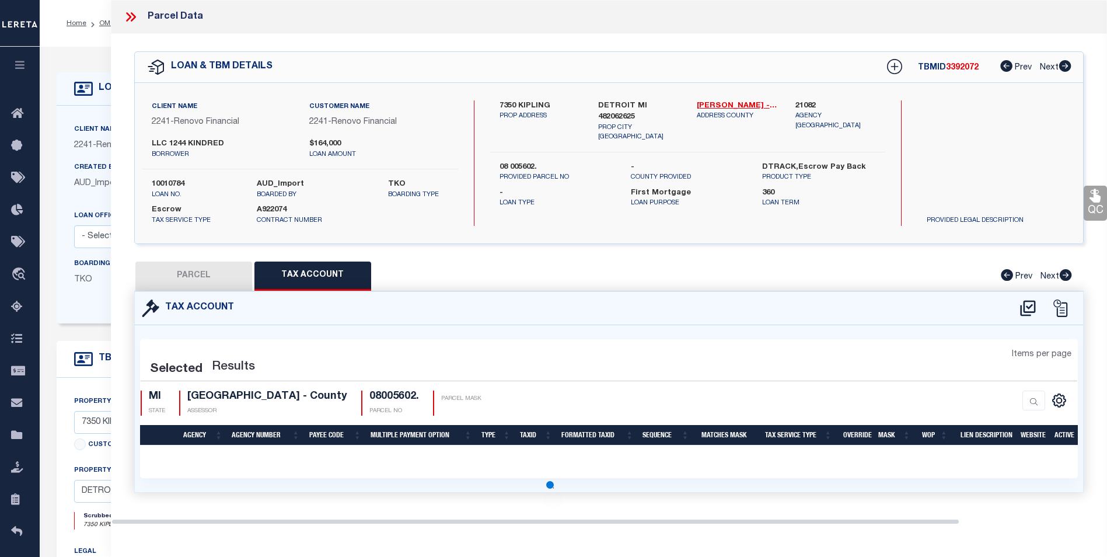
select select "100"
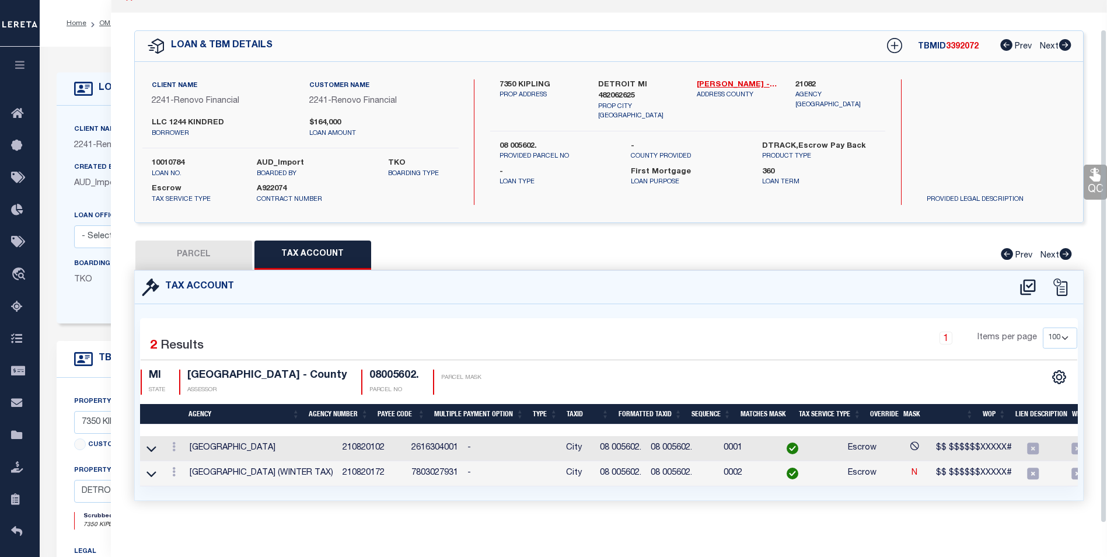
scroll to position [33, 0]
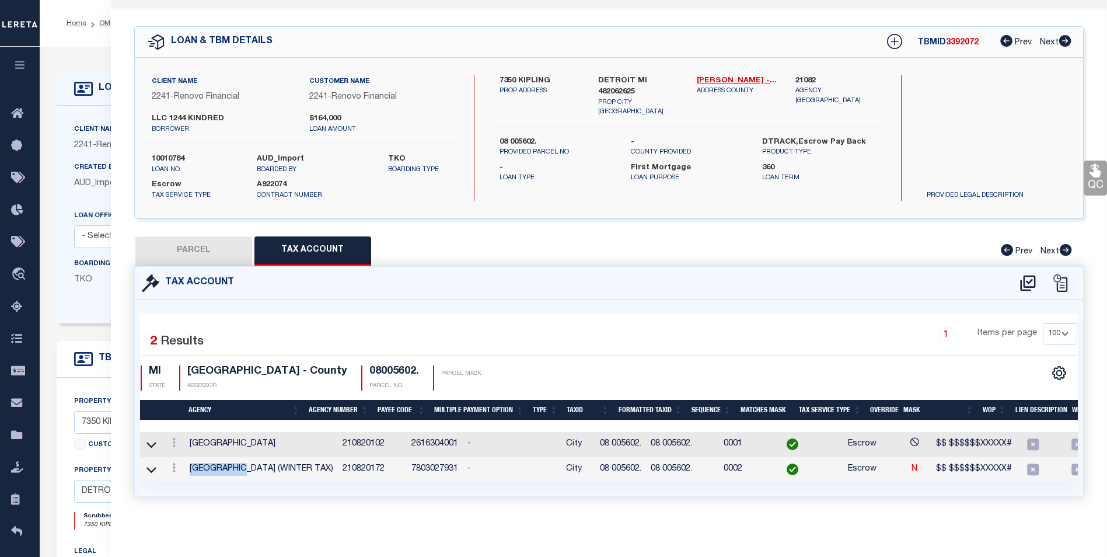
drag, startPoint x: 187, startPoint y: 460, endPoint x: 239, endPoint y: 455, distance: 52.8
click at [239, 457] on td "DETROIT CITY (WINTER TAX)" at bounding box center [261, 469] width 153 height 25
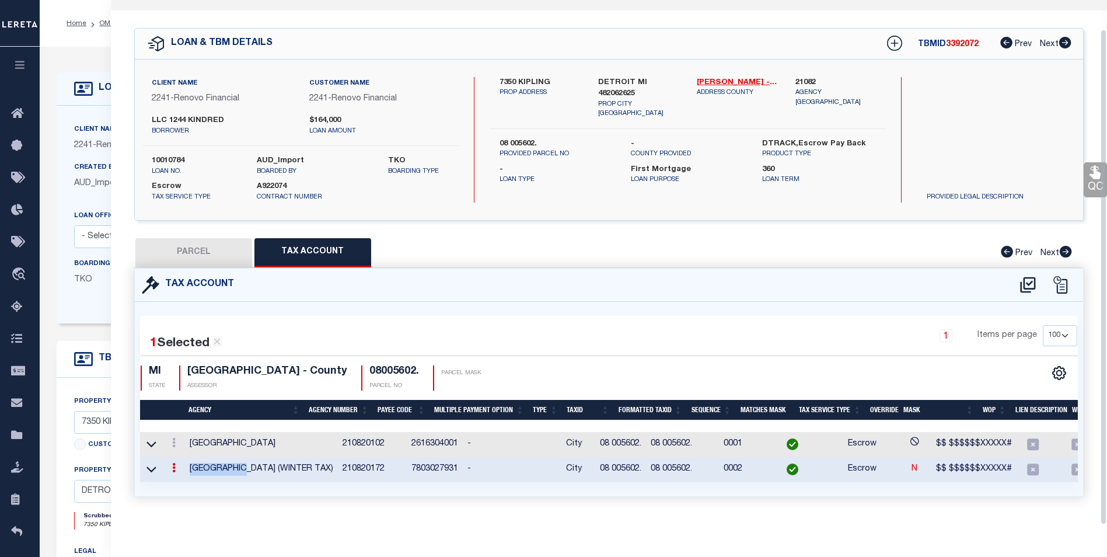
scroll to position [30, 0]
click at [242, 469] on td "DETROIT CITY (WINTER TAX)" at bounding box center [261, 469] width 153 height 25
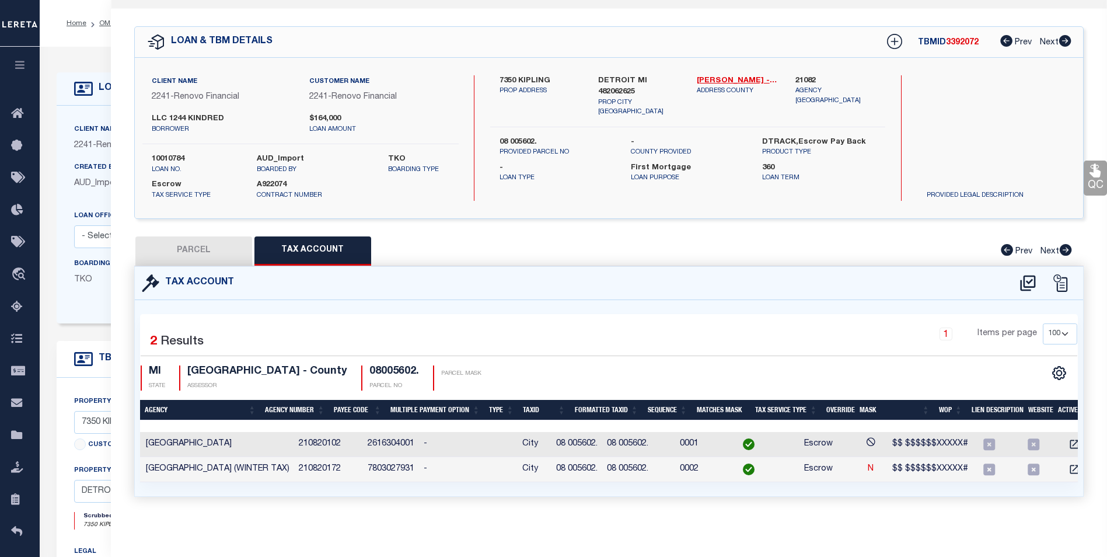
scroll to position [0, 0]
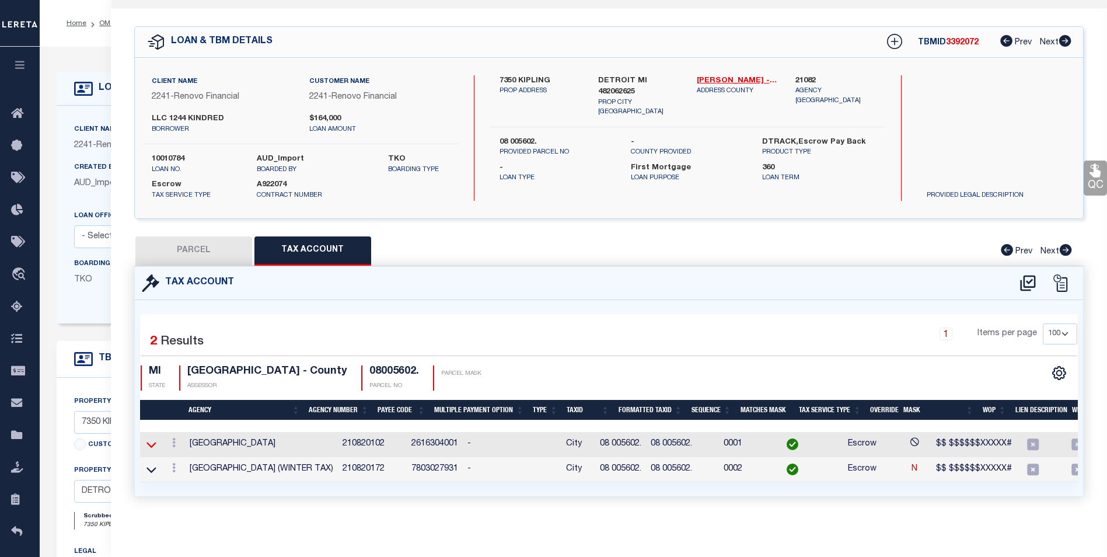
click at [153, 438] on icon at bounding box center [151, 444] width 10 height 12
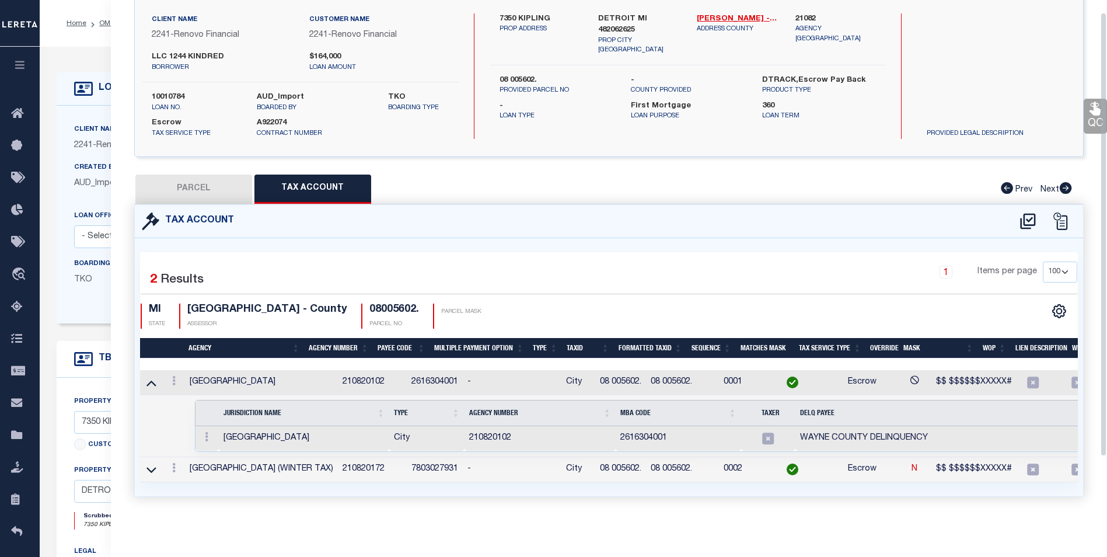
scroll to position [95, 0]
click at [205, 183] on button "PARCEL" at bounding box center [193, 188] width 117 height 29
select select "AS"
select select
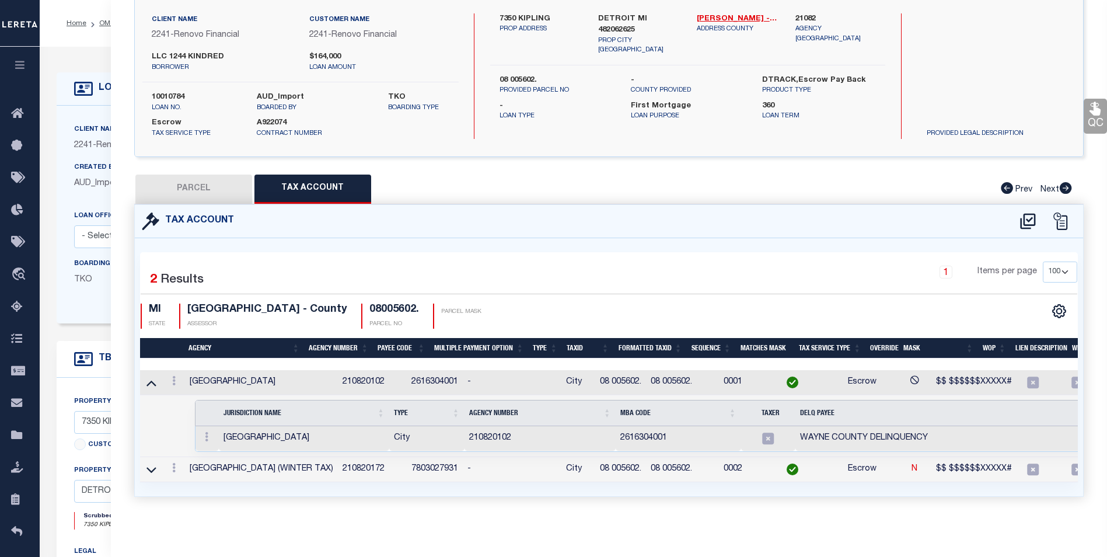
checkbox input "false"
select select "CP"
type input "1244 KINDRED LLC"
select select "AGF"
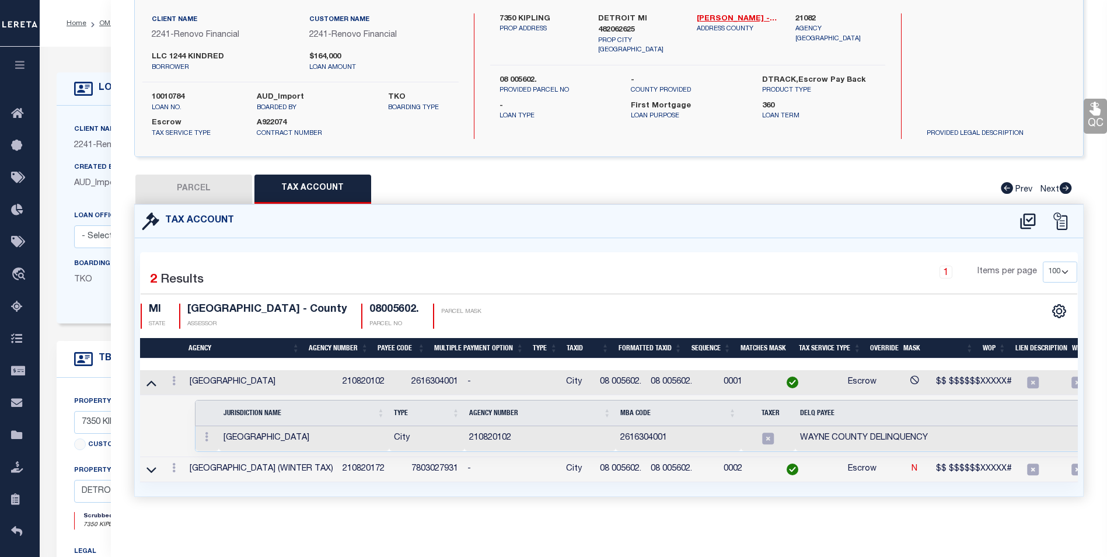
select select "LEG"
type input "7350 KIPLING ST"
type input "DETROIT MI 48206"
type textarea "E KIPLING 72 [PERSON_NAME] & [PERSON_NAME] BLVD PK SUB L28 P1 PLATS, W C R 8/83…"
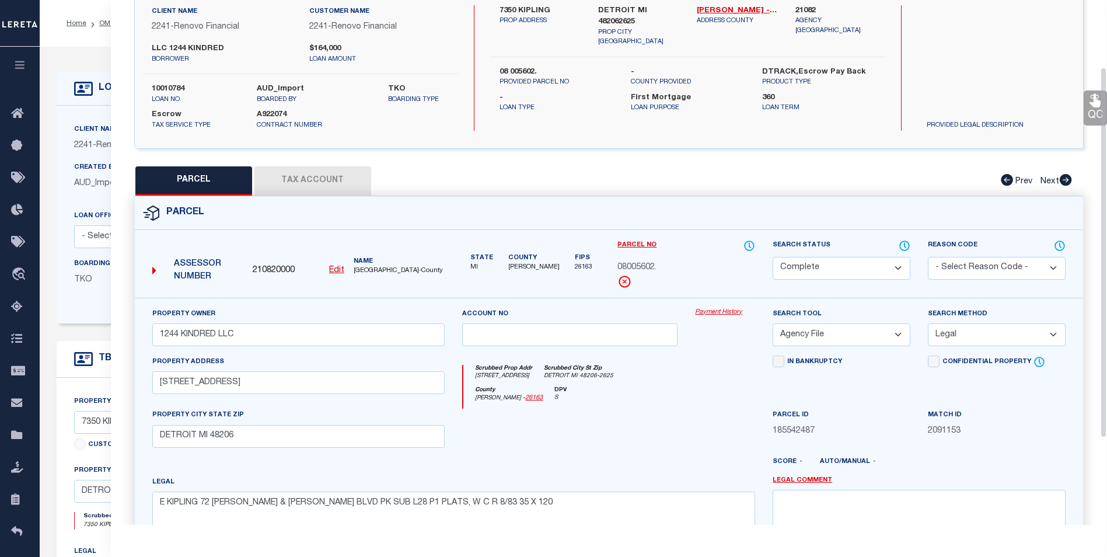
drag, startPoint x: 301, startPoint y: 180, endPoint x: 316, endPoint y: 182, distance: 15.3
click at [301, 180] on button "Tax Account" at bounding box center [312, 180] width 117 height 29
select select "100"
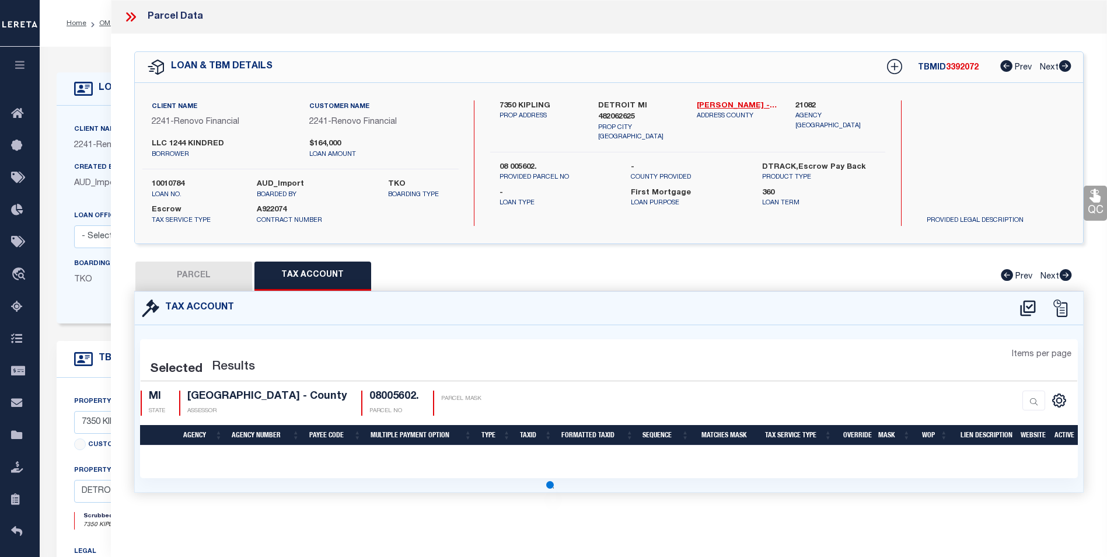
scroll to position [0, 0]
select select "100"
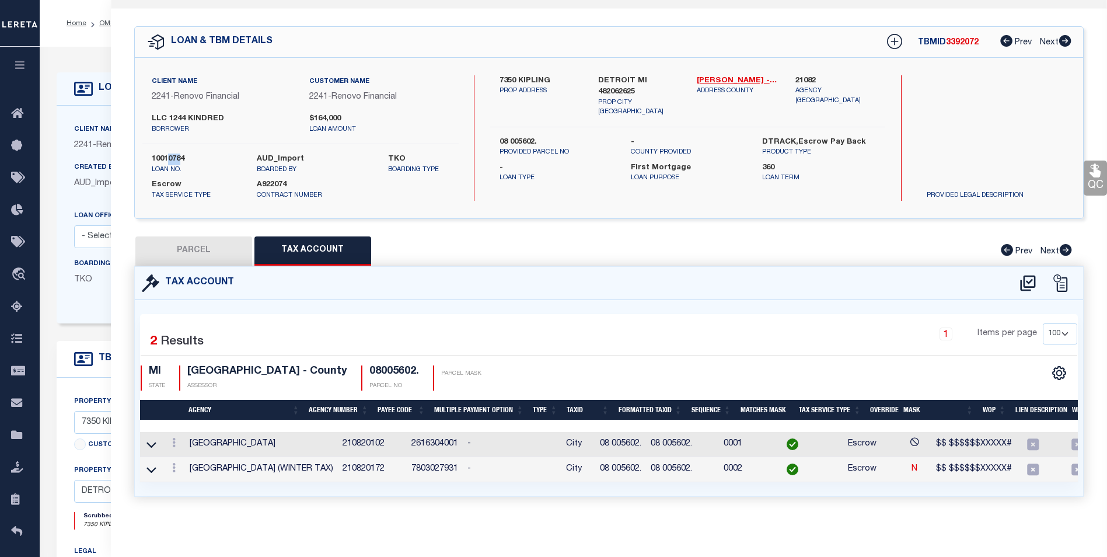
drag, startPoint x: 183, startPoint y: 150, endPoint x: 170, endPoint y: 150, distance: 12.8
click at [170, 153] on label "10010784" at bounding box center [196, 159] width 88 height 12
drag, startPoint x: 186, startPoint y: 150, endPoint x: 151, endPoint y: 150, distance: 34.4
click at [151, 153] on div "10010784 loan no." at bounding box center [195, 163] width 105 height 21
copy label "10010784"
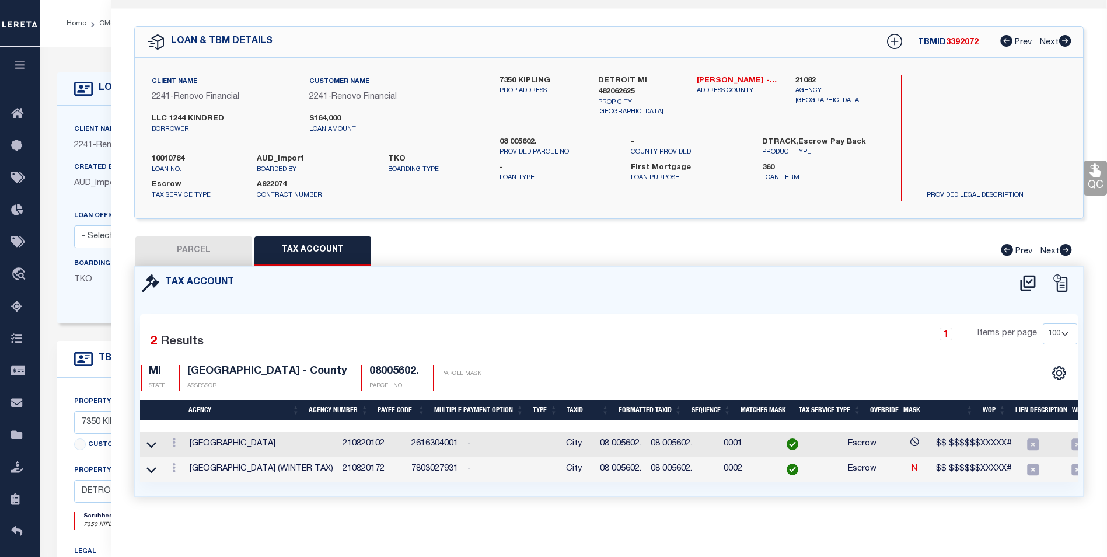
drag, startPoint x: 79, startPoint y: 58, endPoint x: 85, endPoint y: 57, distance: 6.0
click at [79, 58] on div "LOAN DETAILS Client Name 2241 - Renovo Financial 2241 -" at bounding box center [573, 387] width 1051 height 658
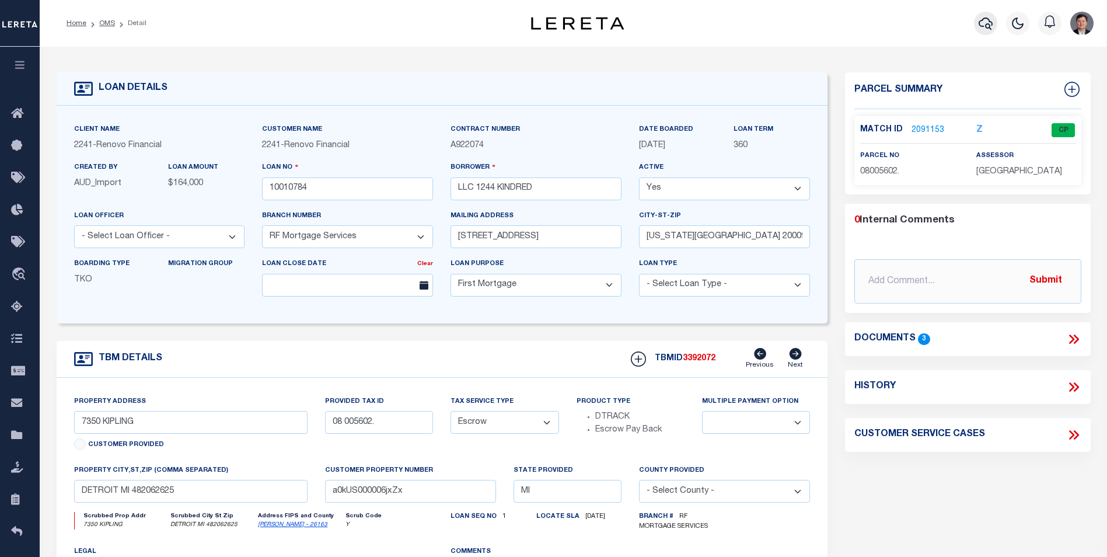
click at [966, 22] on icon "button" at bounding box center [986, 23] width 14 height 14
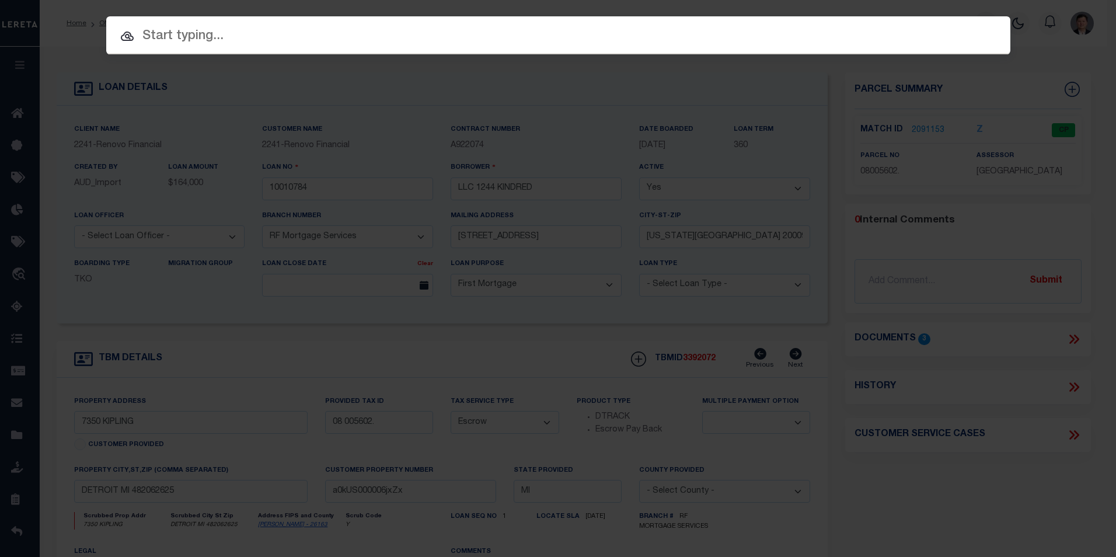
click at [225, 36] on input "text" at bounding box center [558, 36] width 904 height 20
paste input "10010784"
type input "10010784"
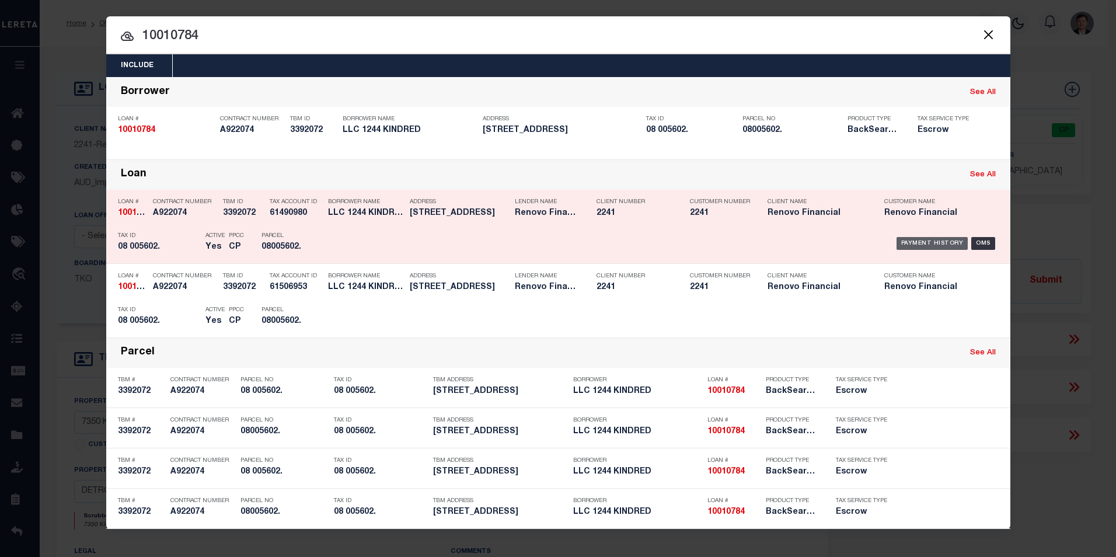
click at [927, 247] on div "Payment History" at bounding box center [932, 243] width 72 height 13
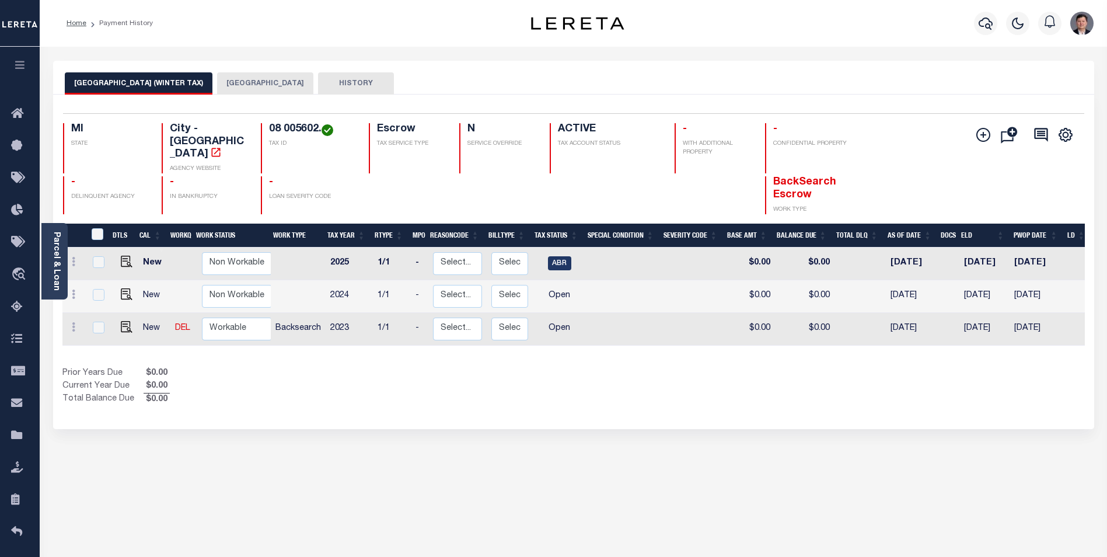
click at [217, 81] on button "[GEOGRAPHIC_DATA]" at bounding box center [265, 83] width 96 height 22
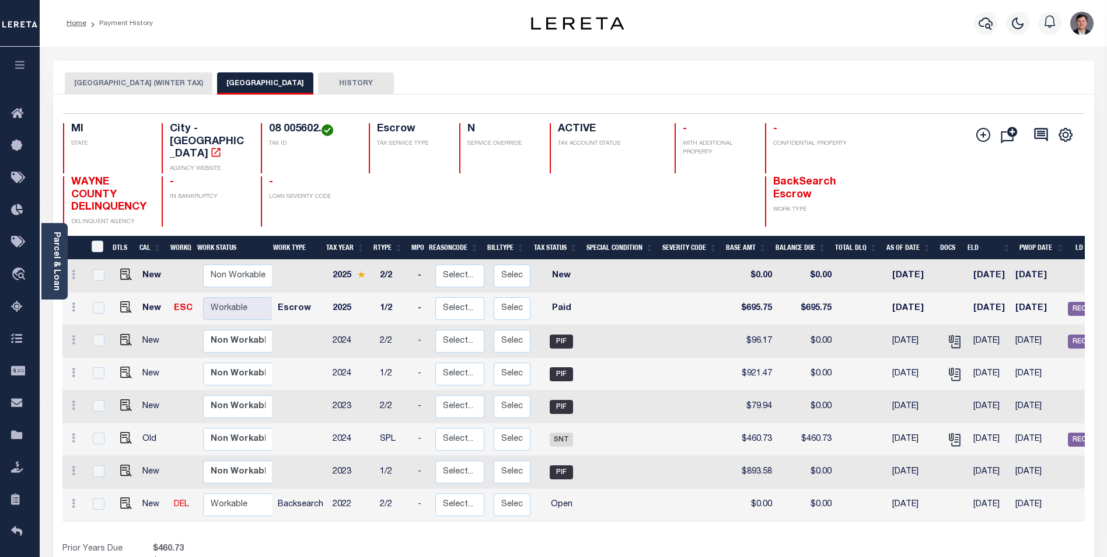
click at [144, 85] on button "[GEOGRAPHIC_DATA] (WINTER TAX)" at bounding box center [139, 83] width 148 height 22
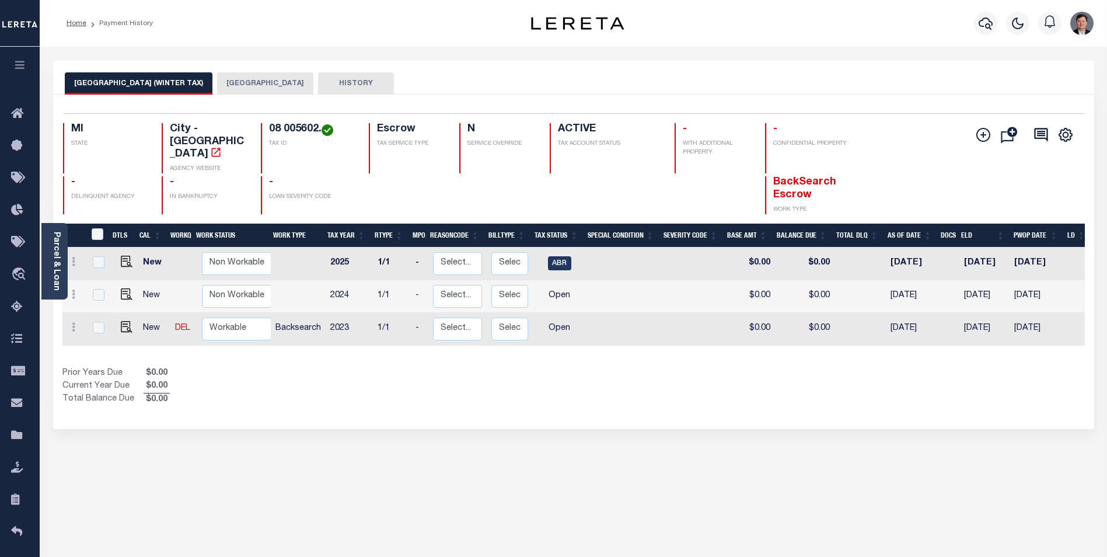
click at [230, 85] on button "[GEOGRAPHIC_DATA]" at bounding box center [265, 83] width 96 height 22
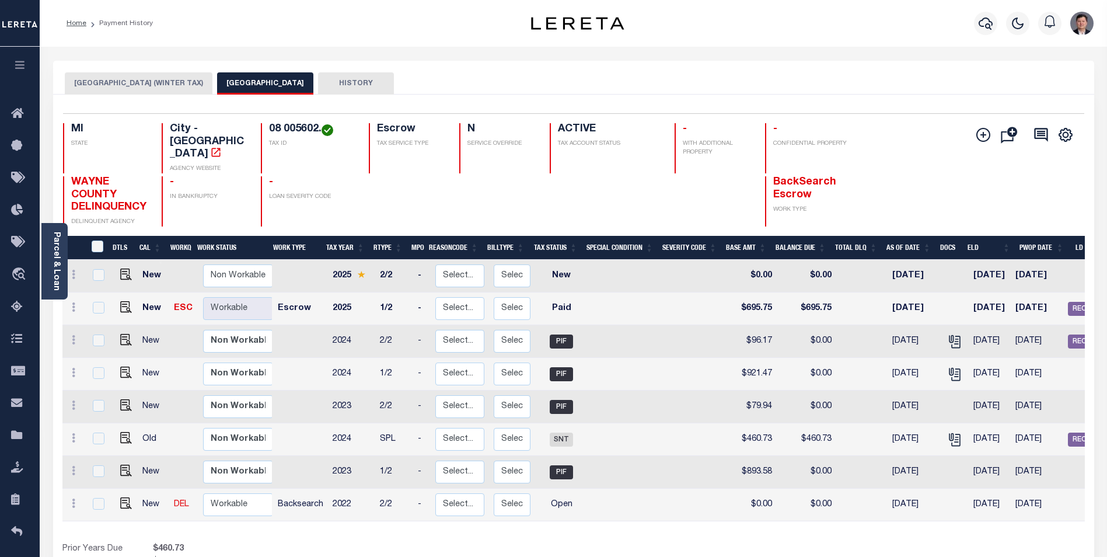
drag, startPoint x: 104, startPoint y: 78, endPoint x: 138, endPoint y: 82, distance: 34.7
click at [104, 77] on button "[GEOGRAPHIC_DATA] (WINTER TAX)" at bounding box center [139, 83] width 148 height 22
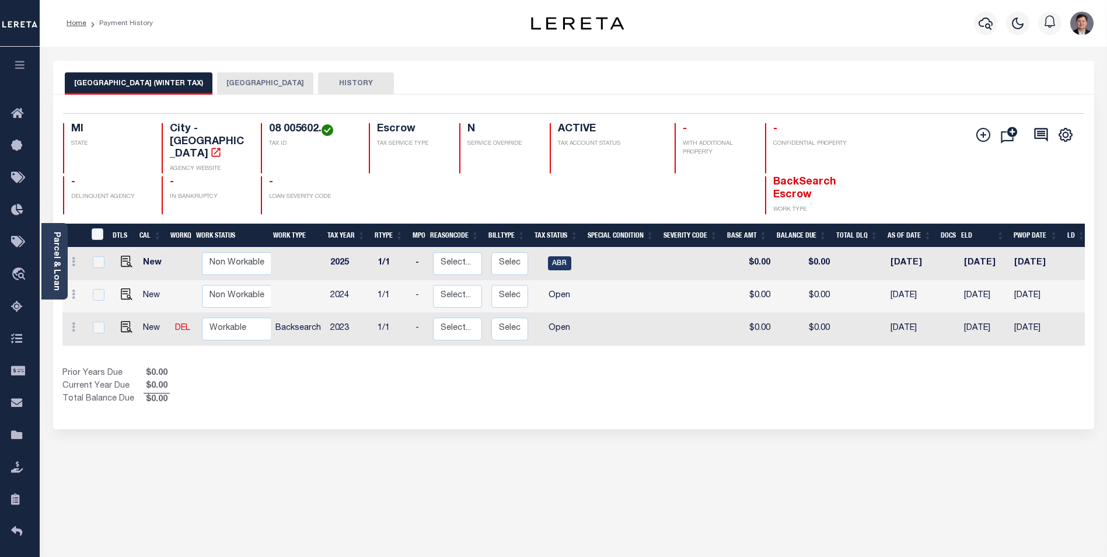
click at [223, 85] on button "[GEOGRAPHIC_DATA]" at bounding box center [265, 83] width 96 height 22
